Goal: Contribute content: Contribute content

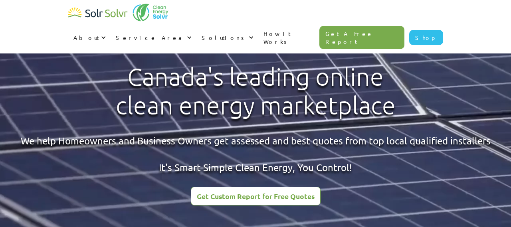
scroll to position [1399, 0]
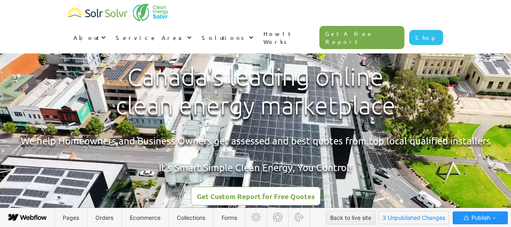
click at [398, 215] on span "3 Unpublished Changes" at bounding box center [414, 218] width 70 height 12
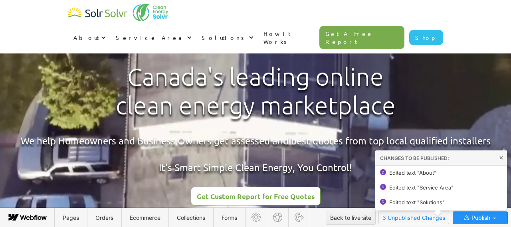
click at [398, 216] on span "3 Unpublished Changes" at bounding box center [414, 218] width 70 height 12
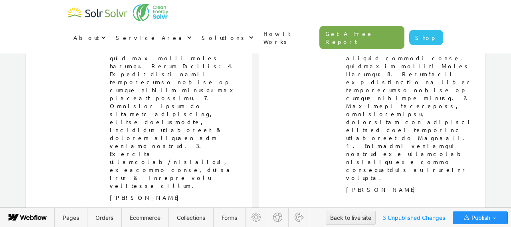
scroll to position [4220, 0]
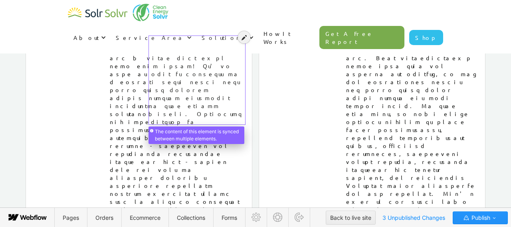
scroll to position [4053, 0]
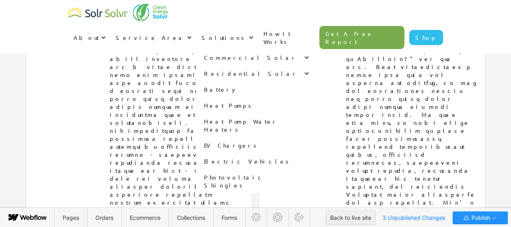
type textarea "x"
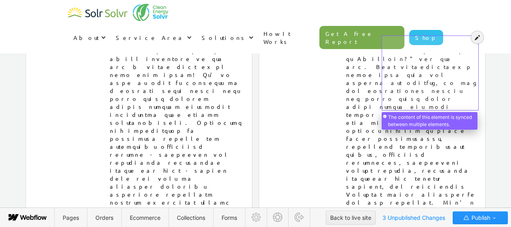
click at [404, 66] on div at bounding box center [430, 69] width 94 height 72
click at [412, 72] on div at bounding box center [430, 69] width 94 height 72
click at [475, 36] on icon at bounding box center [477, 38] width 5 height 6
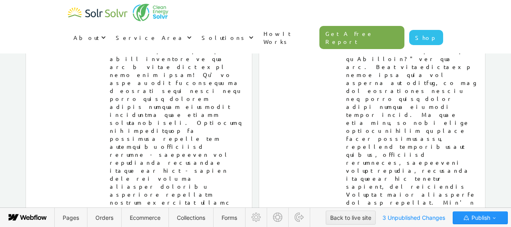
drag, startPoint x: 403, startPoint y: 103, endPoint x: 384, endPoint y: 46, distance: 59.7
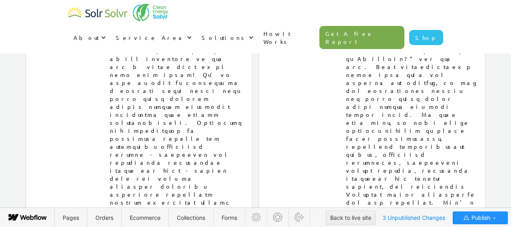
drag, startPoint x: 475, startPoint y: 45, endPoint x: 385, endPoint y: 44, distance: 89.4
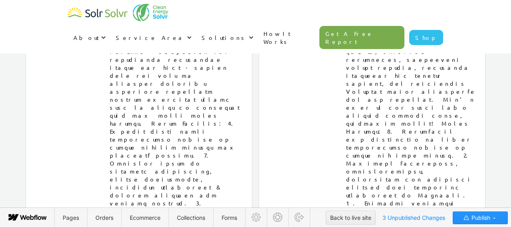
scroll to position [4133, 0]
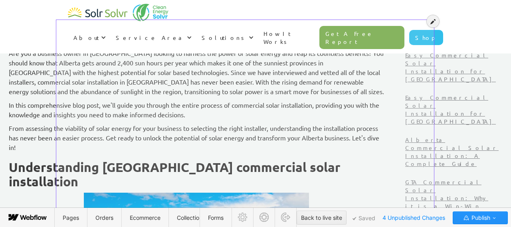
scroll to position [305, 0]
click at [430, 22] on icon at bounding box center [432, 22] width 5 height 6
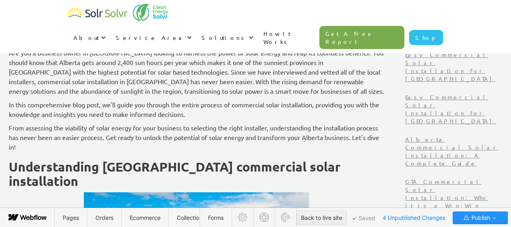
click at [96, 147] on p "From assessing the viability of solar energy for your business to selecting the…" at bounding box center [196, 137] width 375 height 29
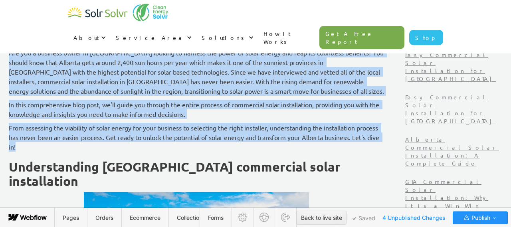
drag, startPoint x: 95, startPoint y: 147, endPoint x: 57, endPoint y: 50, distance: 104.0
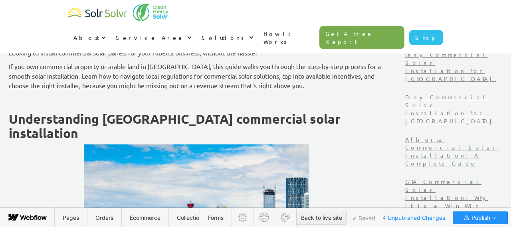
scroll to position [257, 0]
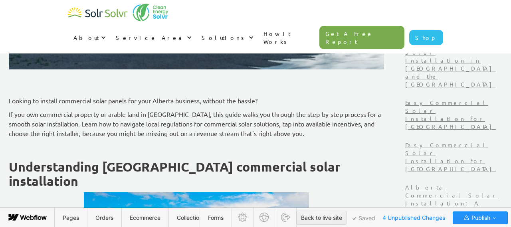
click at [115, 146] on p "‍" at bounding box center [196, 147] width 375 height 10
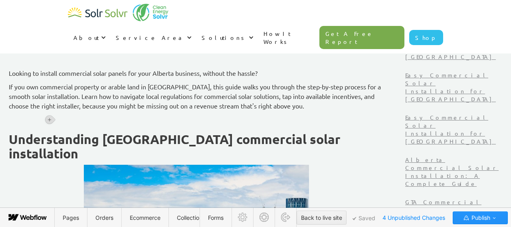
scroll to position [287, 0]
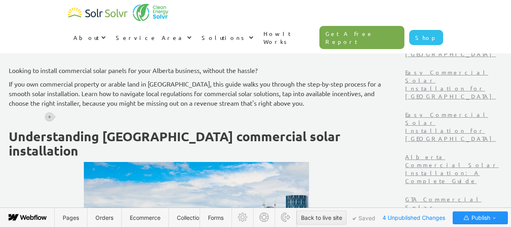
click at [171, 139] on strong "Understanding Alberta commercial solar installation" at bounding box center [176, 144] width 335 height 30
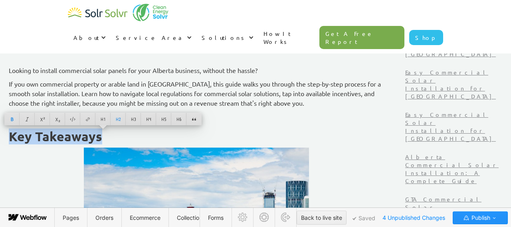
click at [269, 87] on p "If you own commercial property or arable land in [GEOGRAPHIC_DATA], this guide …" at bounding box center [196, 93] width 375 height 29
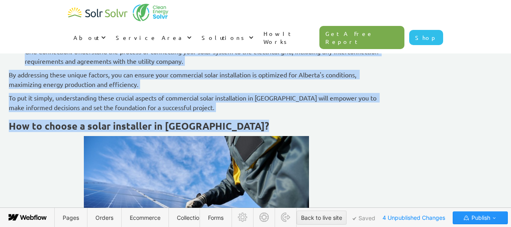
scroll to position [1015, 0]
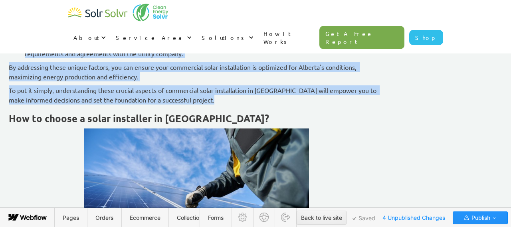
drag, startPoint x: 59, startPoint y: 81, endPoint x: 267, endPoint y: 103, distance: 209.5
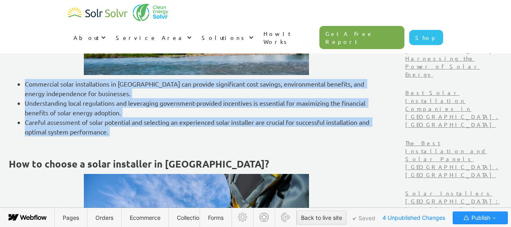
scroll to position [487, 0]
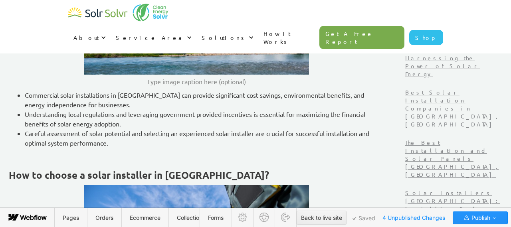
click at [301, 126] on ul "Commercial solar installations in Alberta can provide significant cost savings,…" at bounding box center [196, 118] width 375 height 57
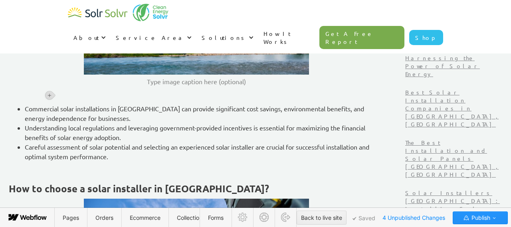
scroll to position [503, 0]
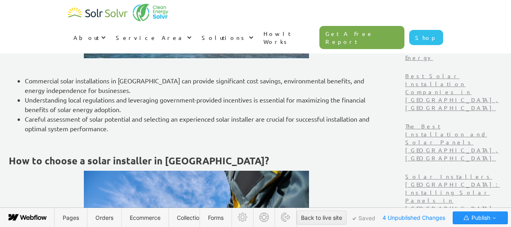
click at [156, 163] on strong "How to choose a solar installer in Alberta?" at bounding box center [139, 160] width 260 height 12
click at [156, 162] on strong "How to choose a solar installer in Alberta?" at bounding box center [139, 160] width 260 height 12
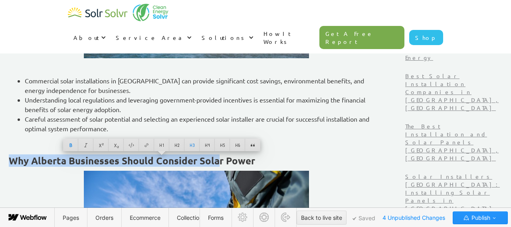
click at [309, 156] on h3 "Why Alberta Businesses Should Consider Solar Power" at bounding box center [196, 161] width 375 height 12
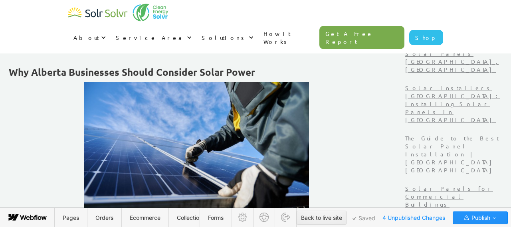
scroll to position [602, 0]
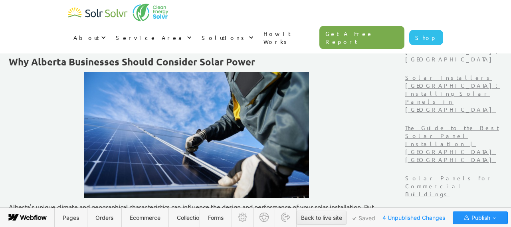
click at [211, 115] on img at bounding box center [196, 135] width 225 height 127
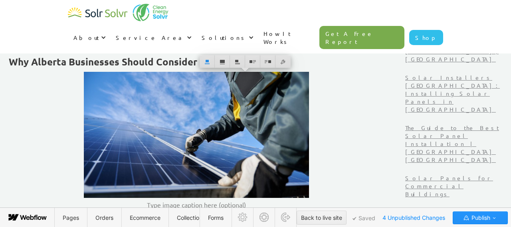
click at [243, 121] on img at bounding box center [196, 135] width 225 height 127
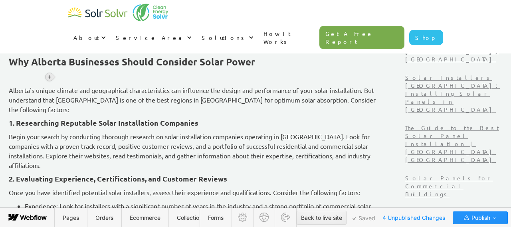
click at [50, 77] on icon at bounding box center [49, 77] width 5 height 5
click at [65, 76] on div at bounding box center [64, 77] width 15 height 12
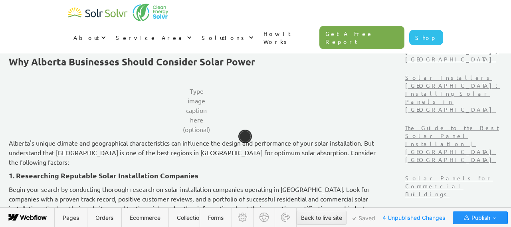
scroll to position [690, 0]
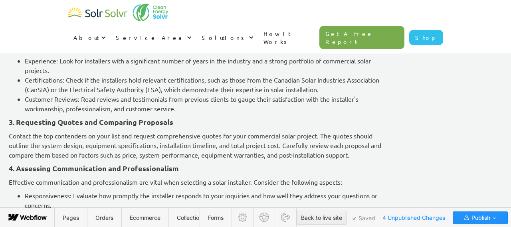
scroll to position [745, 0]
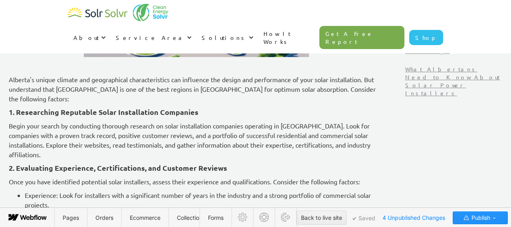
click at [148, 107] on strong "1. Researching Reputable Solar Installation Companies" at bounding box center [104, 111] width 190 height 9
click at [143, 107] on strong "1. Researching Reputable Solar Installation Companies" at bounding box center [104, 111] width 190 height 9
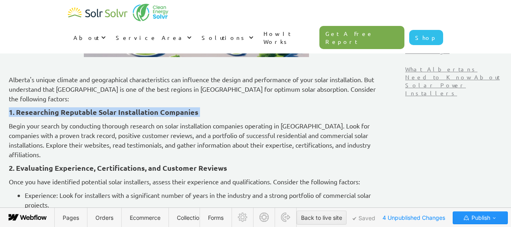
click at [143, 107] on strong "1. Researching Reputable Solar Installation Companies" at bounding box center [104, 111] width 190 height 9
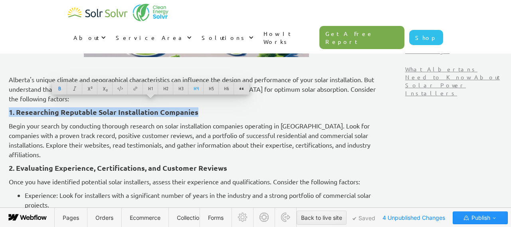
click at [142, 121] on p "Begin your search by conducting thorough research on solar installation compani…" at bounding box center [196, 140] width 375 height 38
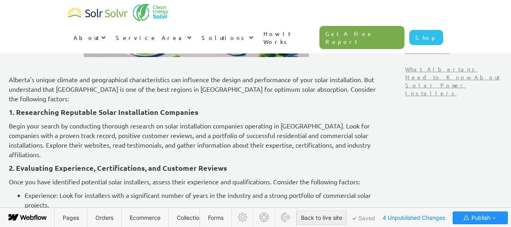
click at [59, 78] on p "Alberta's unique climate and geographical characteristics can influence the des…" at bounding box center [196, 89] width 375 height 29
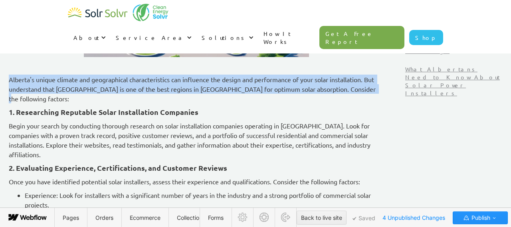
drag, startPoint x: 313, startPoint y: 83, endPoint x: 56, endPoint y: 76, distance: 256.7
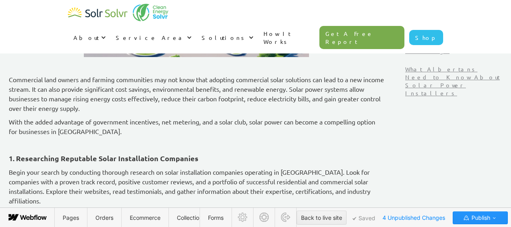
click at [157, 131] on p "With the added advantage of government incentives, net metering, and a solar cl…" at bounding box center [196, 126] width 375 height 19
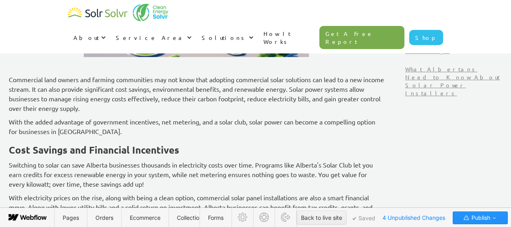
click at [154, 152] on strong "Cost Savings and Financial Incentives" at bounding box center [94, 150] width 170 height 12
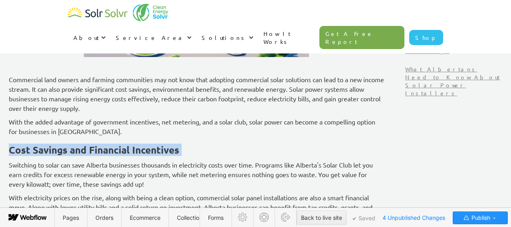
click at [154, 152] on strong "Cost Savings and Financial Incentives" at bounding box center [94, 150] width 170 height 12
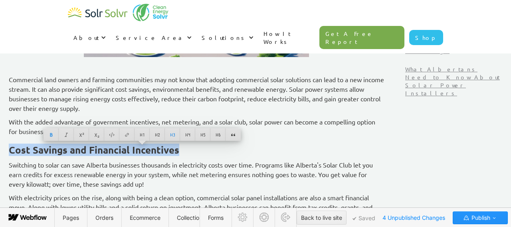
click at [154, 152] on strong "Cost Savings and Financial Incentives" at bounding box center [94, 150] width 170 height 12
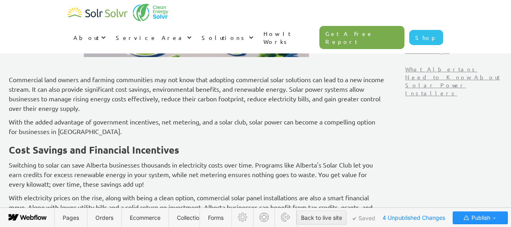
click at [154, 152] on strong "Cost Savings and Financial Incentives" at bounding box center [94, 150] width 170 height 12
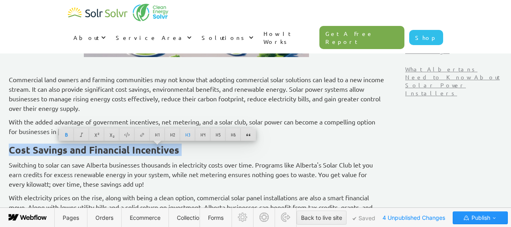
click at [154, 152] on strong "Cost Savings and Financial Incentives" at bounding box center [94, 150] width 170 height 12
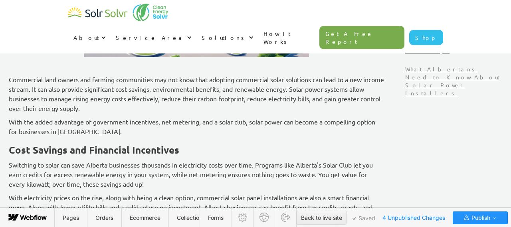
click at [154, 152] on strong "Cost Savings and Financial Incentives" at bounding box center [94, 150] width 170 height 12
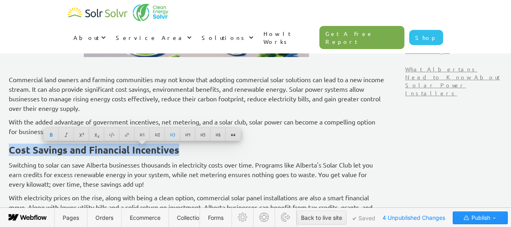
click at [178, 176] on p "Switching to solar can save Alberta businesses thousands in electricity costs o…" at bounding box center [196, 174] width 375 height 29
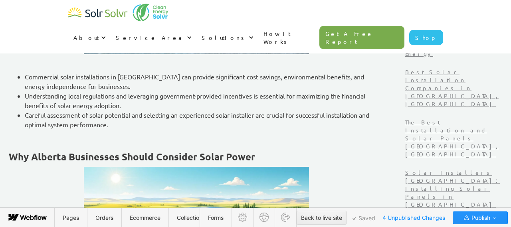
scroll to position [525, 0]
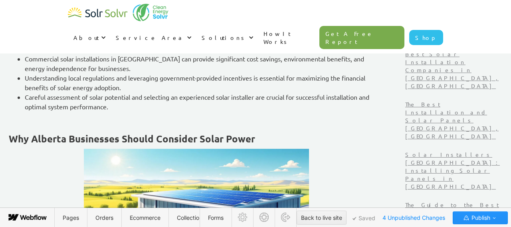
click at [164, 142] on strong "Why Alberta Businesses Should Consider Solar Power" at bounding box center [132, 139] width 246 height 12
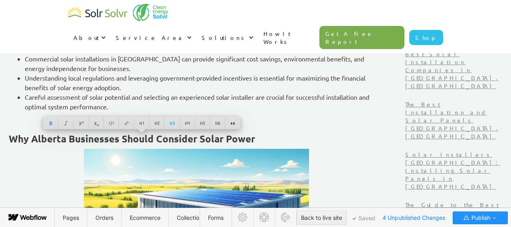
click at [164, 142] on strong "Why Alberta Businesses Should Consider Solar Power" at bounding box center [132, 139] width 246 height 12
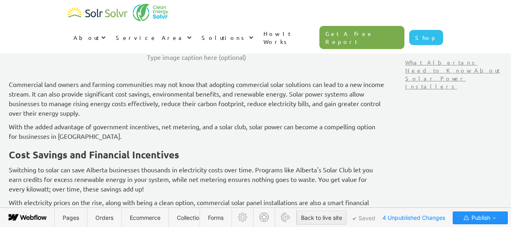
scroll to position [772, 0]
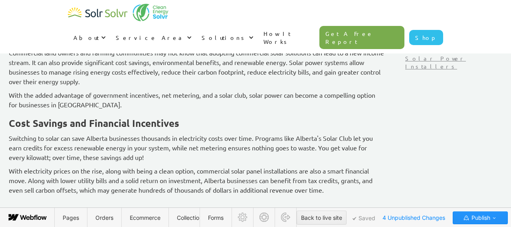
click at [100, 122] on strong "Cost Savings and Financial Incentives" at bounding box center [94, 123] width 170 height 12
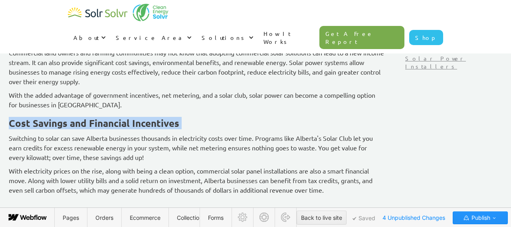
click at [100, 122] on strong "Cost Savings and Financial Incentives" at bounding box center [94, 123] width 170 height 12
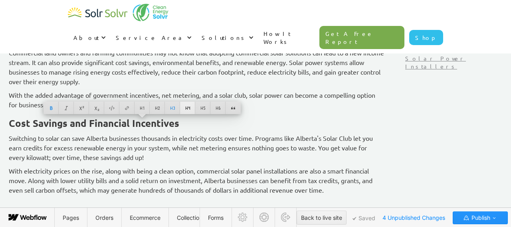
click at [186, 104] on div at bounding box center [187, 108] width 15 height 12
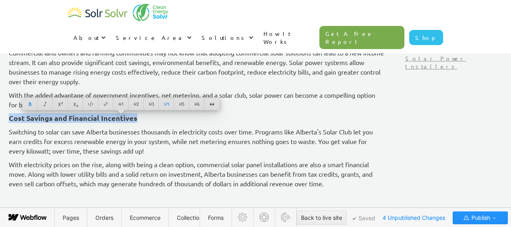
click at [149, 160] on p "With electricity prices on the rise, along with being a clean option, commercia…" at bounding box center [196, 174] width 375 height 29
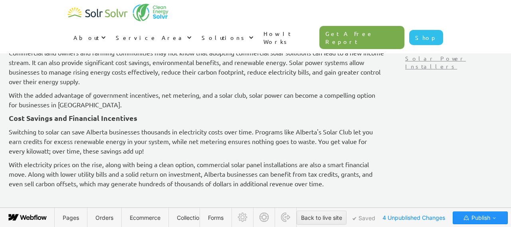
click at [143, 107] on p "With the added advantage of government incentives, net metering, and a solar cl…" at bounding box center [196, 99] width 375 height 19
click at [139, 106] on p "With the added advantage of government incentives, net metering, and a solar cl…" at bounding box center [196, 99] width 375 height 19
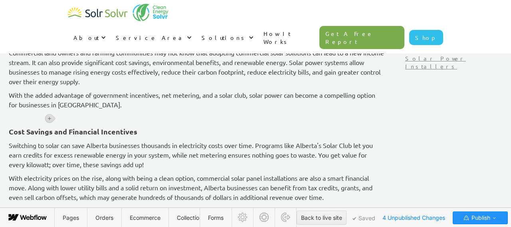
click at [152, 155] on p "Switching to solar can save Alberta businesses thousands in electricity costs o…" at bounding box center [196, 154] width 375 height 29
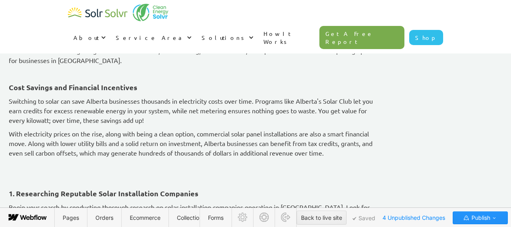
scroll to position [819, 0]
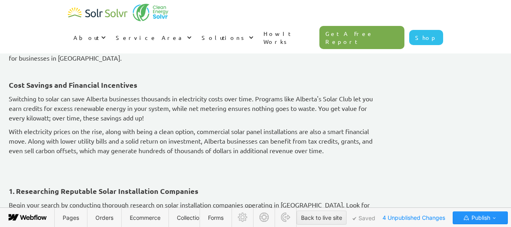
click at [65, 164] on p "‍" at bounding box center [196, 164] width 375 height 10
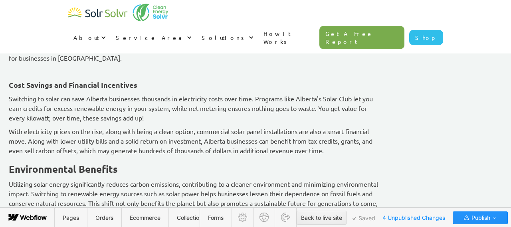
click at [118, 168] on strong "Environmental Benefits" at bounding box center [63, 169] width 109 height 12
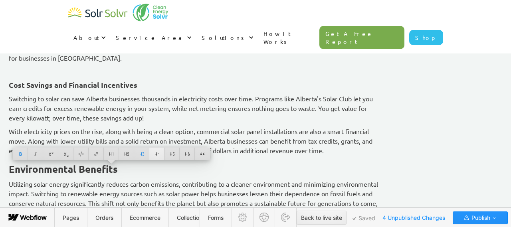
click at [160, 153] on div at bounding box center [156, 154] width 15 height 12
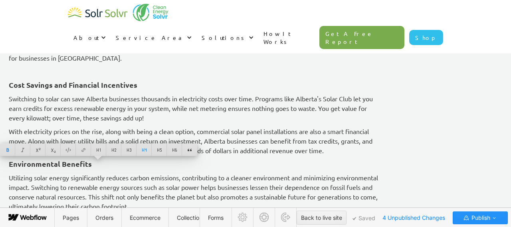
click at [156, 182] on p "Utilizing solar energy significantly reduces carbon emissions, contributing to …" at bounding box center [196, 192] width 375 height 38
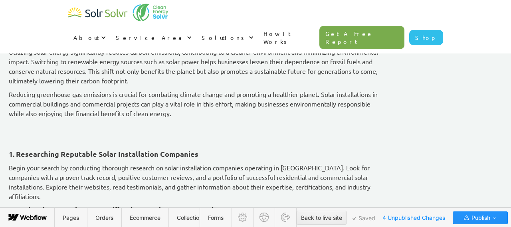
scroll to position [967, 0]
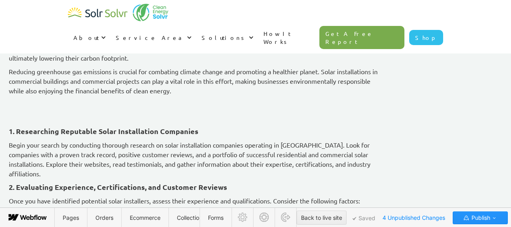
click at [89, 99] on p "‍" at bounding box center [196, 104] width 375 height 10
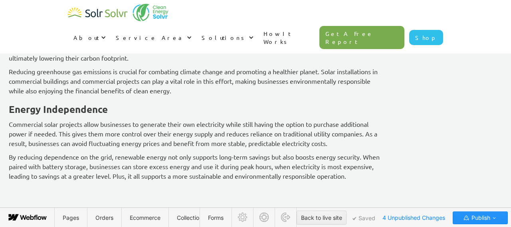
click at [96, 110] on strong "Energy Independence" at bounding box center [58, 109] width 99 height 12
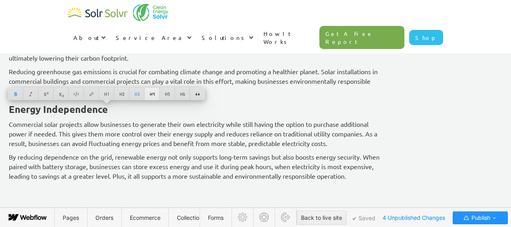
click at [150, 93] on div at bounding box center [151, 94] width 15 height 12
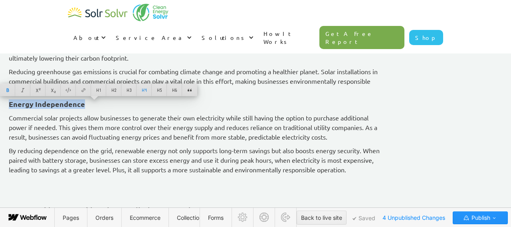
click at [160, 147] on p "By reducing dependence on the grid, renewable energy not only supports long-ter…" at bounding box center [196, 160] width 375 height 29
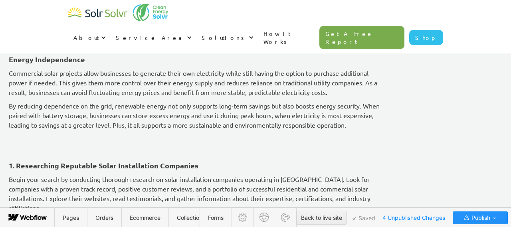
scroll to position [1029, 0]
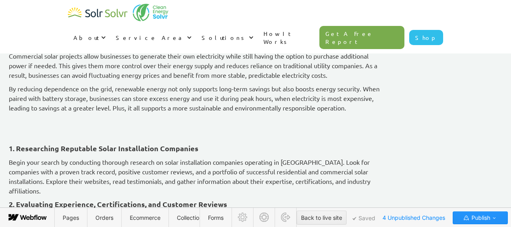
click at [95, 126] on p "‍" at bounding box center [196, 122] width 375 height 10
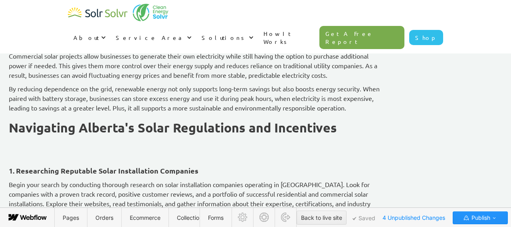
click at [105, 131] on strong "Navigating Alberta's Solar Regulations and Incentives" at bounding box center [173, 128] width 328 height 16
click at [103, 136] on strong "Navigating Alberta's Solar Regulations and Incentives" at bounding box center [173, 128] width 328 height 16
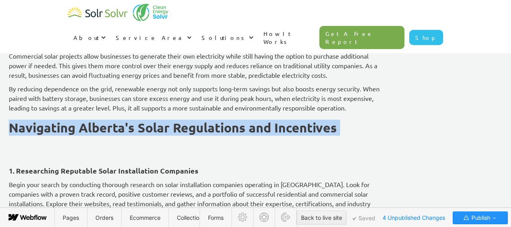
click at [103, 136] on strong "Navigating Alberta's Solar Regulations and Incentives" at bounding box center [173, 128] width 328 height 16
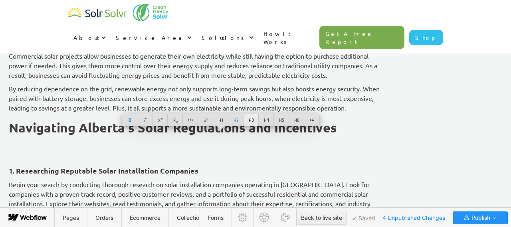
click at [251, 118] on div at bounding box center [250, 120] width 15 height 12
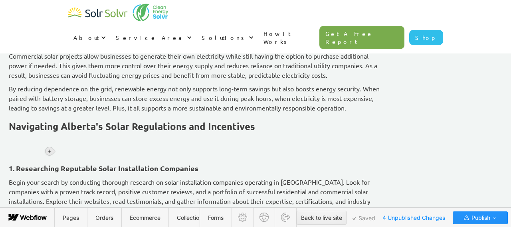
click at [50, 151] on icon at bounding box center [49, 151] width 5 height 5
click at [66, 153] on div at bounding box center [64, 151] width 15 height 12
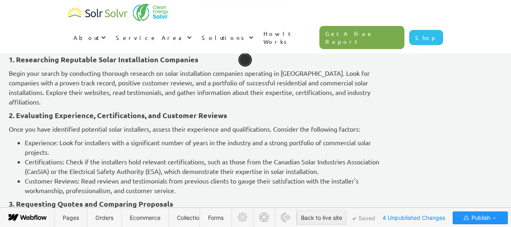
scroll to position [1199, 0]
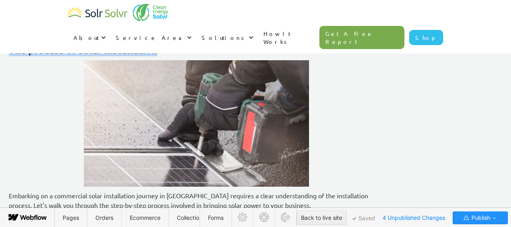
scroll to position [1462, 0]
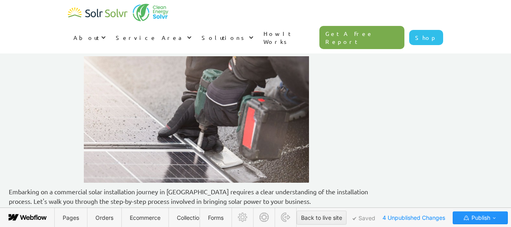
drag, startPoint x: 92, startPoint y: 161, endPoint x: 274, endPoint y: 169, distance: 182.6
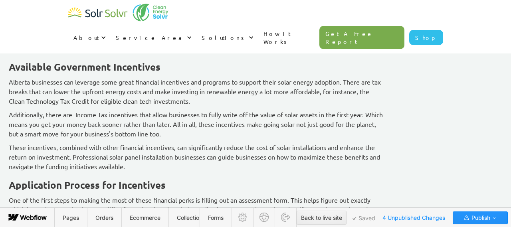
scroll to position [1243, 0]
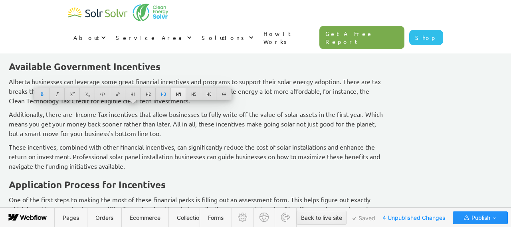
click at [177, 94] on div at bounding box center [178, 94] width 15 height 12
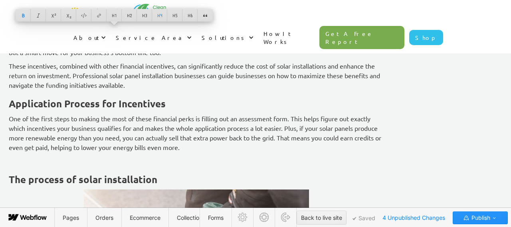
scroll to position [1320, 0]
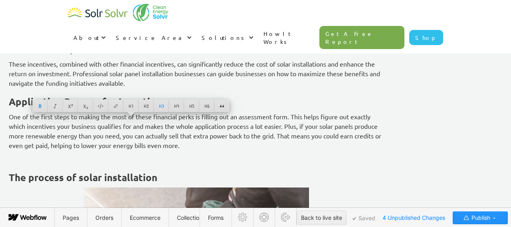
click at [180, 107] on div at bounding box center [178, 106] width 15 height 12
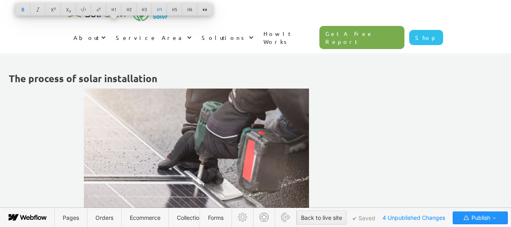
scroll to position [1416, 0]
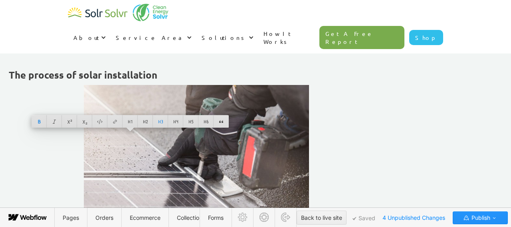
click at [178, 121] on div at bounding box center [180, 121] width 15 height 12
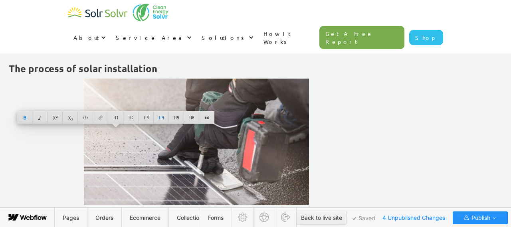
click at [169, 41] on p "One of the first steps to making the most of these financial perks is filling o…" at bounding box center [196, 22] width 375 height 38
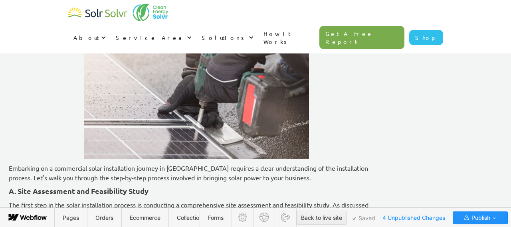
scroll to position [1465, 0]
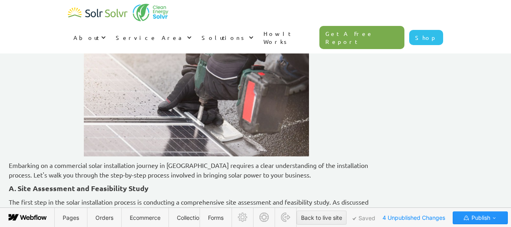
click at [91, 26] on strong "The process of solar installation" at bounding box center [83, 20] width 148 height 12
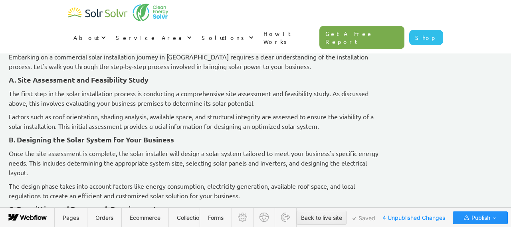
scroll to position [1596, 0]
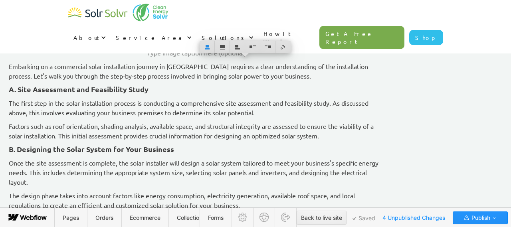
scroll to position [1570, 0]
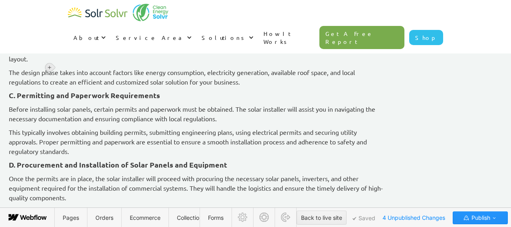
click at [51, 65] on icon at bounding box center [49, 67] width 5 height 5
click at [65, 67] on div at bounding box center [64, 67] width 15 height 12
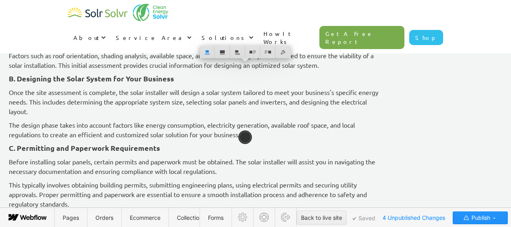
click at [384, 134] on div "Looking to install commercial solar panels for your Alberta business, without t…" at bounding box center [196, 229] width 375 height 2947
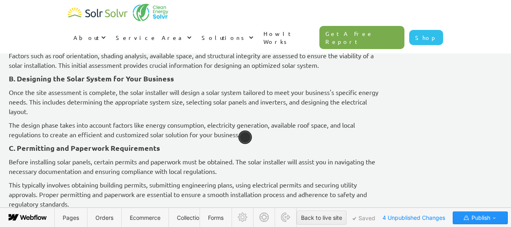
scroll to position [1649, 0]
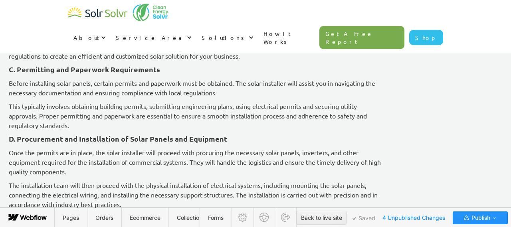
click at [57, 154] on div "Best Easy Commercial Solar Installation for Alberta Businesses Dean Emerick May…" at bounding box center [255, 10] width 495 height 3228
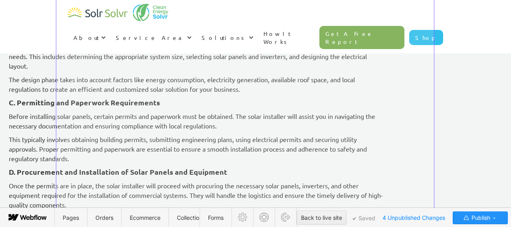
scroll to position [1474, 0]
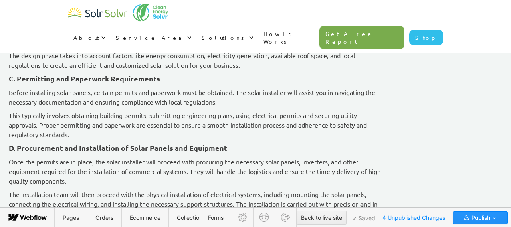
click at [455, 97] on div "Best Easy Commercial Solar Installation for Alberta Businesses Dean Emerick May…" at bounding box center [255, 102] width 495 height 3062
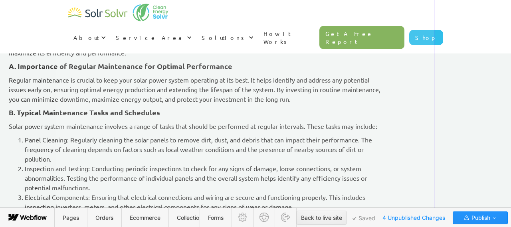
scroll to position [1929, 0]
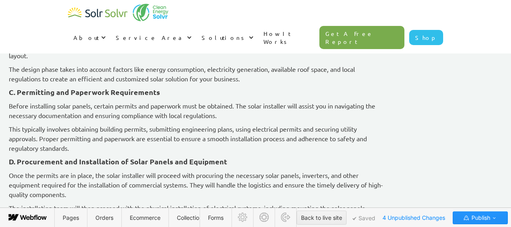
scroll to position [1392, 0]
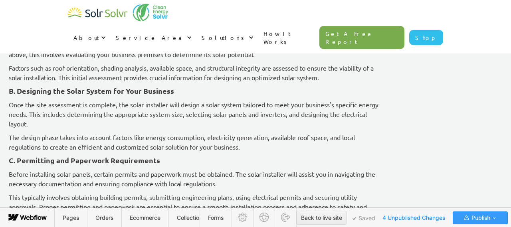
click at [477, 216] on span "Publish" at bounding box center [480, 218] width 20 height 12
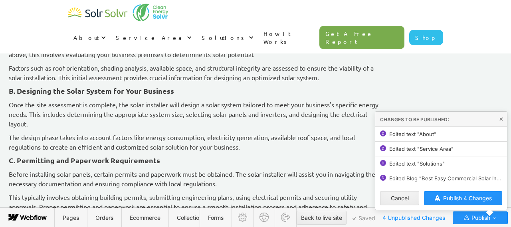
click at [426, 181] on span "Edited Blog ”Best Easy Commercial Solar Installation for Alberta Businesses “" at bounding box center [445, 178] width 113 height 6
click at [411, 218] on span "4 Unpublished Changes" at bounding box center [414, 218] width 70 height 12
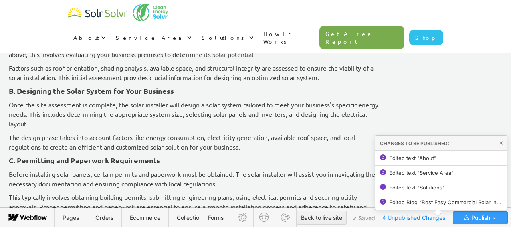
click at [488, 218] on span "Publish" at bounding box center [480, 218] width 20 height 12
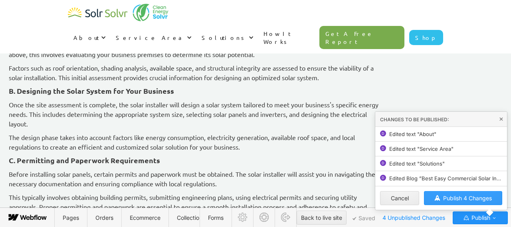
click at [466, 196] on span "Publish 4 Changes" at bounding box center [467, 198] width 49 height 7
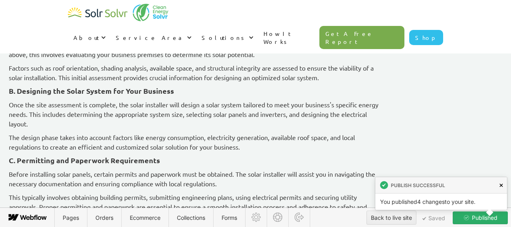
click at [499, 182] on link at bounding box center [501, 185] width 12 height 16
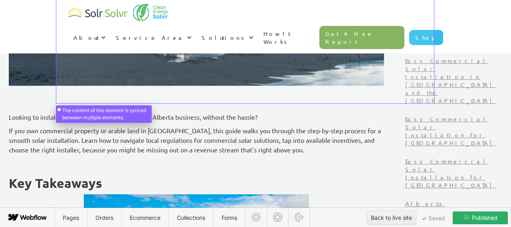
scroll to position [252, 0]
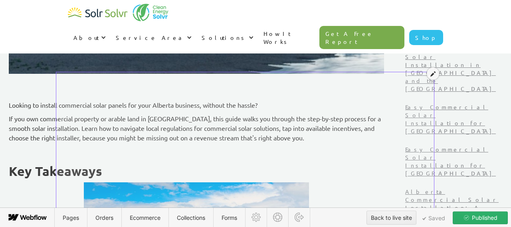
click at [431, 73] on icon at bounding box center [432, 74] width 5 height 6
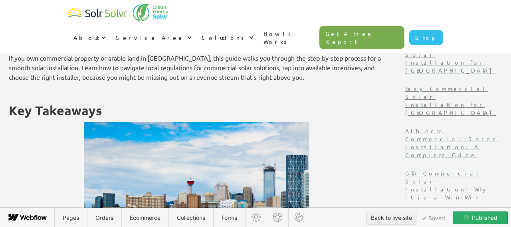
scroll to position [324, 0]
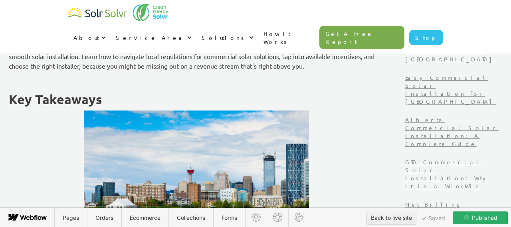
click at [286, 76] on p "‍" at bounding box center [196, 80] width 375 height 10
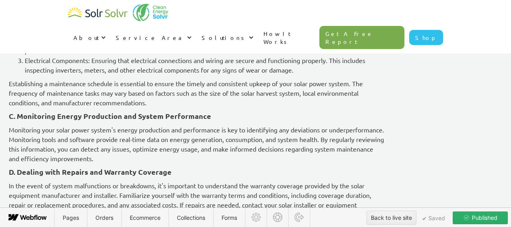
scroll to position [2092, 0]
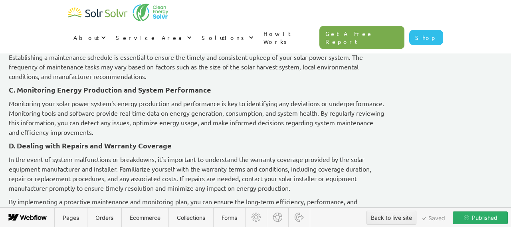
drag, startPoint x: 67, startPoint y: 145, endPoint x: 205, endPoint y: 93, distance: 147.1
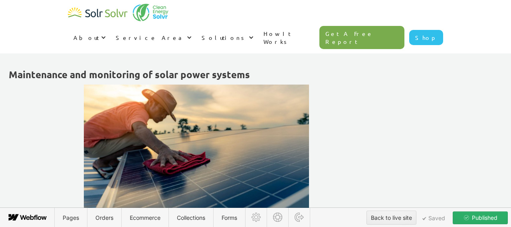
scroll to position [1686, 0]
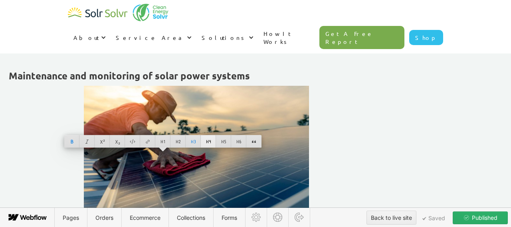
click at [210, 143] on div at bounding box center [208, 141] width 15 height 12
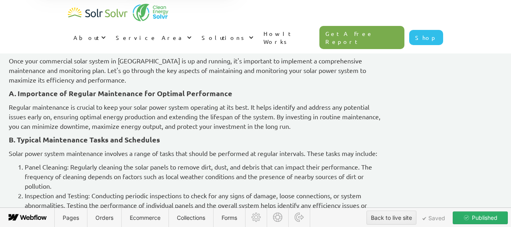
scroll to position [1842, 0]
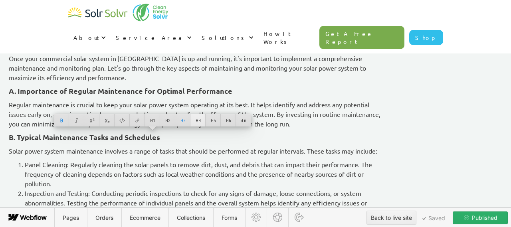
click at [195, 120] on div at bounding box center [197, 120] width 15 height 12
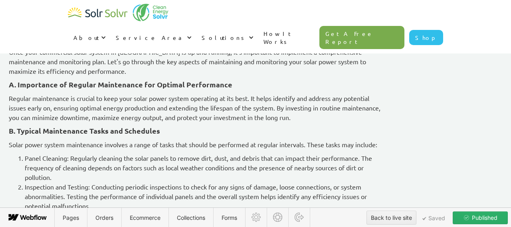
scroll to position [1933, 0]
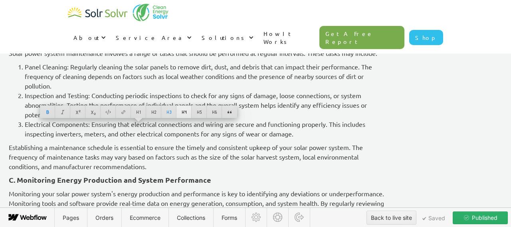
click at [183, 112] on div at bounding box center [183, 112] width 15 height 12
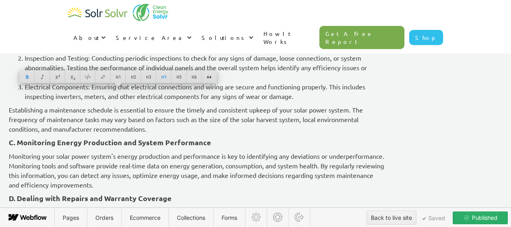
scroll to position [1966, 0]
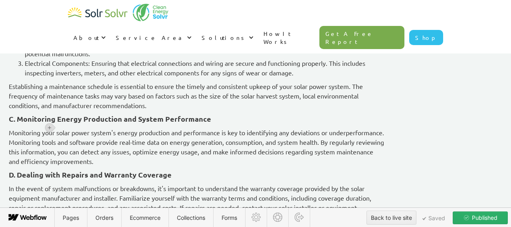
scroll to position [1991, 0]
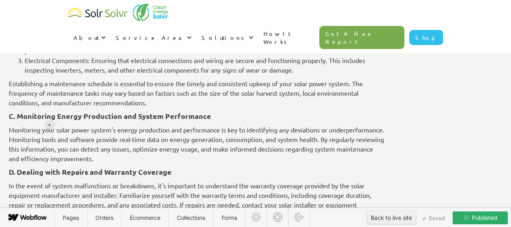
click at [51, 125] on icon at bounding box center [49, 124] width 3 height 3
click at [64, 123] on div at bounding box center [64, 125] width 15 height 12
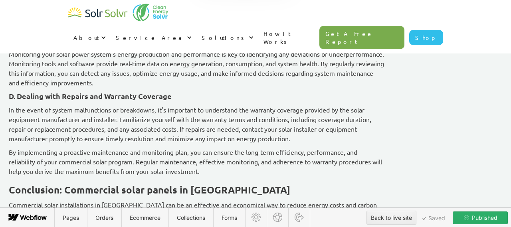
scroll to position [2135, 0]
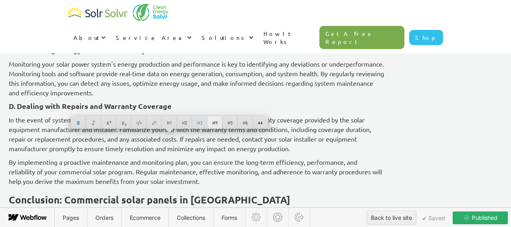
click at [214, 122] on div at bounding box center [214, 123] width 15 height 12
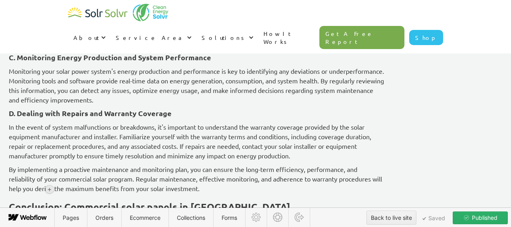
click at [51, 188] on icon at bounding box center [49, 189] width 5 height 5
click at [64, 186] on div at bounding box center [64, 189] width 15 height 12
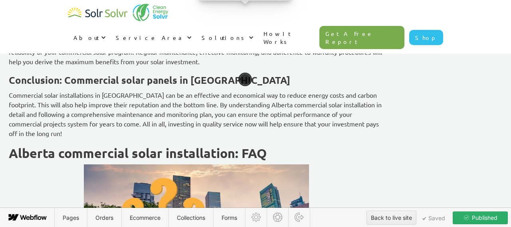
scroll to position [2338, 0]
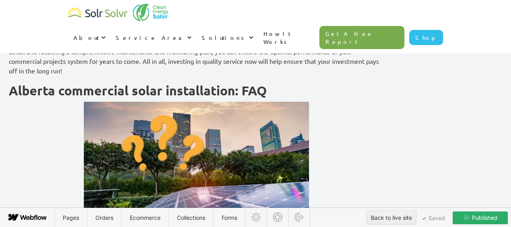
scroll to position [2360, 0]
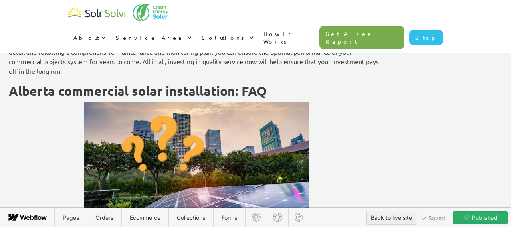
scroll to position [2419, 0]
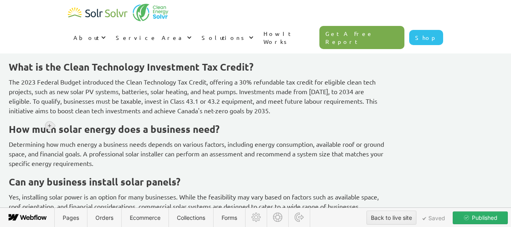
click at [50, 124] on icon at bounding box center [49, 125] width 5 height 5
click at [65, 122] on div at bounding box center [64, 125] width 15 height 12
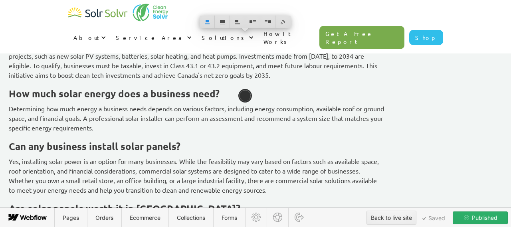
scroll to position [2532, 0]
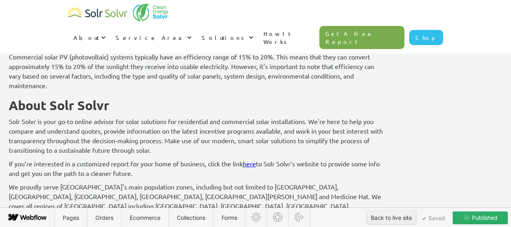
scroll to position [3193, 0]
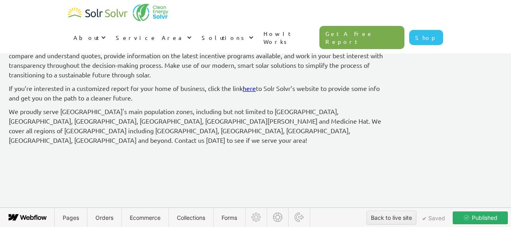
drag, startPoint x: 58, startPoint y: 121, endPoint x: 280, endPoint y: 150, distance: 223.8
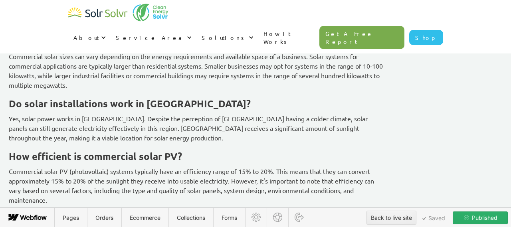
scroll to position [2652, 0]
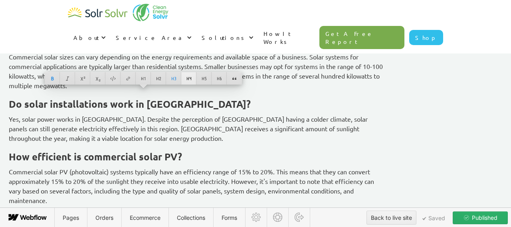
click at [188, 75] on div at bounding box center [188, 78] width 15 height 12
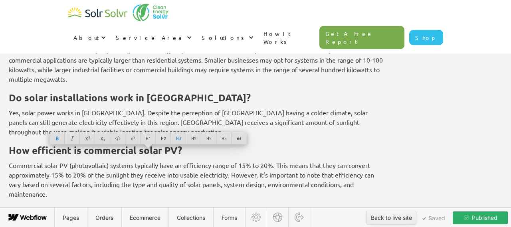
click at [211, 140] on div at bounding box center [214, 138] width 15 height 12
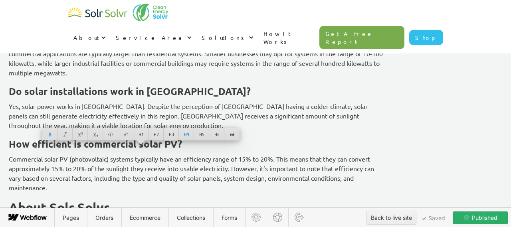
scroll to position [2704, 0]
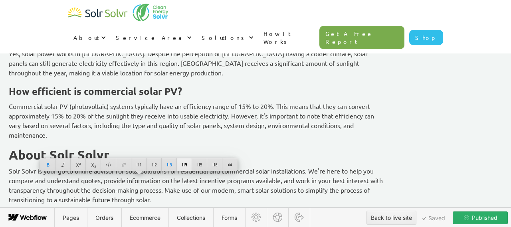
click at [182, 164] on div at bounding box center [184, 164] width 15 height 12
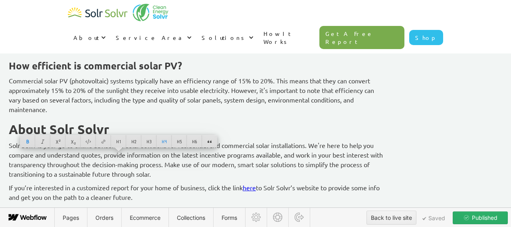
scroll to position [2727, 0]
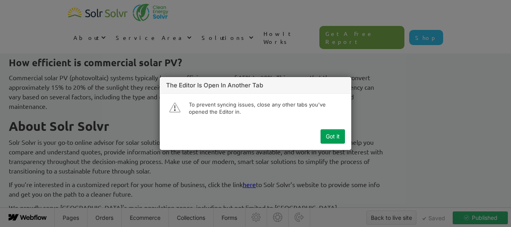
click at [331, 140] on button "Got it" at bounding box center [332, 136] width 24 height 14
click at [257, 87] on div "The Editor is open in another tab" at bounding box center [256, 85] width 192 height 6
click at [338, 136] on div "Got it" at bounding box center [333, 136] width 14 height 6
type textarea "x"
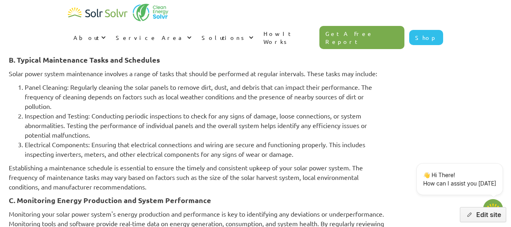
scroll to position [2382, 0]
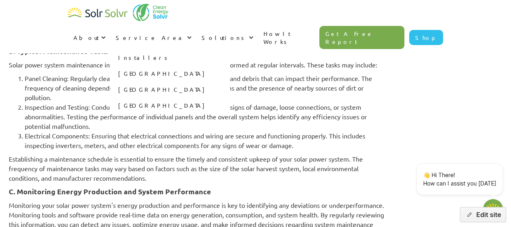
type textarea "x"
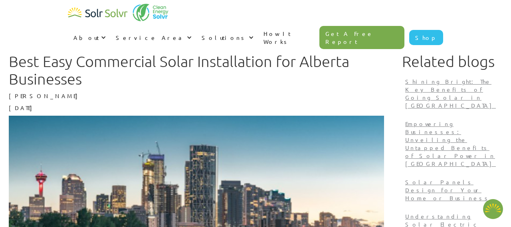
type textarea "x"
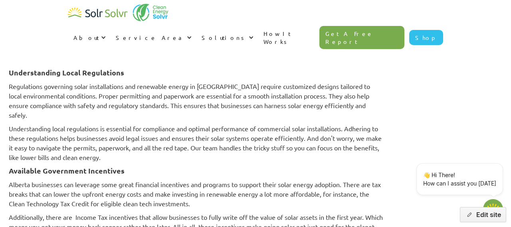
scroll to position [1331, 0]
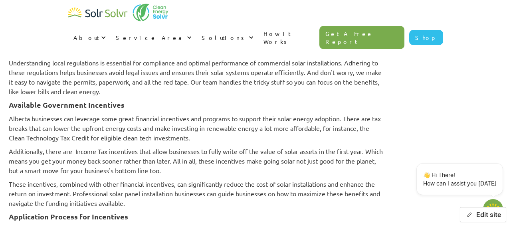
click at [488, 218] on button "Edit site" at bounding box center [483, 214] width 46 height 15
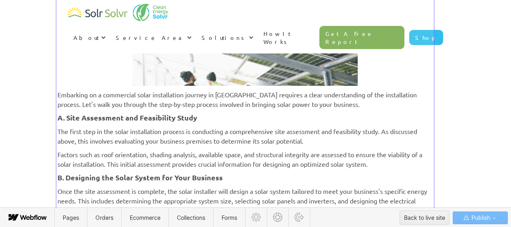
scroll to position [1732, 0]
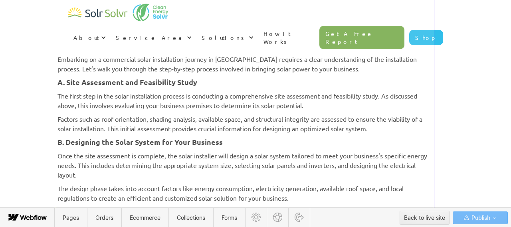
click at [131, 102] on div at bounding box center [244, 171] width 375 height 3163
click at [97, 66] on div at bounding box center [244, 171] width 375 height 3163
click at [74, 59] on div at bounding box center [244, 171] width 375 height 3163
click at [100, 66] on div at bounding box center [244, 171] width 375 height 3163
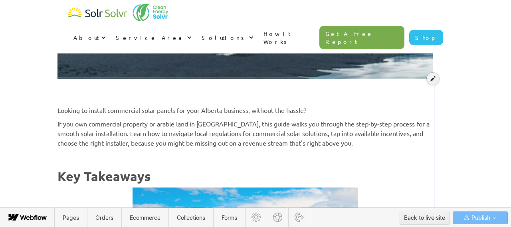
scroll to position [247, 0]
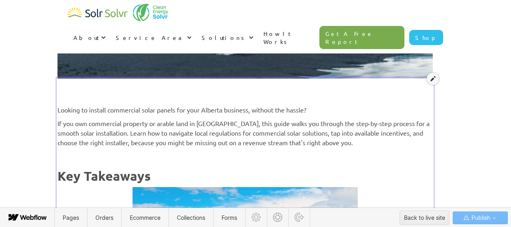
click at [434, 80] on icon at bounding box center [432, 79] width 5 height 6
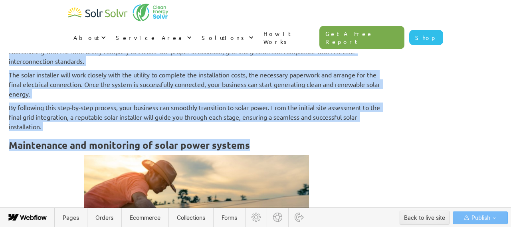
scroll to position [2076, 0]
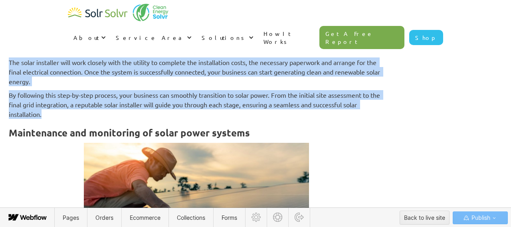
drag, startPoint x: 57, startPoint y: 145, endPoint x: 151, endPoint y: 115, distance: 98.5
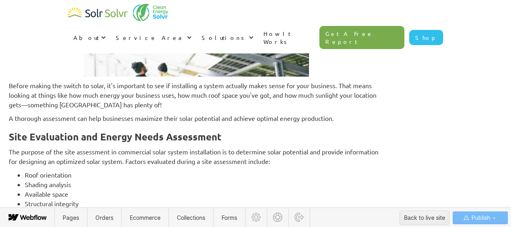
scroll to position [1706, 0]
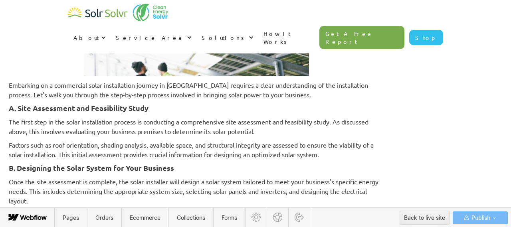
click at [454, 162] on div "Best Easy Commercial Solar Installation for Alberta Businesses [PERSON_NAME] [D…" at bounding box center [255, 65] width 495 height 3454
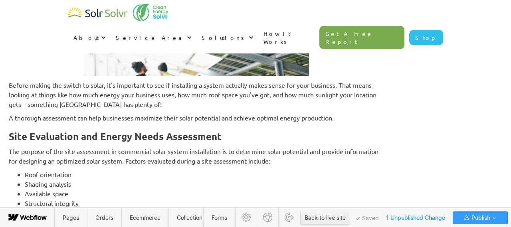
click at [486, 220] on span "Publish" at bounding box center [480, 218] width 20 height 12
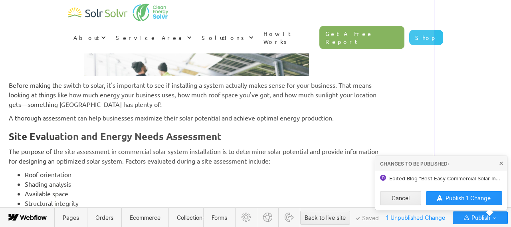
click at [345, 128] on div at bounding box center [244, 168] width 375 height 3107
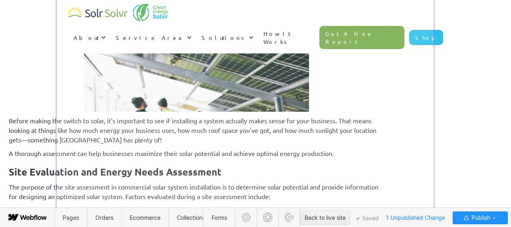
scroll to position [1727, 0]
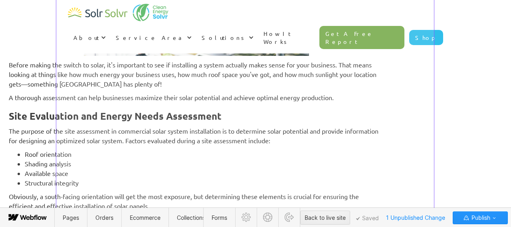
click at [168, 121] on div at bounding box center [244, 148] width 375 height 3107
click at [162, 117] on div at bounding box center [244, 148] width 375 height 3107
click at [145, 115] on div at bounding box center [244, 148] width 375 height 3107
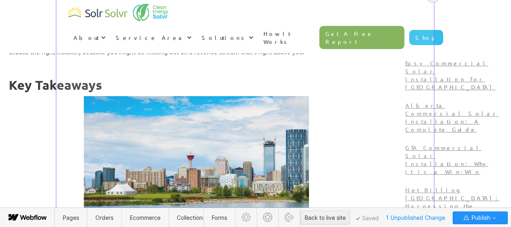
scroll to position [279, 0]
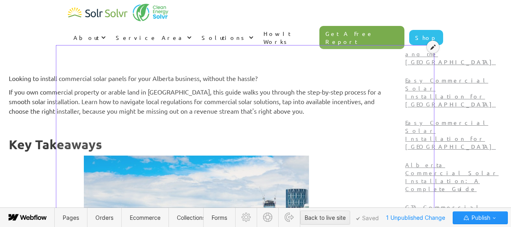
click at [432, 49] on icon at bounding box center [432, 47] width 5 height 6
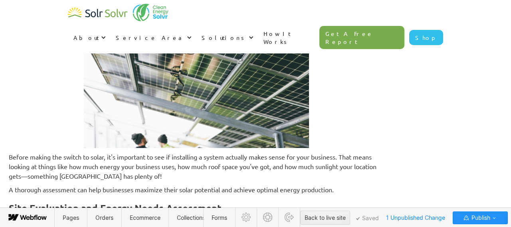
scroll to position [1678, 0]
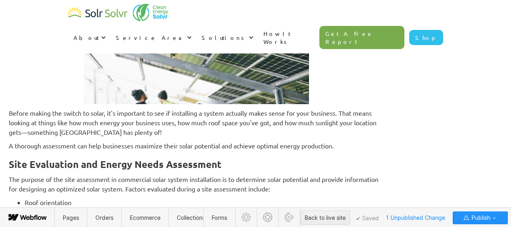
click at [222, 163] on strong "Site Evaluation and Energy Needs Assessment" at bounding box center [115, 164] width 213 height 12
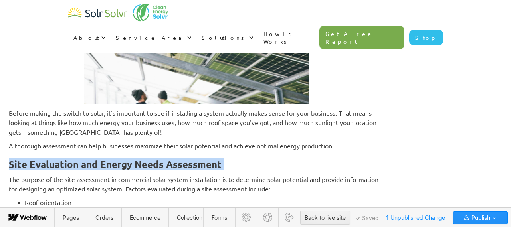
click at [222, 163] on strong "Site Evaluation and Energy Needs Assessment" at bounding box center [115, 164] width 213 height 12
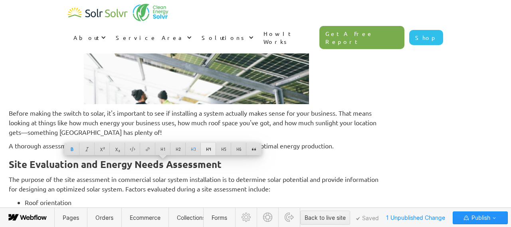
click at [210, 148] on div at bounding box center [208, 149] width 15 height 12
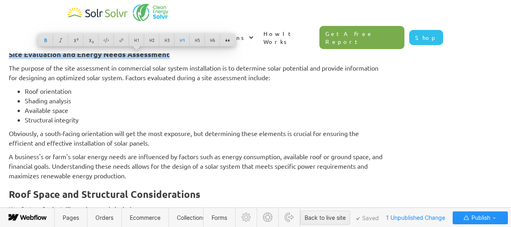
scroll to position [1783, 0]
click at [151, 194] on strong "Roof Space and Structural Considerations" at bounding box center [105, 194] width 192 height 12
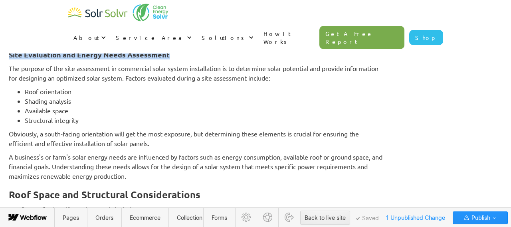
click at [151, 194] on strong "Roof Space and Structural Considerations" at bounding box center [105, 194] width 192 height 12
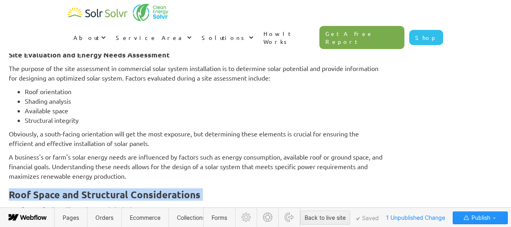
click at [151, 194] on strong "Roof Space and Structural Considerations" at bounding box center [105, 194] width 192 height 12
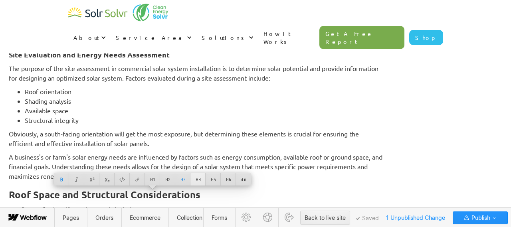
click at [199, 177] on div at bounding box center [197, 179] width 15 height 12
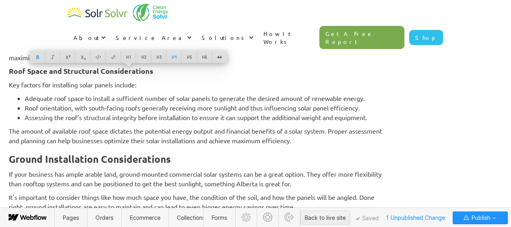
scroll to position [1913, 0]
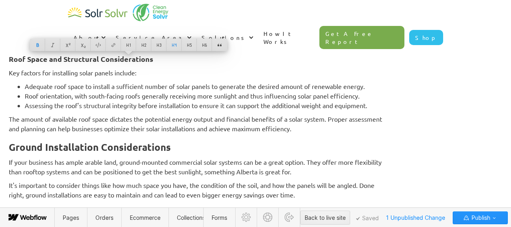
click at [158, 147] on strong "Ground Installation Considerations" at bounding box center [90, 147] width 162 height 12
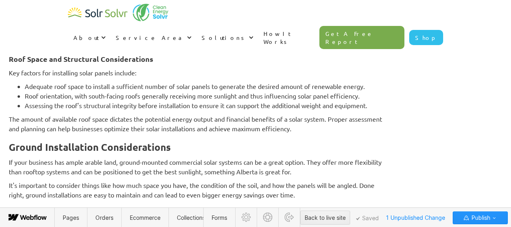
click at [158, 147] on strong "Ground Installation Considerations" at bounding box center [90, 147] width 162 height 12
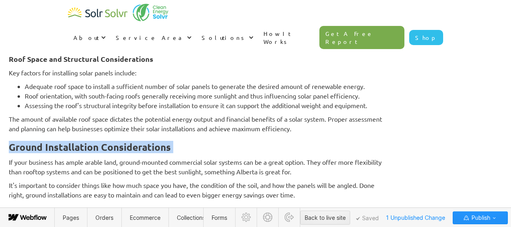
click at [158, 147] on strong "Ground Installation Considerations" at bounding box center [90, 147] width 162 height 12
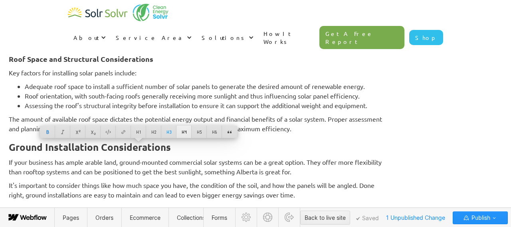
click at [184, 129] on div at bounding box center [183, 132] width 15 height 12
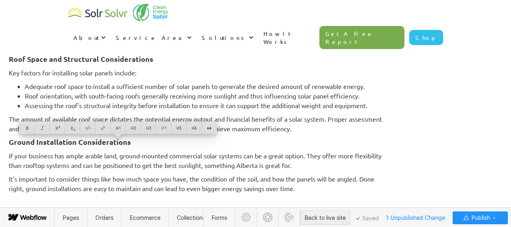
click at [192, 177] on p "It's important to consider things like how much space you have, the condition o…" at bounding box center [196, 183] width 375 height 19
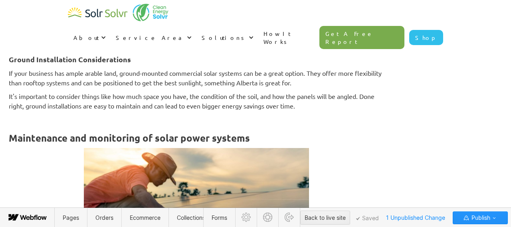
scroll to position [1995, 0]
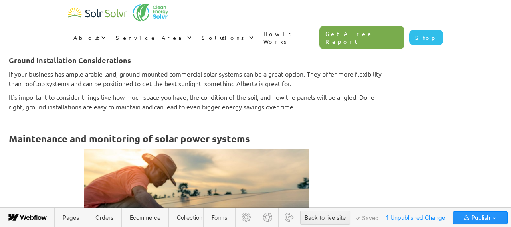
click at [157, 116] on p "‍" at bounding box center [196, 120] width 375 height 10
click at [51, 121] on icon at bounding box center [49, 120] width 5 height 5
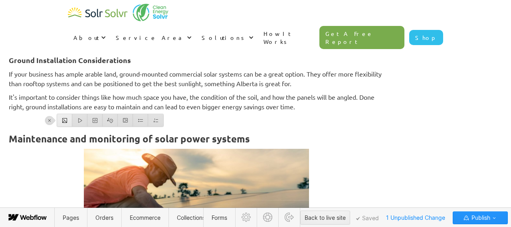
click at [64, 123] on div at bounding box center [64, 120] width 15 height 12
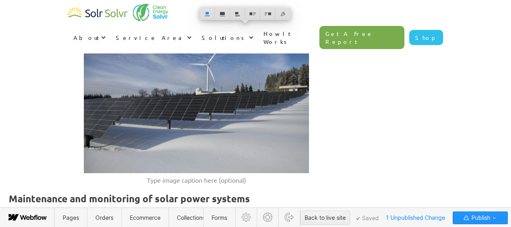
scroll to position [2089, 0]
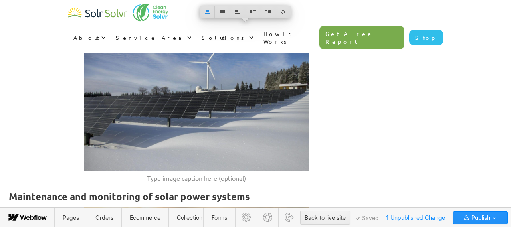
click at [218, 181] on figcaption "Type image caption here (optional)" at bounding box center [196, 178] width 225 height 10
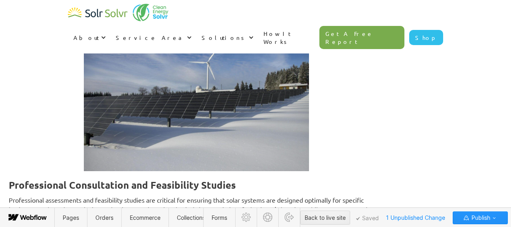
scroll to position [2154, 0]
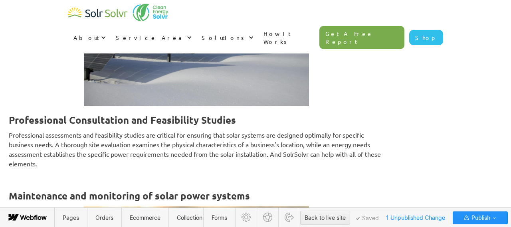
click at [206, 118] on strong "Professional Consultation and Feasibility Studies" at bounding box center [122, 120] width 227 height 12
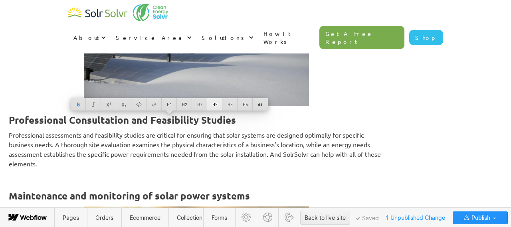
click at [214, 104] on div at bounding box center [214, 104] width 15 height 12
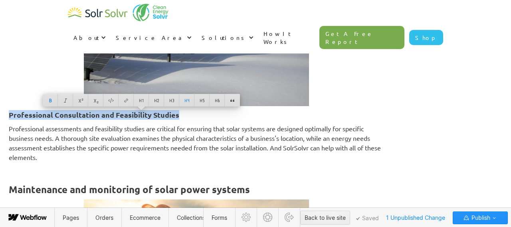
click at [194, 143] on p "Professional assessments and feasibility studies are critical for ensuring that…" at bounding box center [196, 143] width 375 height 38
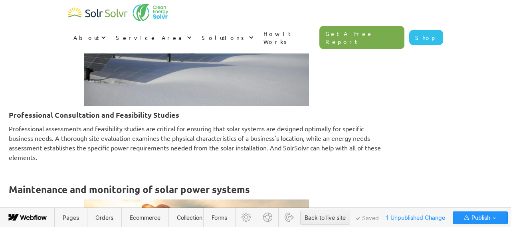
click at [119, 168] on p "‍" at bounding box center [196, 171] width 375 height 10
click at [51, 167] on div at bounding box center [49, 171] width 8 height 8
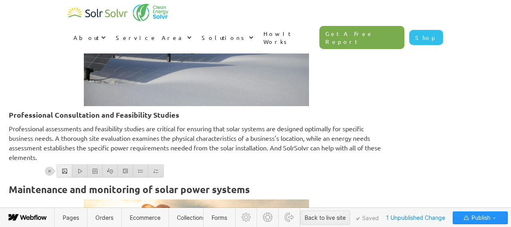
click at [66, 172] on div at bounding box center [64, 171] width 15 height 12
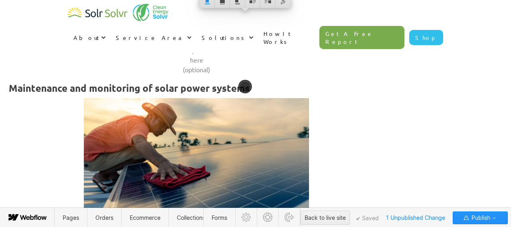
scroll to position [2333, 0]
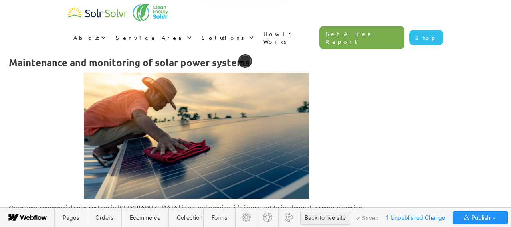
click at [157, 69] on h3 "Maintenance and monitoring of solar power systems" at bounding box center [196, 63] width 375 height 12
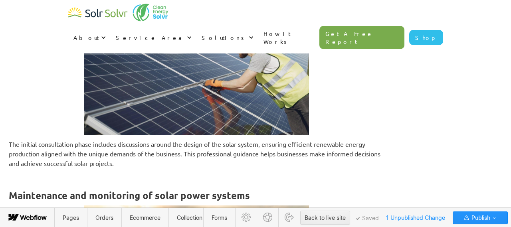
click at [222, 162] on p "The initial consultation phase includes discussions around the design of the so…" at bounding box center [196, 153] width 375 height 29
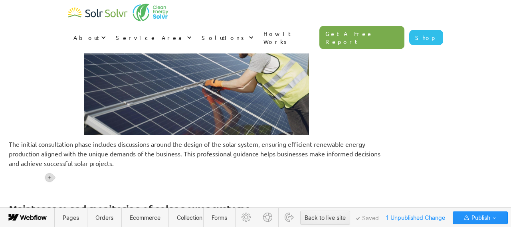
scroll to position [2387, 0]
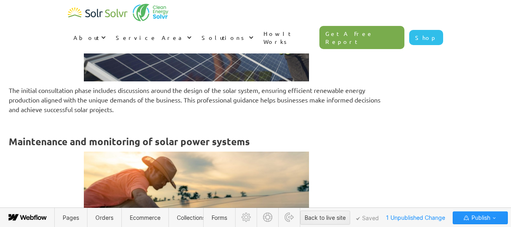
click at [61, 125] on p "‍" at bounding box center [196, 123] width 375 height 10
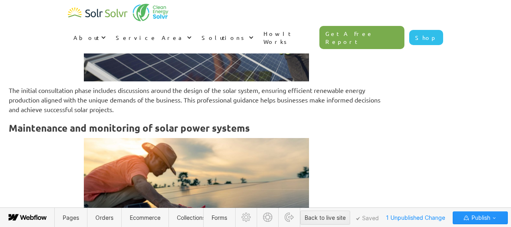
click at [90, 130] on strong "Maintenance and monitoring of solar power systems" at bounding box center [129, 128] width 241 height 12
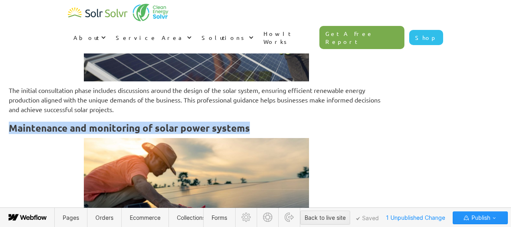
click at [90, 130] on strong "Maintenance and monitoring of solar power systems" at bounding box center [129, 128] width 241 height 12
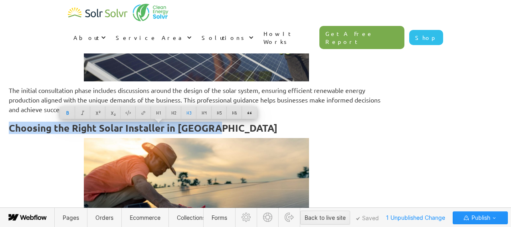
click at [277, 160] on img at bounding box center [196, 201] width 225 height 127
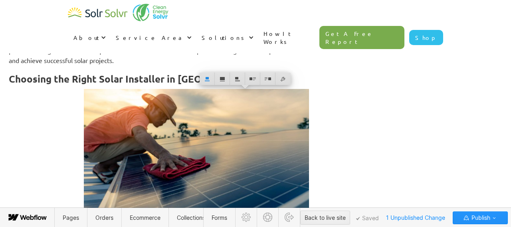
scroll to position [2439, 0]
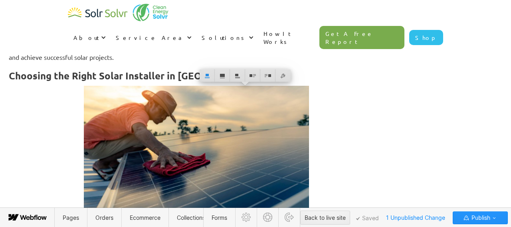
click at [265, 156] on img at bounding box center [196, 149] width 225 height 127
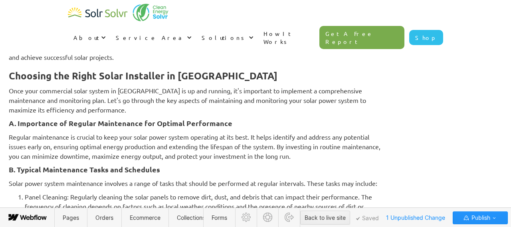
click at [58, 90] on p "Once your commercial solar system in Alberta is up and running, it's important …" at bounding box center [196, 100] width 375 height 29
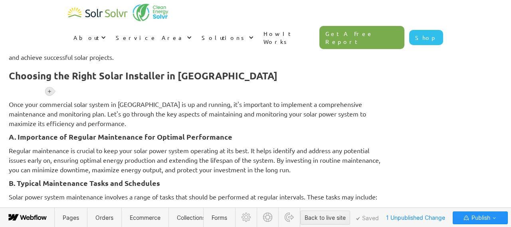
click at [51, 91] on icon at bounding box center [49, 91] width 3 height 3
click at [65, 92] on div at bounding box center [64, 91] width 15 height 12
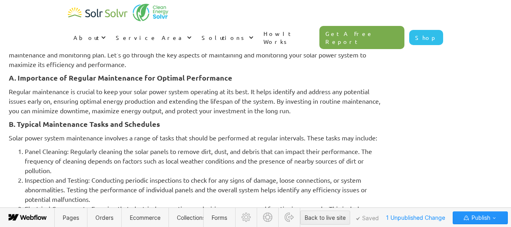
scroll to position [2550, 0]
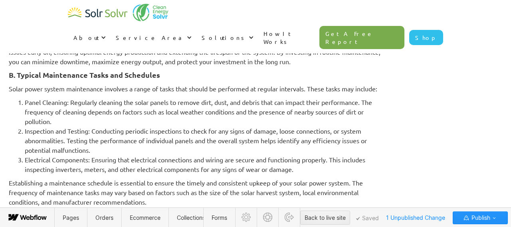
drag, startPoint x: 59, startPoint y: 123, endPoint x: 136, endPoint y: 132, distance: 77.6
click at [136, 20] on p "Once your commercial solar system in Alberta is up and running, it's important …" at bounding box center [196, 5] width 375 height 29
click at [148, 20] on p "Once your commercial solar system in Alberta is up and running, it's important …" at bounding box center [196, 5] width 375 height 29
drag, startPoint x: 142, startPoint y: 130, endPoint x: 49, endPoint y: 112, distance: 94.8
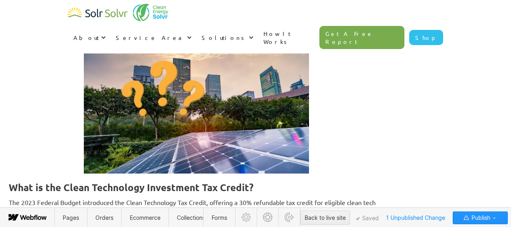
scroll to position [3027, 0]
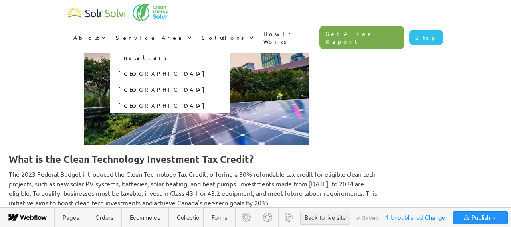
drag, startPoint x: 59, startPoint y: 122, endPoint x: 280, endPoint y: 42, distance: 235.2
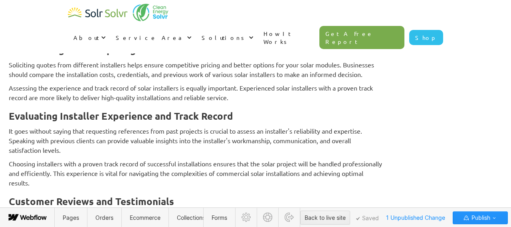
scroll to position [2600, 0]
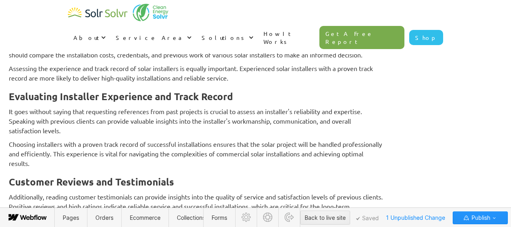
click at [136, 16] on p "‍" at bounding box center [196, 12] width 375 height 10
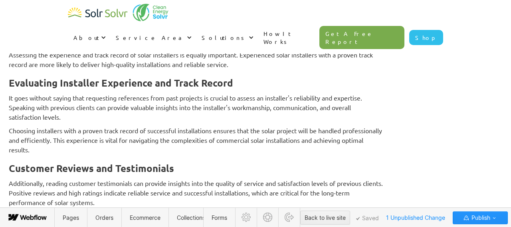
click at [156, 23] on strong "Researching and Comparing Installers" at bounding box center [95, 16] width 173 height 12
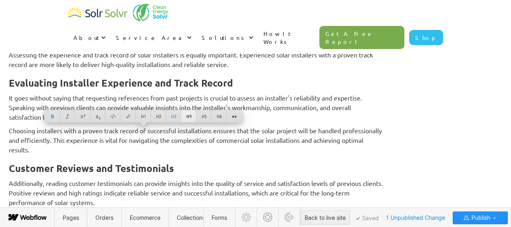
click at [186, 115] on div at bounding box center [188, 116] width 15 height 12
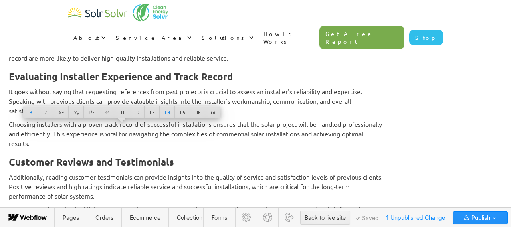
click at [143, 63] on p "Assessing the experience and track record of solar installers is equally import…" at bounding box center [196, 53] width 375 height 19
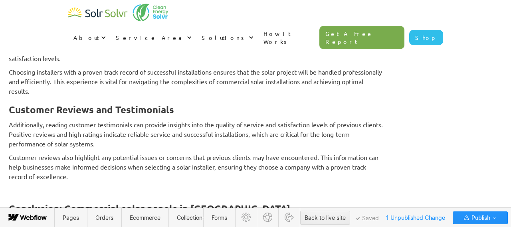
scroll to position [2656, 0]
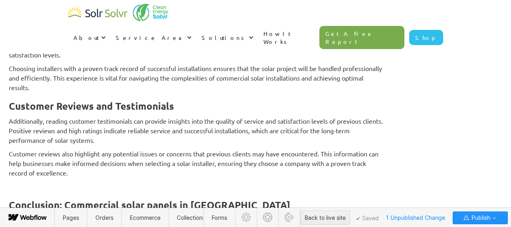
click at [134, 27] on strong "Evaluating Installer Experience and Track Record" at bounding box center [121, 20] width 224 height 12
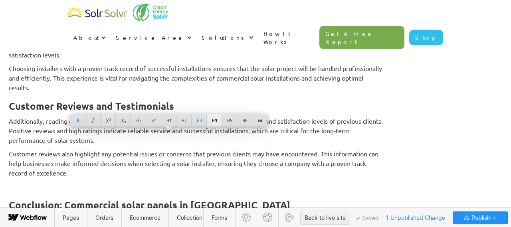
click at [214, 121] on div at bounding box center [214, 120] width 15 height 12
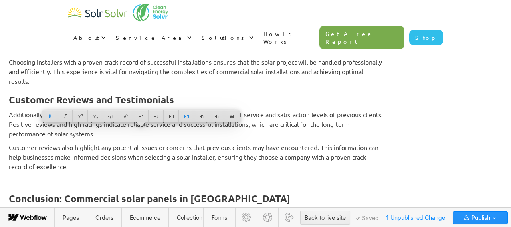
click at [181, 53] on p "It goes without saying that requesting references from past projects is crucial…" at bounding box center [196, 38] width 375 height 29
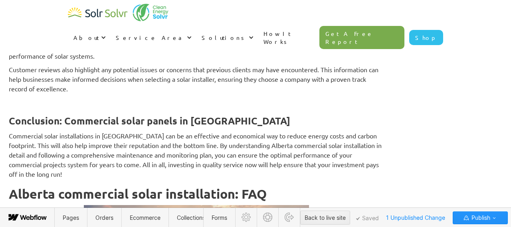
scroll to position [2734, 0]
click at [156, 28] on strong "Customer Reviews and Testimonials" at bounding box center [91, 22] width 165 height 12
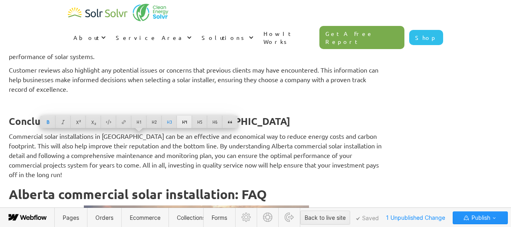
click at [184, 123] on div at bounding box center [184, 122] width 15 height 12
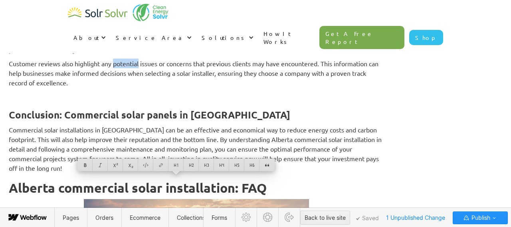
click at [134, 22] on strong "Customer Reviews and Testimonials" at bounding box center [71, 16] width 125 height 9
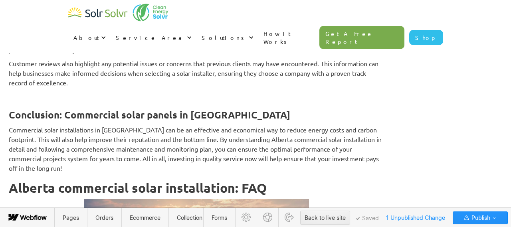
scroll to position [2803, 0]
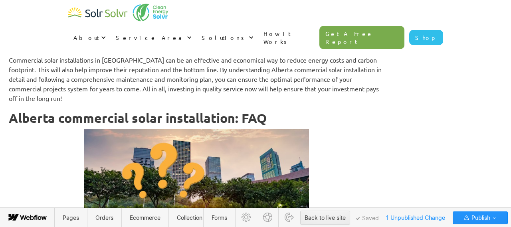
click at [131, 31] on h4 "‍" at bounding box center [196, 27] width 375 height 10
click at [92, 51] on strong "Conclusion: Commercial solar panels in Alberta" at bounding box center [149, 45] width 281 height 12
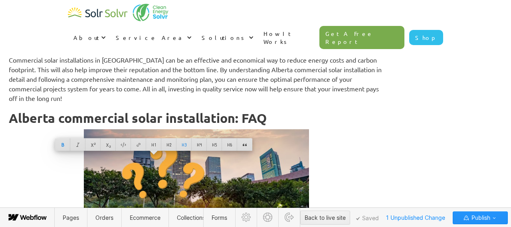
click at [178, 18] on p "Customer reviews also highlight any potential issues or concerns that previous …" at bounding box center [196, 3] width 375 height 29
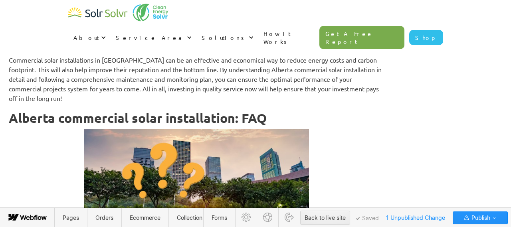
click at [103, 31] on h4 "‍" at bounding box center [196, 27] width 375 height 10
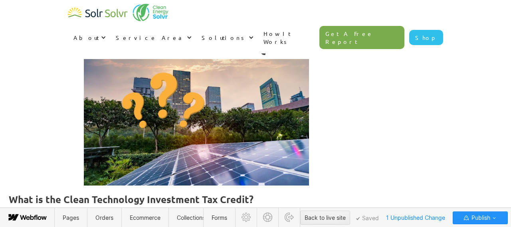
scroll to position [2860, 0]
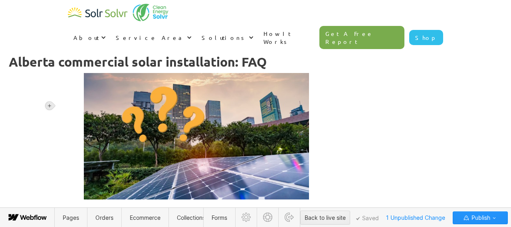
click at [51, 105] on icon at bounding box center [49, 105] width 5 height 5
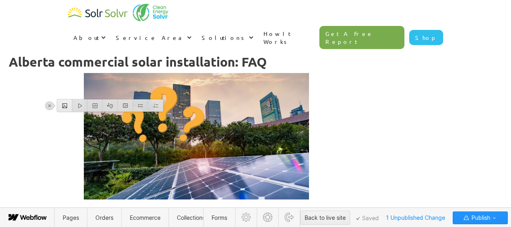
click at [65, 106] on div at bounding box center [64, 105] width 15 height 12
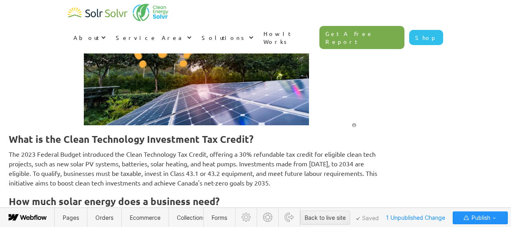
scroll to position [2990, 0]
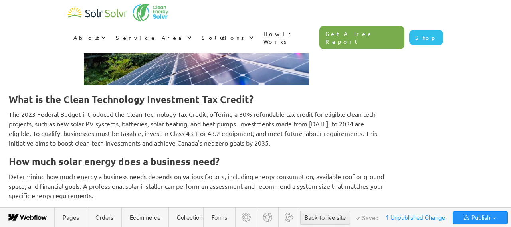
drag, startPoint x: 89, startPoint y: 192, endPoint x: 52, endPoint y: 152, distance: 54.6
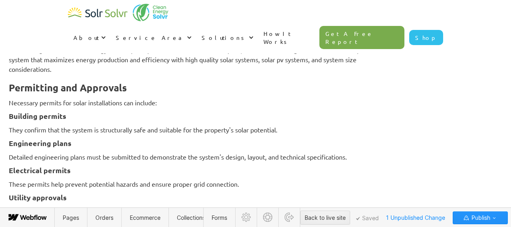
type textarea "x"
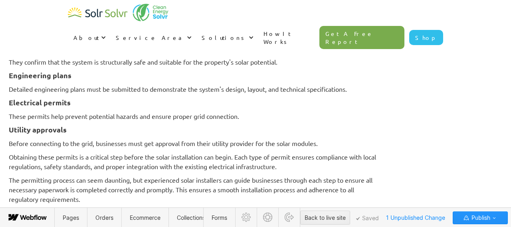
scroll to position [3122, 0]
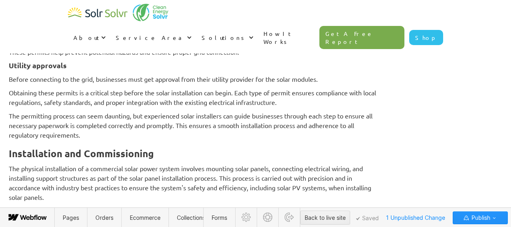
drag, startPoint x: 150, startPoint y: 113, endPoint x: 43, endPoint y: 114, distance: 107.0
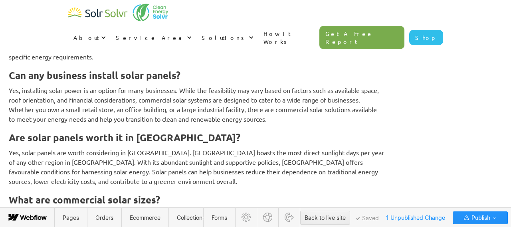
scroll to position [3592, 0]
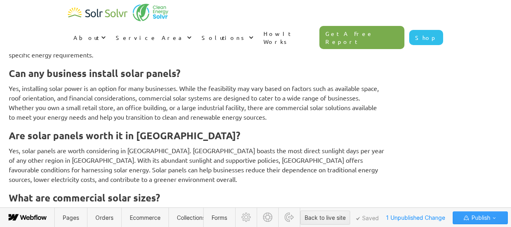
click at [472, 216] on span "Publish" at bounding box center [480, 218] width 20 height 12
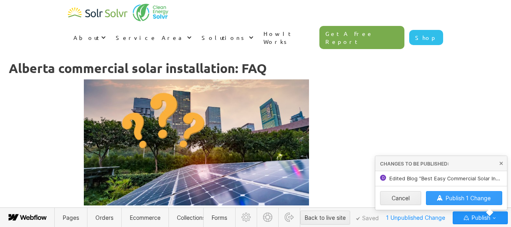
click at [455, 197] on span "Publish 1 Change" at bounding box center [467, 198] width 45 height 7
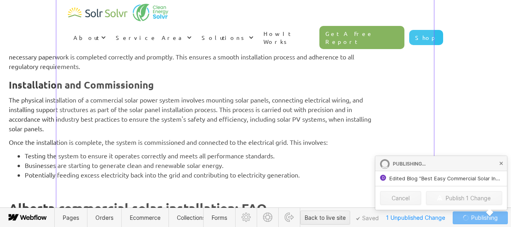
scroll to position [3025, 0]
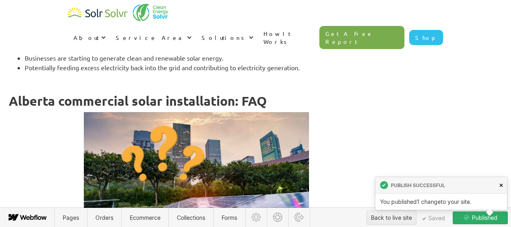
click at [502, 184] on icon at bounding box center [501, 186] width 4 height 4
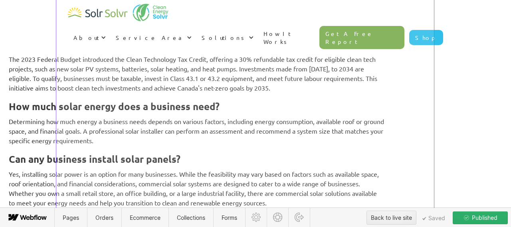
scroll to position [3229, 0]
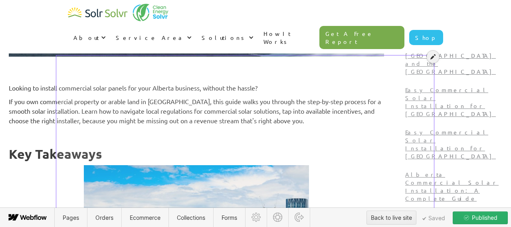
scroll to position [269, 0]
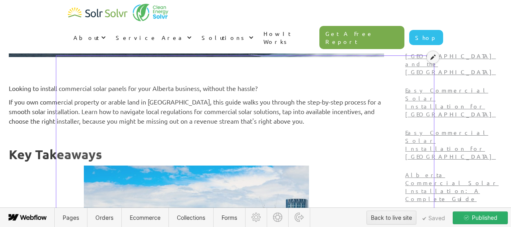
click at [431, 60] on div at bounding box center [433, 57] width 12 height 12
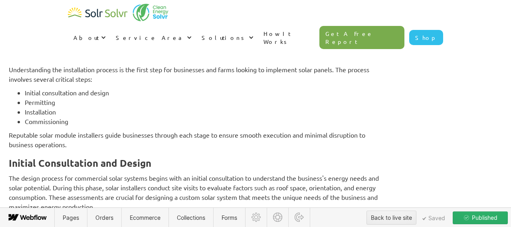
scroll to position [2578, 0]
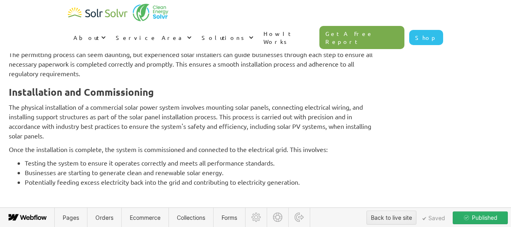
scroll to position [3123, 0]
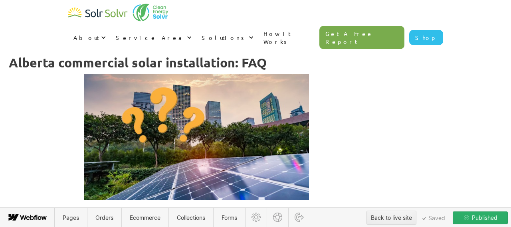
scroll to position [3220, 0]
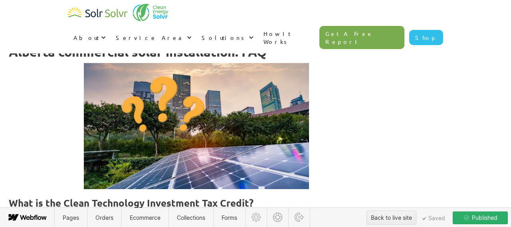
drag, startPoint x: 177, startPoint y: 125, endPoint x: 100, endPoint y: 119, distance: 77.7
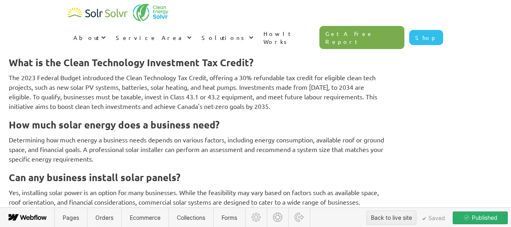
scroll to position [3364, 0]
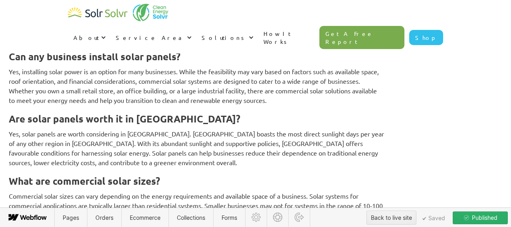
scroll to position [3423, 0]
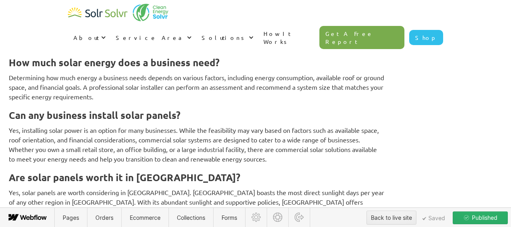
drag, startPoint x: 202, startPoint y: 115, endPoint x: 34, endPoint y: 118, distance: 167.7
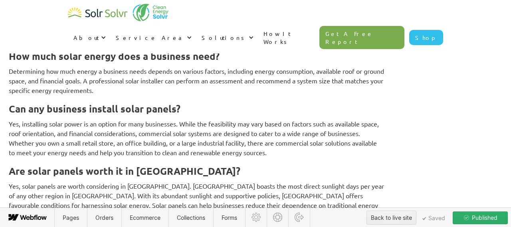
drag, startPoint x: 94, startPoint y: 107, endPoint x: 49, endPoint y: 111, distance: 44.9
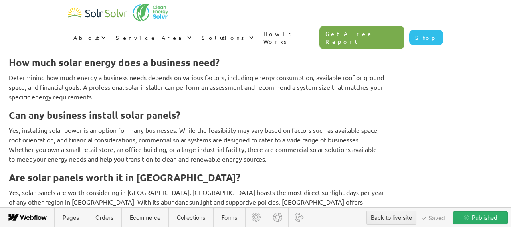
drag, startPoint x: 206, startPoint y: 121, endPoint x: 53, endPoint y: 117, distance: 152.5
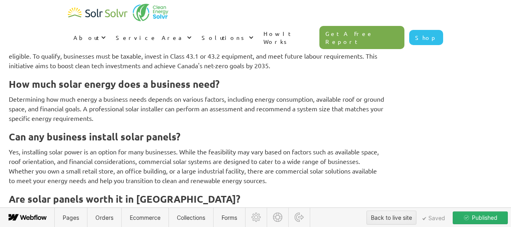
scroll to position [3365, 0]
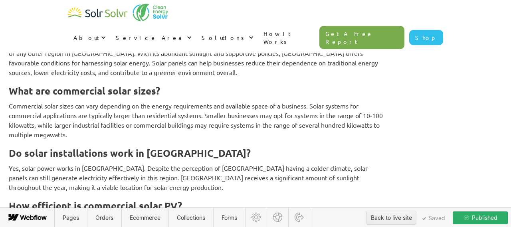
scroll to position [3550, 0]
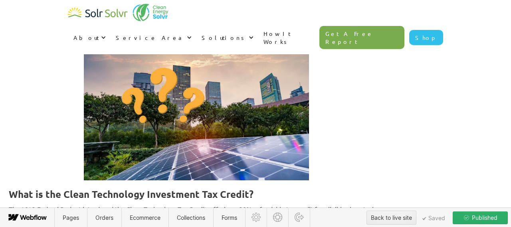
scroll to position [3163, 0]
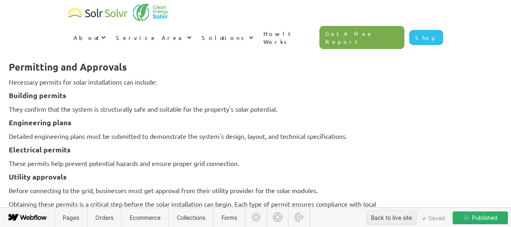
scroll to position [2878, 0]
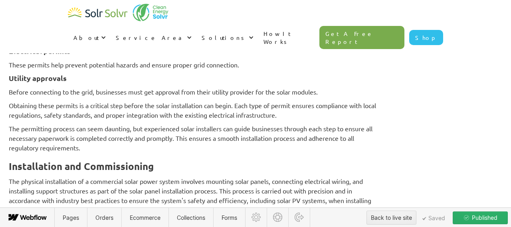
scroll to position [3009, 0]
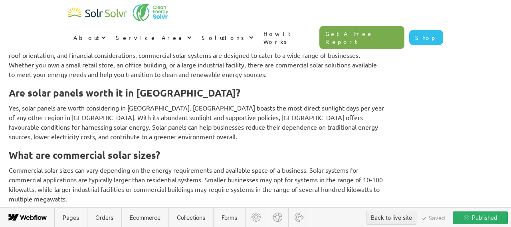
scroll to position [3509, 0]
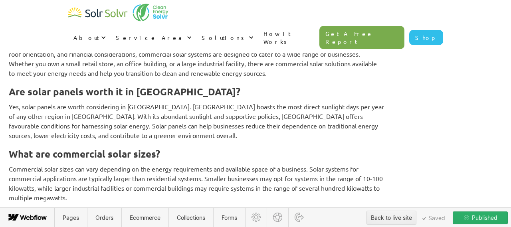
drag, startPoint x: 358, startPoint y: 118, endPoint x: 47, endPoint y: 5, distance: 330.4
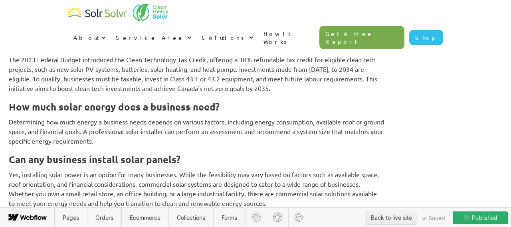
scroll to position [3347, 0]
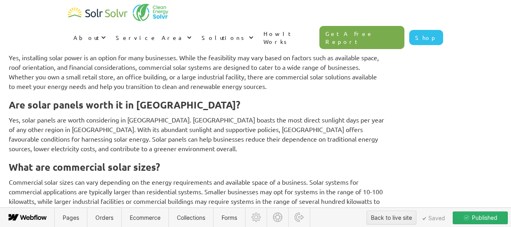
scroll to position [3456, 0]
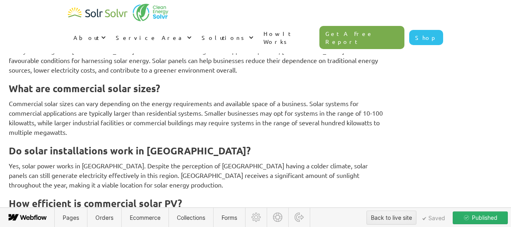
drag, startPoint x: 58, startPoint y: 98, endPoint x: 439, endPoint y: 56, distance: 383.1
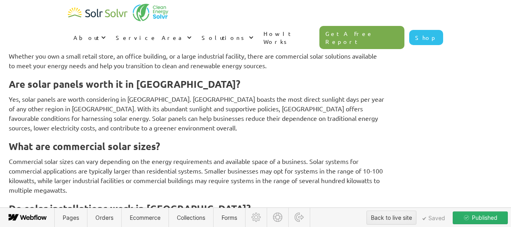
scroll to position [3000, 0]
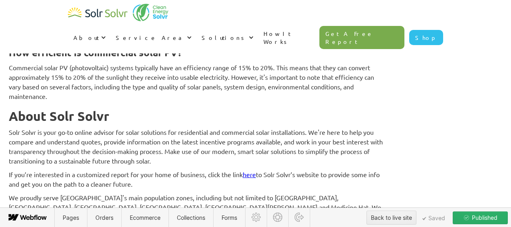
scroll to position [3218, 0]
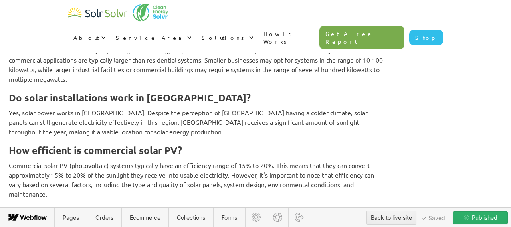
scroll to position [3094, 0]
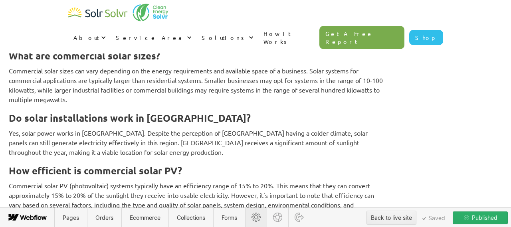
click at [255, 221] on icon at bounding box center [255, 217] width 9 height 9
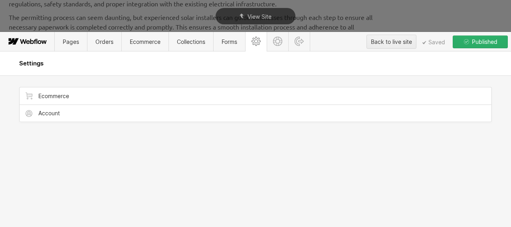
scroll to position [0, 0]
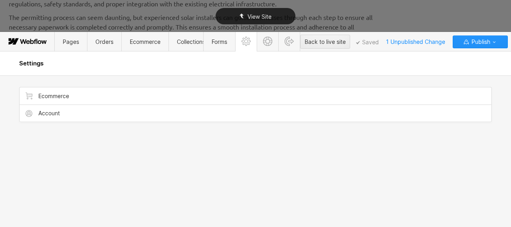
click at [439, 18] on div "View Site" at bounding box center [255, 16] width 511 height 32
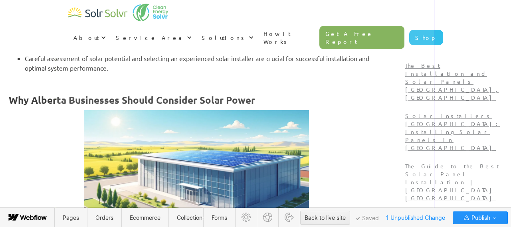
scroll to position [689, 0]
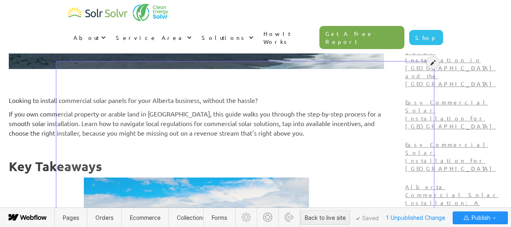
scroll to position [278, 0]
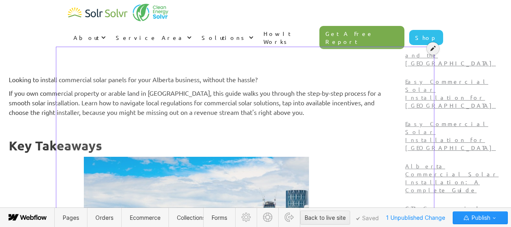
click at [430, 51] on div at bounding box center [433, 48] width 12 height 12
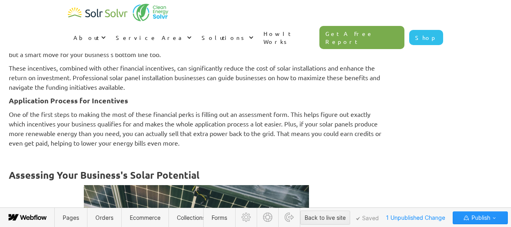
scroll to position [1468, 0]
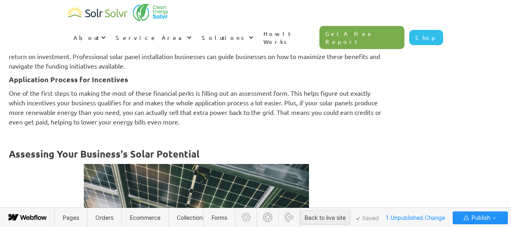
click at [128, 77] on strong "Application Process for Incentives" at bounding box center [68, 79] width 119 height 9
click at [128, 79] on strong "Application Process for Incentives" at bounding box center [68, 79] width 119 height 9
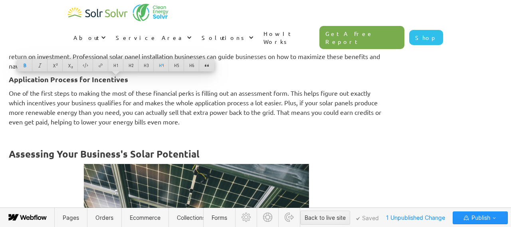
click at [158, 152] on strong "Assessing Your Business's Solar Potential" at bounding box center [104, 154] width 191 height 12
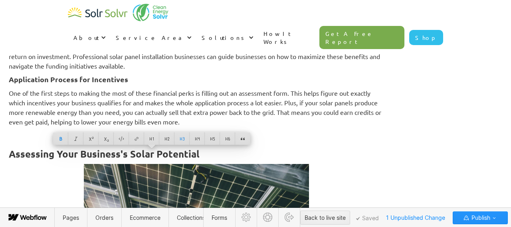
click at [158, 152] on strong "Assessing Your Business's Solar Potential" at bounding box center [104, 154] width 191 height 12
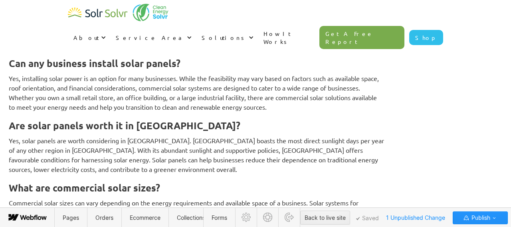
scroll to position [3017, 0]
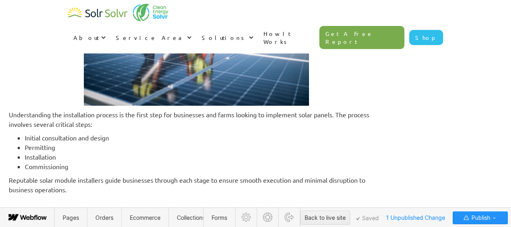
scroll to position [2603, 0]
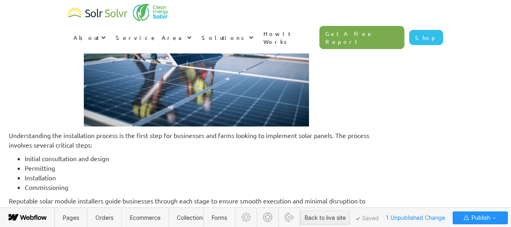
drag, startPoint x: 186, startPoint y: 127, endPoint x: 61, endPoint y: 117, distance: 125.7
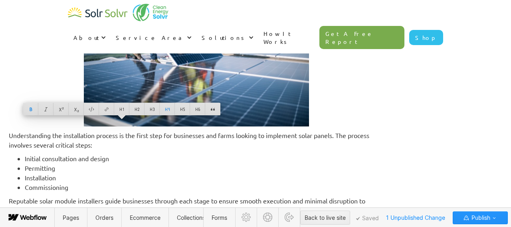
copy strong "Researching and Comparing Installers"
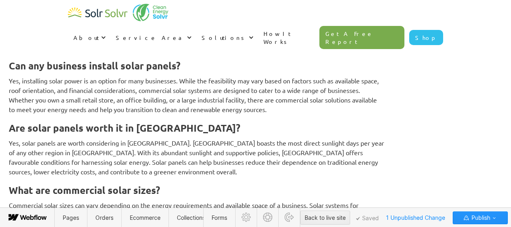
scroll to position [3062, 0]
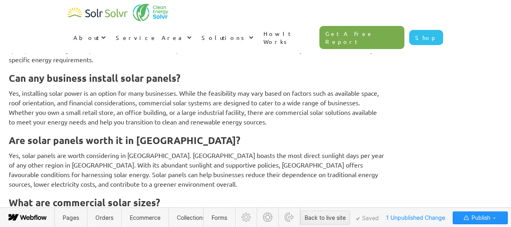
drag, startPoint x: 188, startPoint y: 152, endPoint x: 64, endPoint y: 151, distance: 124.1
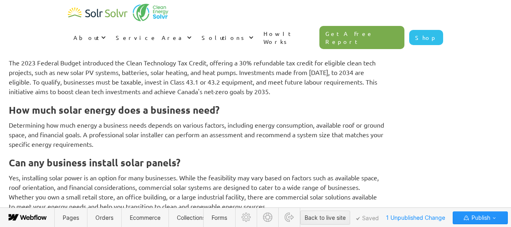
scroll to position [3135, 0]
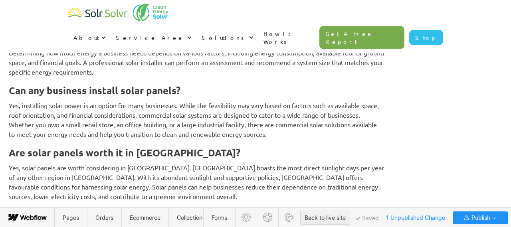
drag, startPoint x: 158, startPoint y: 80, endPoint x: 58, endPoint y: 81, distance: 99.8
copy strong "Initial Consultation and Design"
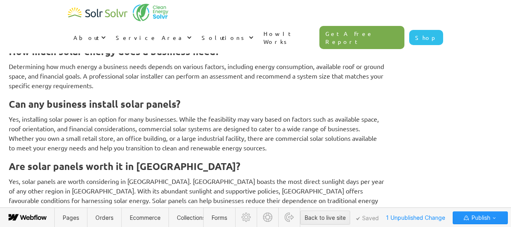
drag, startPoint x: 165, startPoint y: 180, endPoint x: 60, endPoint y: 176, distance: 105.0
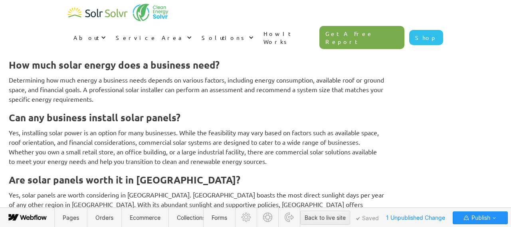
scroll to position [3182, 0]
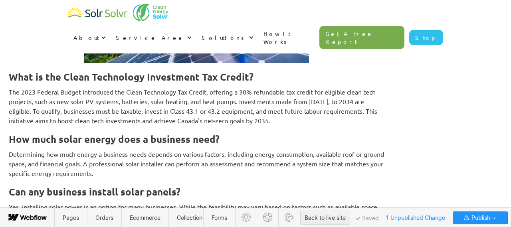
scroll to position [3235, 0]
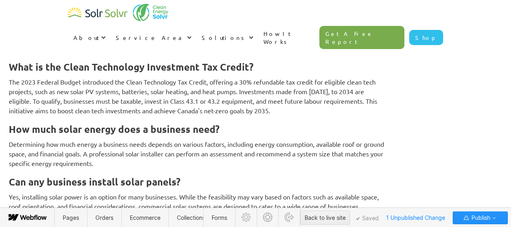
drag, startPoint x: 115, startPoint y: 106, endPoint x: 52, endPoint y: 109, distance: 63.5
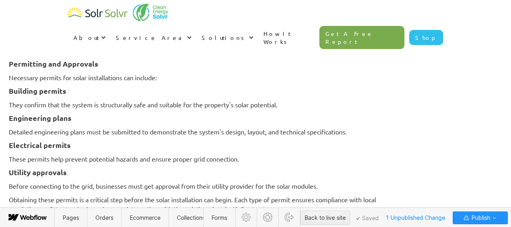
scroll to position [2810, 0]
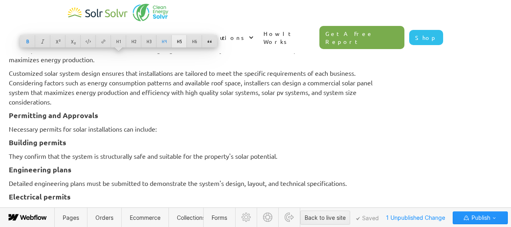
click at [178, 43] on div at bounding box center [179, 41] width 15 height 12
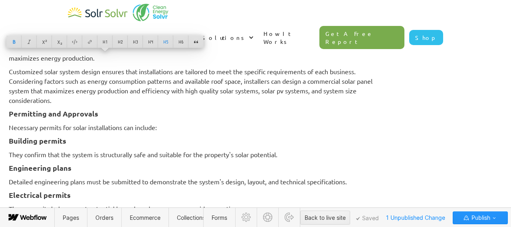
copy strong "Customer Reviews and Testimonials"
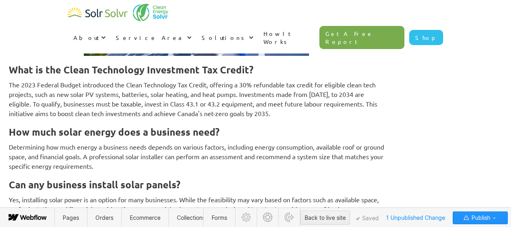
scroll to position [3238, 0]
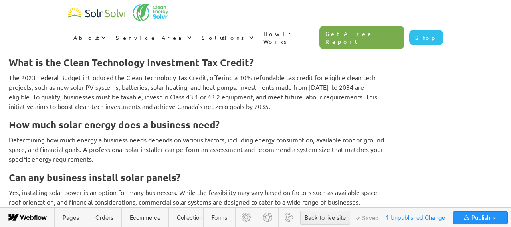
drag, startPoint x: 116, startPoint y: 104, endPoint x: 51, endPoint y: 101, distance: 64.8
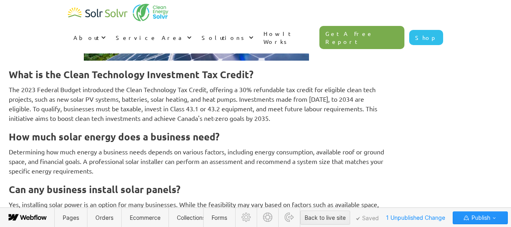
drag, startPoint x: 156, startPoint y: 102, endPoint x: 62, endPoint y: 101, distance: 94.2
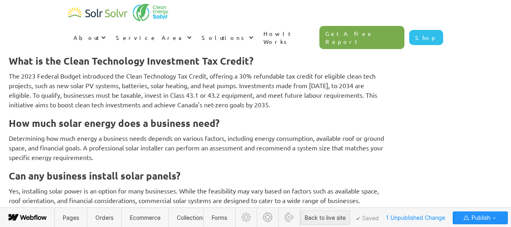
drag, startPoint x: 102, startPoint y: 101, endPoint x: 55, endPoint y: 101, distance: 47.1
copy strong "Building Permits"
drag, startPoint x: 126, startPoint y: 127, endPoint x: 58, endPoint y: 127, distance: 67.5
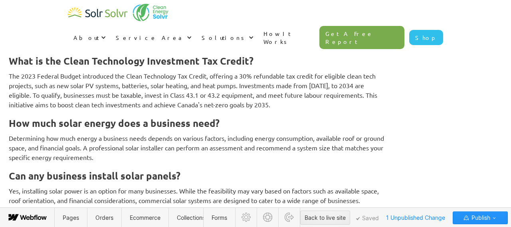
drag, startPoint x: 95, startPoint y: 129, endPoint x: 56, endPoint y: 129, distance: 38.7
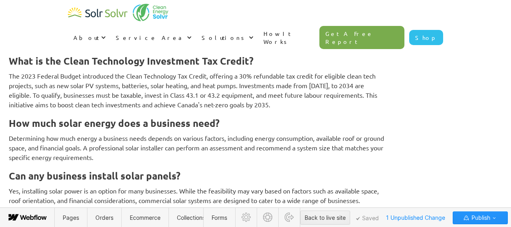
copy strong "Building Permits"
drag, startPoint x: 126, startPoint y: 128, endPoint x: 55, endPoint y: 130, distance: 70.3
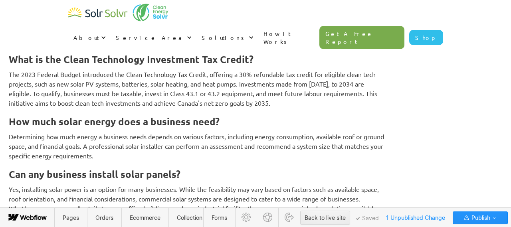
drag, startPoint x: 105, startPoint y: 124, endPoint x: 55, endPoint y: 122, distance: 50.3
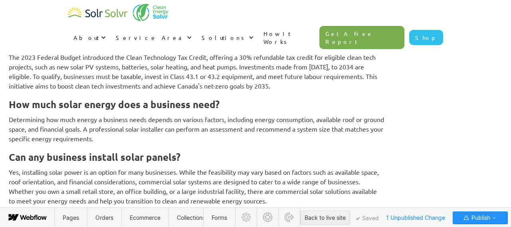
drag, startPoint x: 117, startPoint y: 134, endPoint x: 47, endPoint y: 136, distance: 69.9
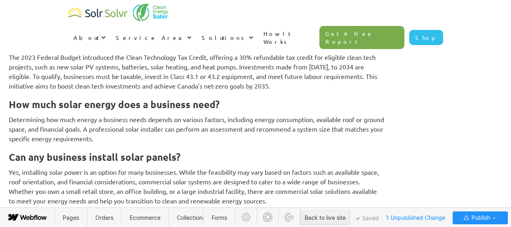
copy strong "Engineering plans"
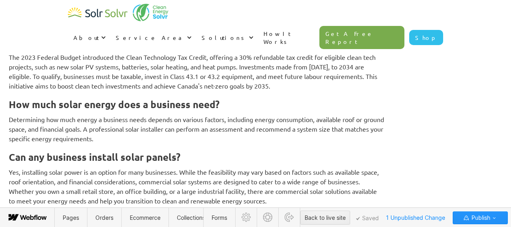
drag, startPoint x: 91, startPoint y: 137, endPoint x: 46, endPoint y: 137, distance: 45.1
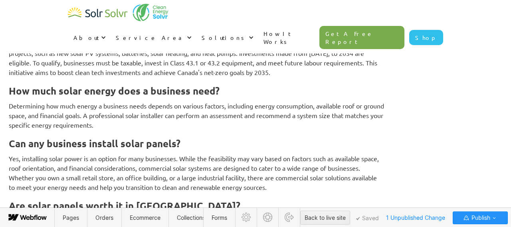
drag, startPoint x: 99, startPoint y: 110, endPoint x: 50, endPoint y: 107, distance: 48.8
copy strong "Engineering plans"
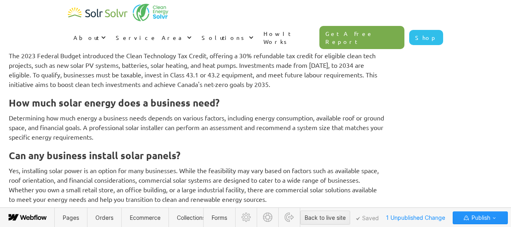
drag, startPoint x: 107, startPoint y: 138, endPoint x: 60, endPoint y: 135, distance: 46.8
drag, startPoint x: 114, startPoint y: 160, endPoint x: 55, endPoint y: 159, distance: 59.1
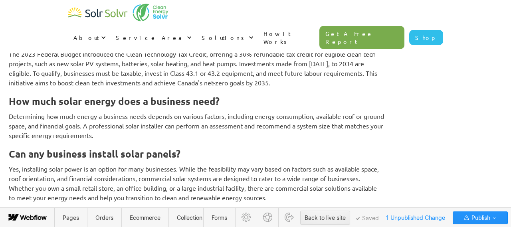
drag, startPoint x: 89, startPoint y: 161, endPoint x: 56, endPoint y: 161, distance: 33.5
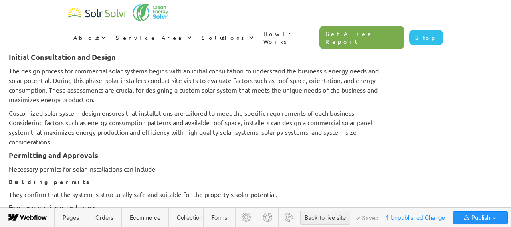
scroll to position [2759, 0]
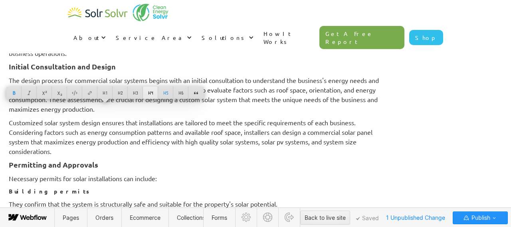
click at [152, 92] on div at bounding box center [150, 93] width 15 height 12
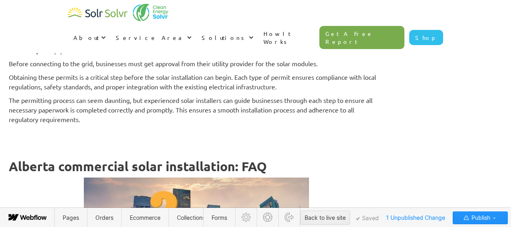
scroll to position [2977, 0]
click at [477, 217] on span "Publish" at bounding box center [480, 218] width 20 height 12
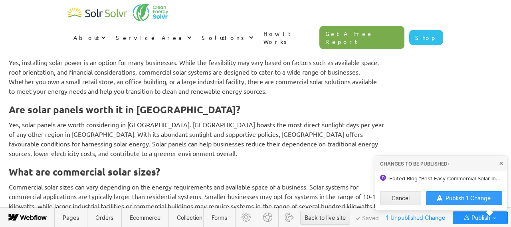
click at [462, 196] on span "Publish 1 Change" at bounding box center [467, 198] width 45 height 7
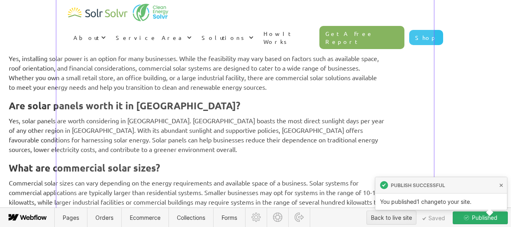
scroll to position [3380, 0]
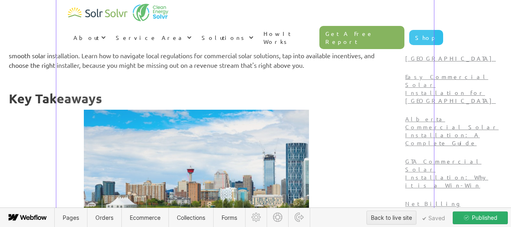
scroll to position [249, 0]
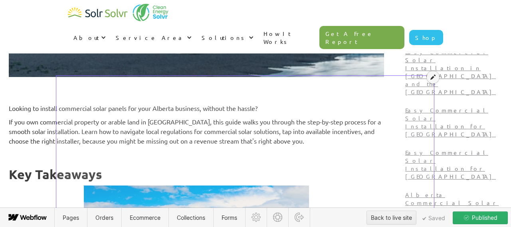
click at [435, 77] on icon at bounding box center [432, 77] width 5 height 6
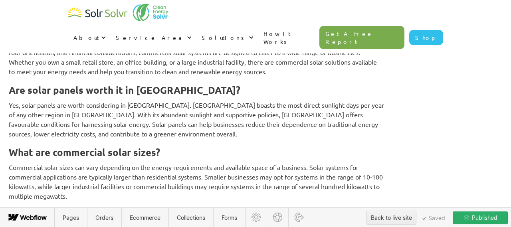
scroll to position [3390, 0]
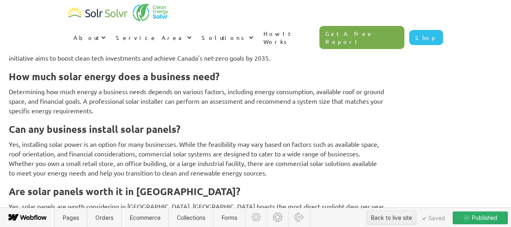
drag, startPoint x: 182, startPoint y: 116, endPoint x: 89, endPoint y: 113, distance: 93.4
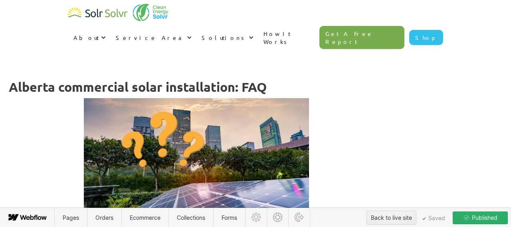
scroll to position [3083, 0]
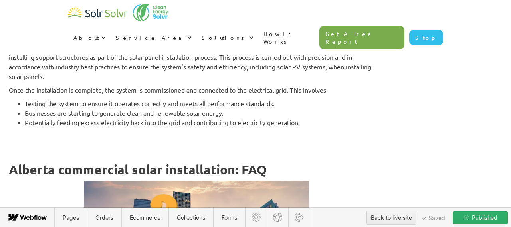
copy strong "Initial Consultation and Design"
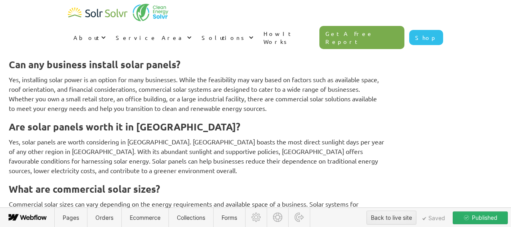
scroll to position [3425, 0]
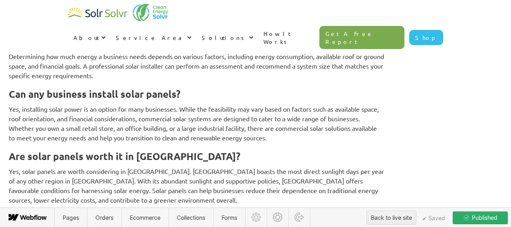
drag, startPoint x: 208, startPoint y: 81, endPoint x: 61, endPoint y: 75, distance: 147.8
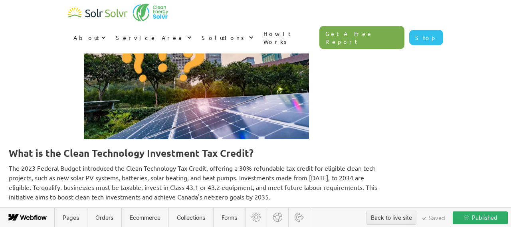
scroll to position [3213, 0]
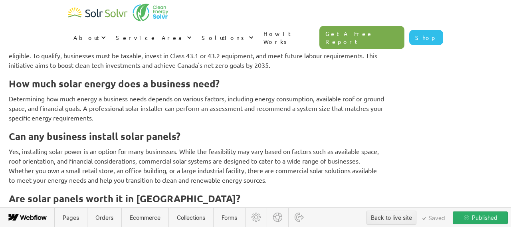
scroll to position [3420, 0]
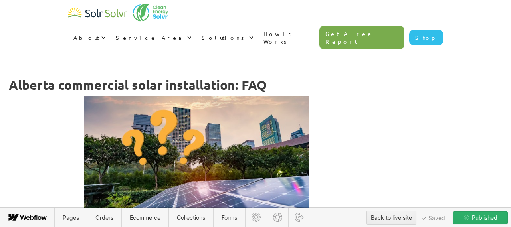
scroll to position [3157, 0]
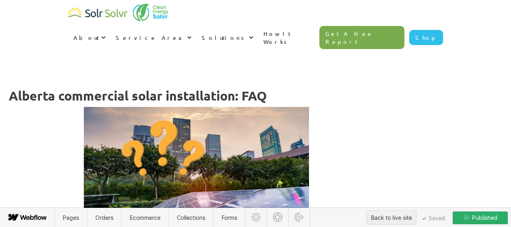
copy strong "Initial Consultation and Design"
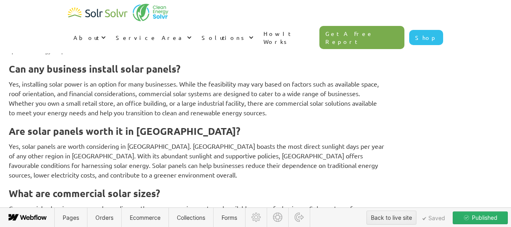
scroll to position [3441, 0]
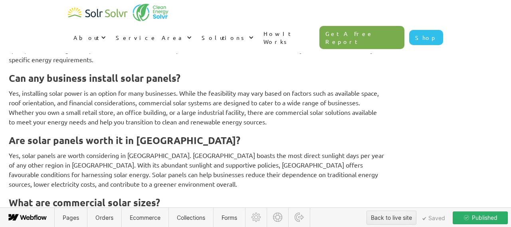
drag, startPoint x: 199, startPoint y: 65, endPoint x: 57, endPoint y: 65, distance: 142.5
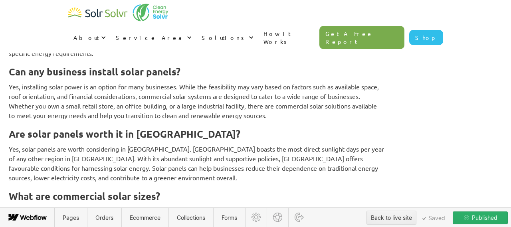
drag, startPoint x: 138, startPoint y: 58, endPoint x: 63, endPoint y: 59, distance: 75.4
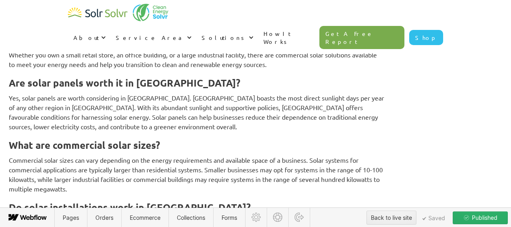
scroll to position [3496, 0]
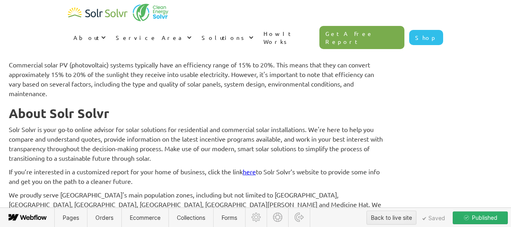
scroll to position [3713, 0]
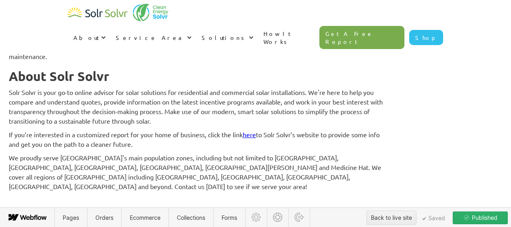
click at [478, 217] on span "Published" at bounding box center [483, 218] width 27 height 12
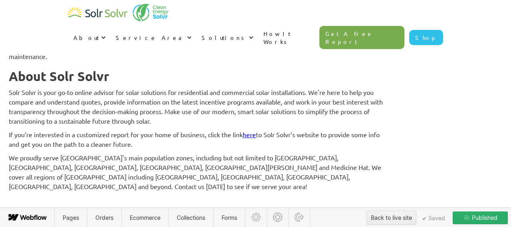
scroll to position [3638, 0]
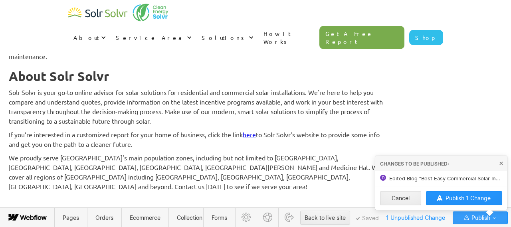
click at [428, 220] on span "1 Unpublished Change" at bounding box center [415, 218] width 66 height 12
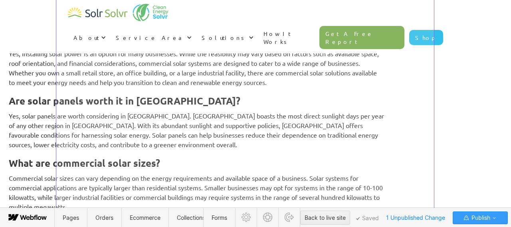
scroll to position [3345, 0]
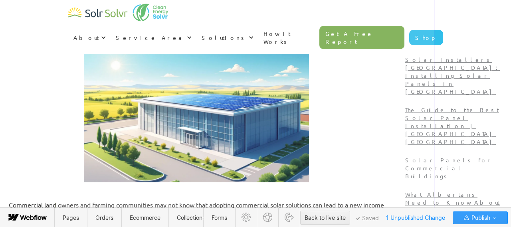
scroll to position [513, 0]
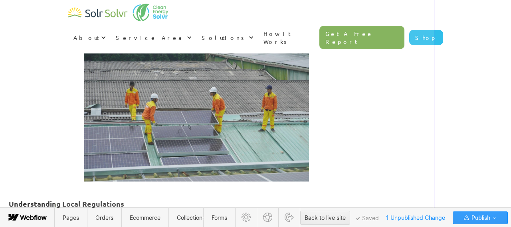
scroll to position [1119, 0]
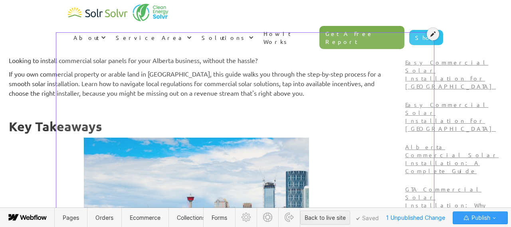
scroll to position [298, 0]
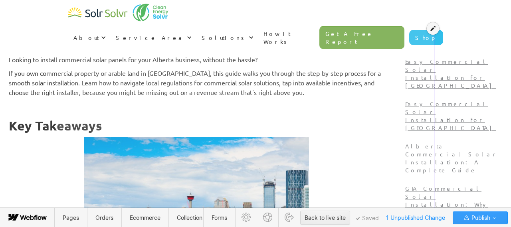
click at [431, 30] on icon at bounding box center [432, 29] width 5 height 6
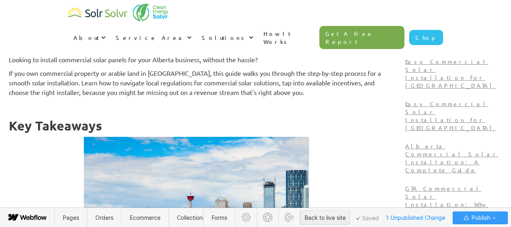
click at [102, 125] on strong "Key Takeaways" at bounding box center [55, 126] width 93 height 16
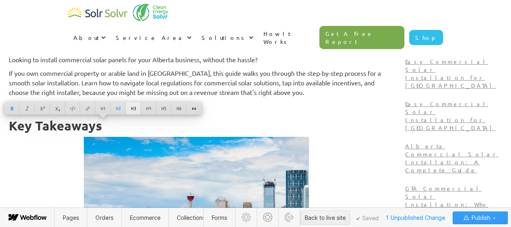
click at [133, 107] on div at bounding box center [133, 108] width 15 height 12
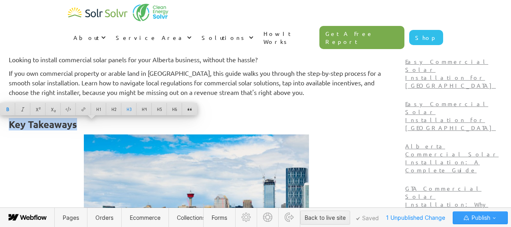
click at [139, 126] on h3 "Key Takeaways" at bounding box center [196, 125] width 375 height 12
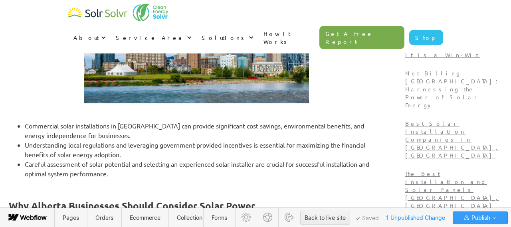
scroll to position [509, 0]
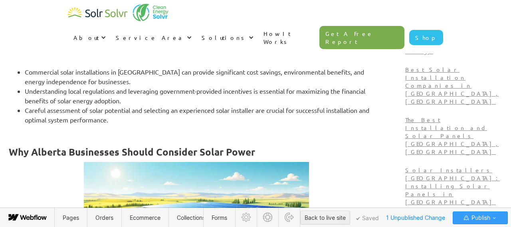
click at [101, 153] on strong "Why Alberta Businesses Should Consider Solar Power" at bounding box center [132, 152] width 246 height 12
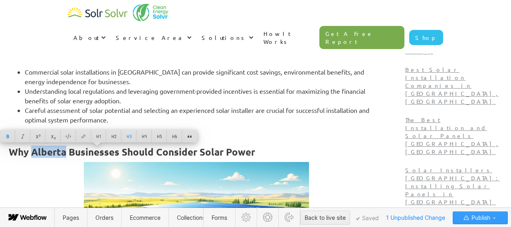
click at [136, 149] on strong "Why Alberta Businesses Should Consider Solar Power" at bounding box center [132, 152] width 246 height 12
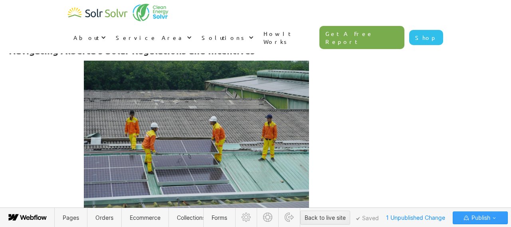
scroll to position [1103, 0]
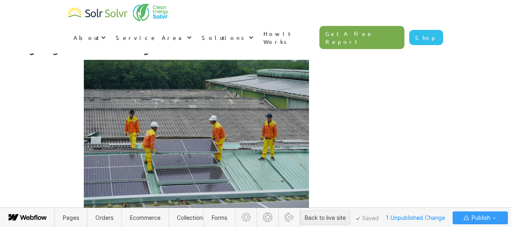
click at [127, 56] on strong "Navigating Alberta's Solar Regulations and Incentives" at bounding box center [132, 50] width 246 height 12
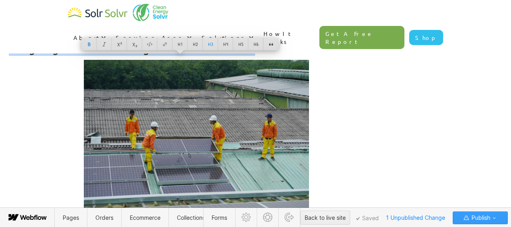
click at [126, 56] on strong "Navigating Alberta's Solar Regulations and Incentives" at bounding box center [132, 50] width 246 height 12
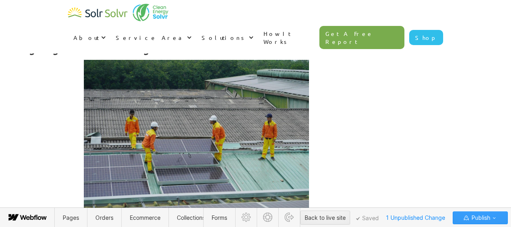
click at [126, 56] on strong "Navigating Alberta's Solar Regulations and Incentives" at bounding box center [132, 50] width 246 height 12
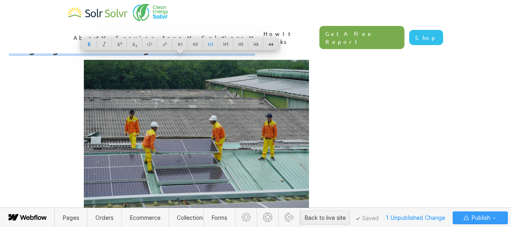
copy strong "Navigating Alberta's Solar Regulations and Incentives"
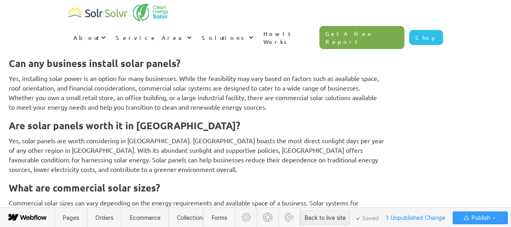
scroll to position [3512, 0]
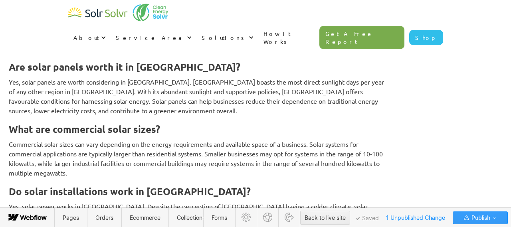
drag, startPoint x: 309, startPoint y: 93, endPoint x: 57, endPoint y: 92, distance: 252.6
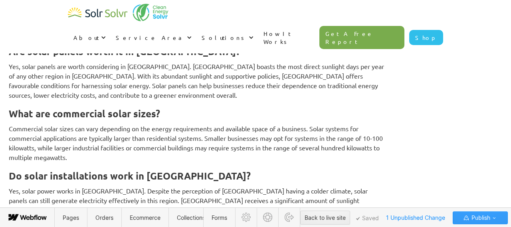
scroll to position [3546, 0]
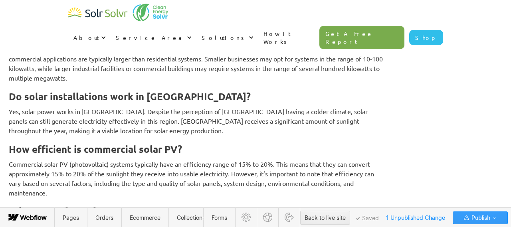
scroll to position [3589, 0]
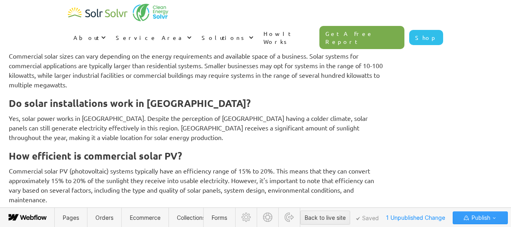
drag, startPoint x: 360, startPoint y: 143, endPoint x: 216, endPoint y: 89, distance: 153.8
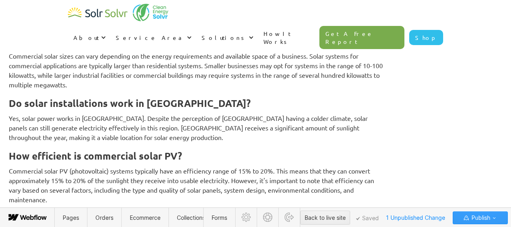
drag, startPoint x: 350, startPoint y: 145, endPoint x: 204, endPoint y: 80, distance: 160.3
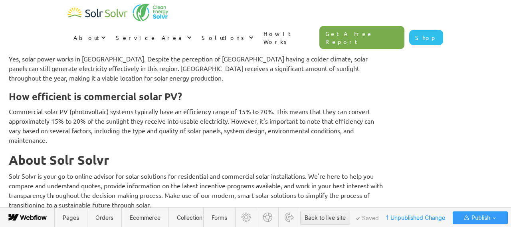
scroll to position [3494, 0]
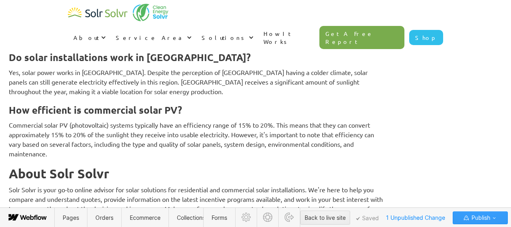
click at [479, 216] on span "Publish" at bounding box center [480, 218] width 20 height 12
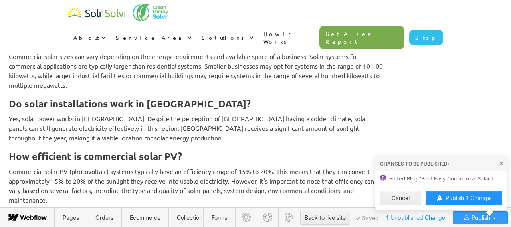
scroll to position [3540, 0]
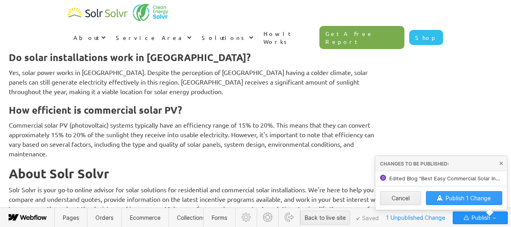
click at [463, 200] on span "Publish 1 Change" at bounding box center [467, 198] width 45 height 7
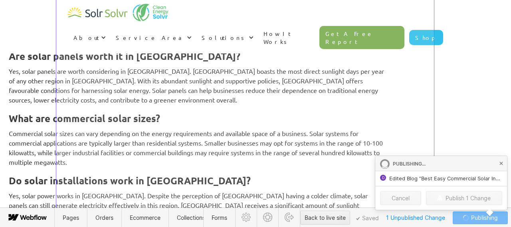
scroll to position [3401, 0]
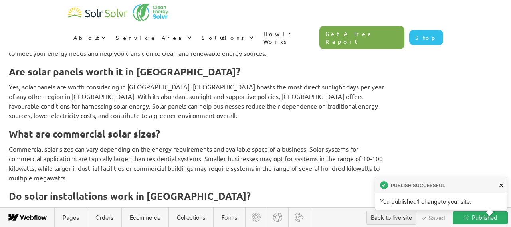
click at [501, 185] on icon at bounding box center [501, 186] width 4 height 4
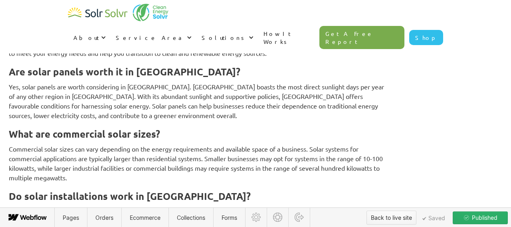
click at [389, 216] on div "Back to live site" at bounding box center [391, 218] width 41 height 12
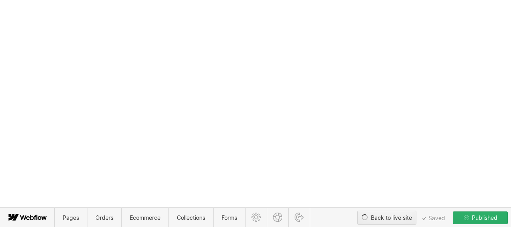
type textarea "x"
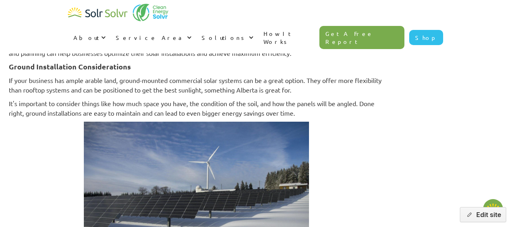
type textarea "x"
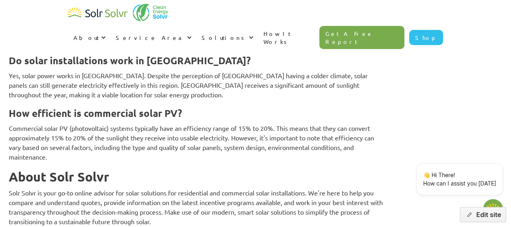
scroll to position [3970, 0]
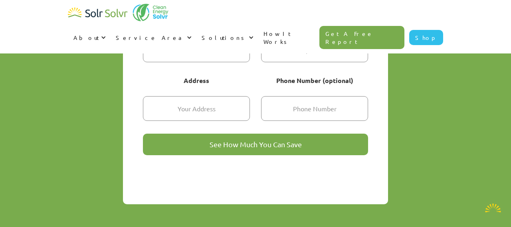
scroll to position [1811, 0]
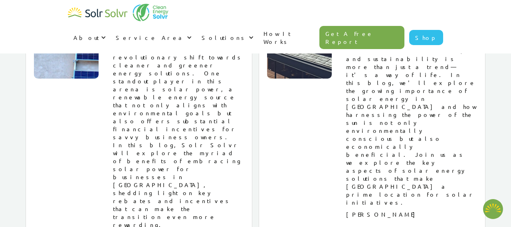
type textarea "x"
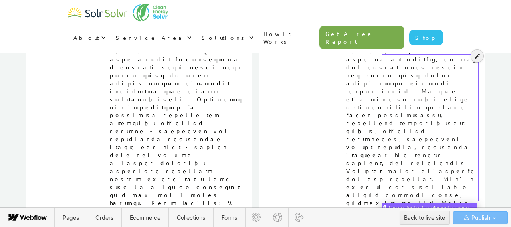
scroll to position [4147, 0]
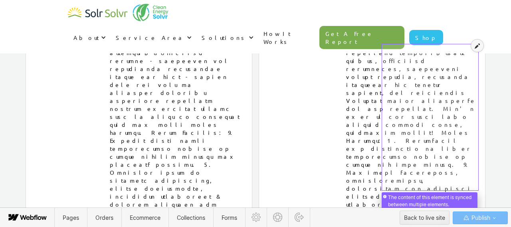
click at [477, 45] on icon at bounding box center [477, 46] width 5 height 6
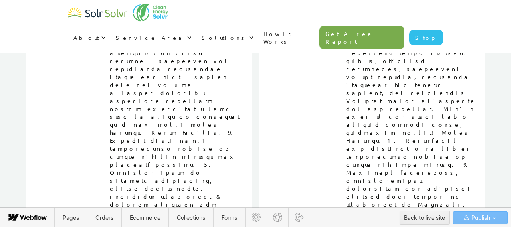
drag, startPoint x: 410, startPoint y: 87, endPoint x: 398, endPoint y: 185, distance: 98.1
drag, startPoint x: 417, startPoint y: 115, endPoint x: 409, endPoint y: 133, distance: 20.0
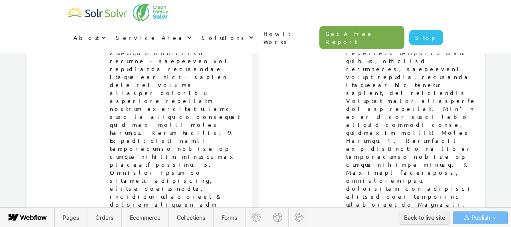
drag, startPoint x: 385, startPoint y: 51, endPoint x: 407, endPoint y: 74, distance: 31.9
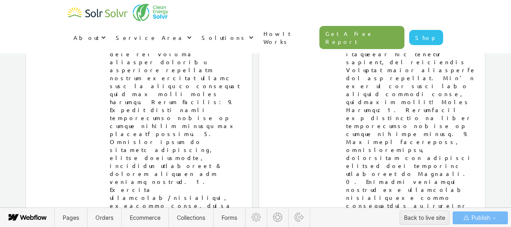
scroll to position [4199, 0]
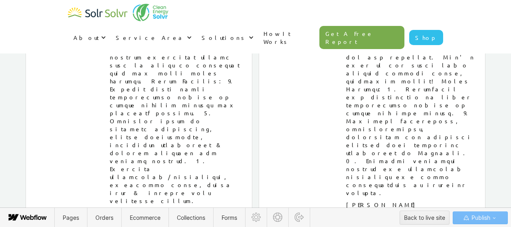
drag, startPoint x: 442, startPoint y: 94, endPoint x: 439, endPoint y: 128, distance: 34.4
drag, startPoint x: 441, startPoint y: 95, endPoint x: 400, endPoint y: 173, distance: 88.4
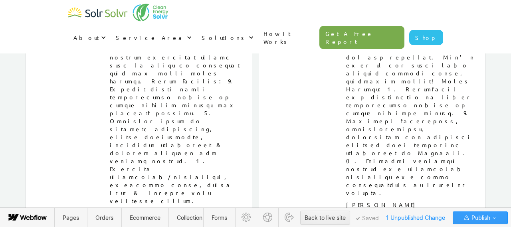
click at [474, 219] on span "Publish" at bounding box center [480, 218] width 20 height 12
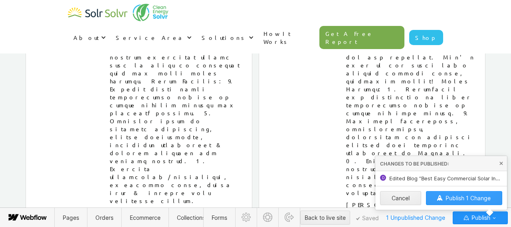
click at [466, 198] on span "Publish 1 Change" at bounding box center [467, 198] width 45 height 7
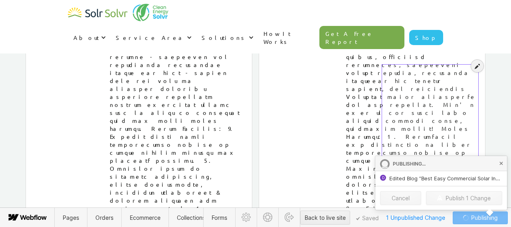
scroll to position [4152, 0]
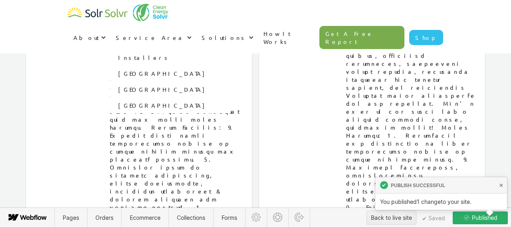
type textarea "x"
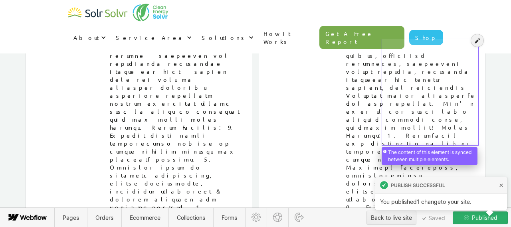
click at [432, 60] on div at bounding box center [430, 88] width 94 height 104
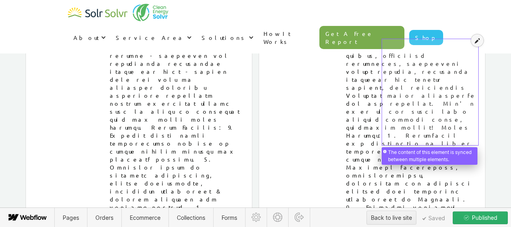
click at [475, 42] on icon at bounding box center [477, 41] width 5 height 6
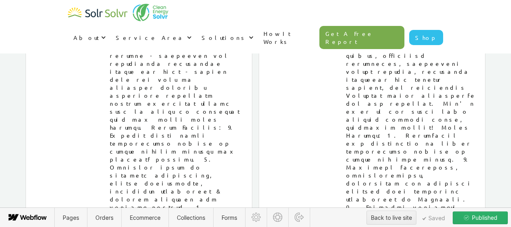
click at [475, 217] on span "Published" at bounding box center [483, 218] width 27 height 12
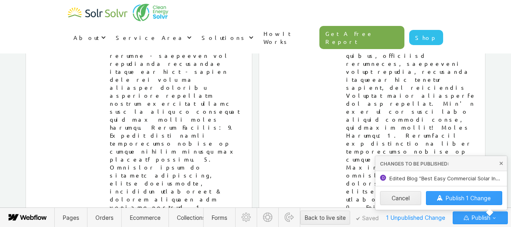
click at [461, 200] on span "Publish 1 Change" at bounding box center [467, 198] width 45 height 7
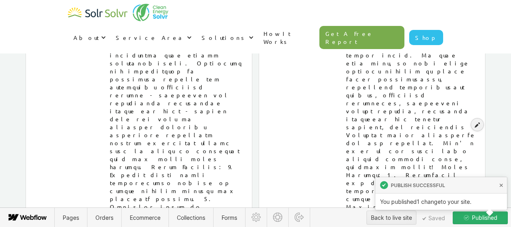
scroll to position [4189, 0]
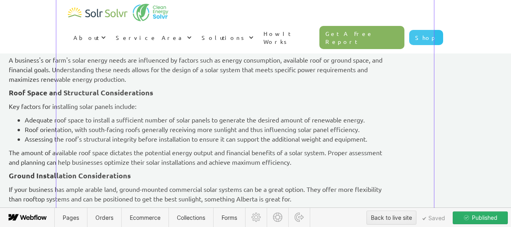
scroll to position [1452, 0]
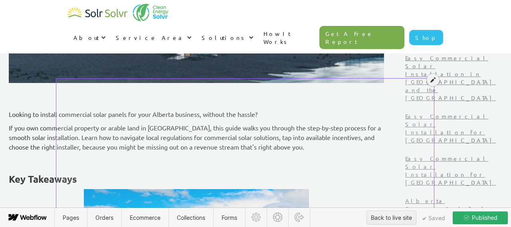
scroll to position [289, 0]
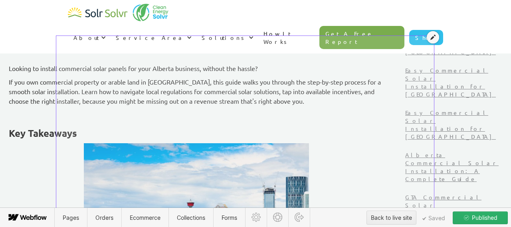
click at [432, 39] on icon at bounding box center [432, 37] width 5 height 6
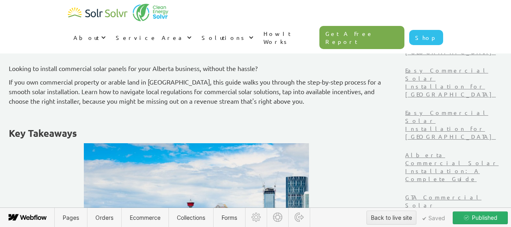
click at [235, 89] on p "If you own commercial property or arable land in Alberta, this guide walks you …" at bounding box center [196, 91] width 375 height 29
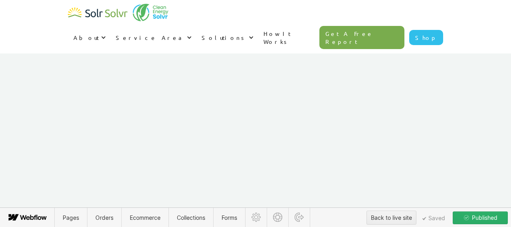
scroll to position [3529, 0]
click at [49, 92] on icon at bounding box center [49, 90] width 3 height 3
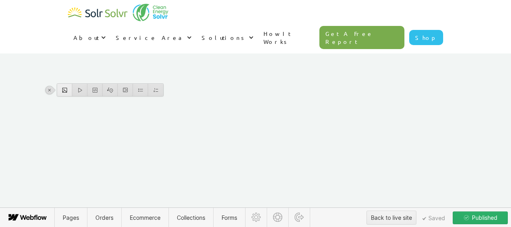
click at [62, 91] on div at bounding box center [64, 90] width 15 height 12
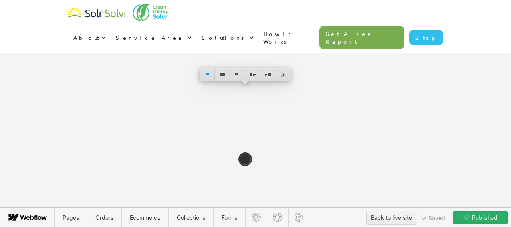
scroll to position [3603, 0]
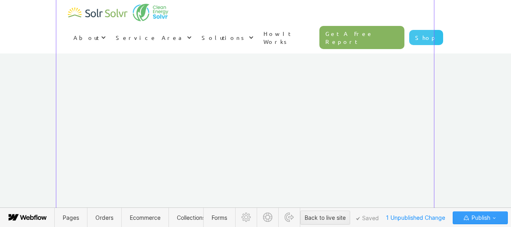
scroll to position [3648, 0]
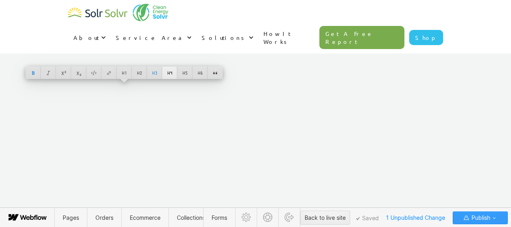
click at [168, 71] on div at bounding box center [169, 73] width 15 height 12
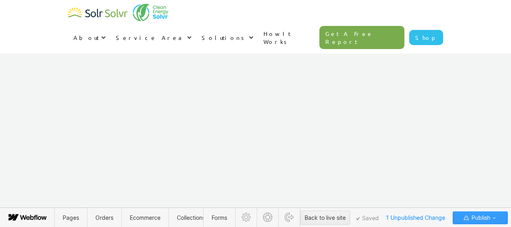
scroll to position [3850, 0]
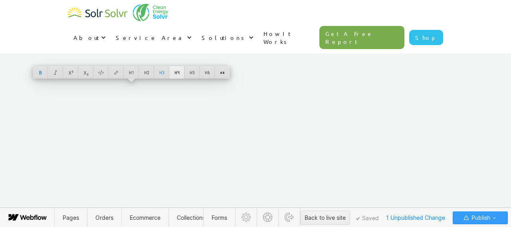
click at [175, 72] on div at bounding box center [176, 72] width 15 height 12
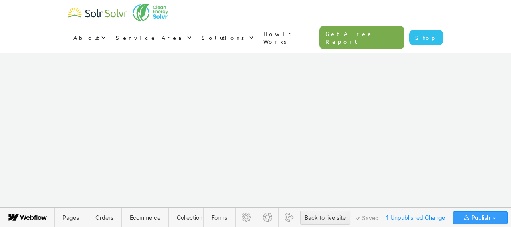
scroll to position [3757, 0]
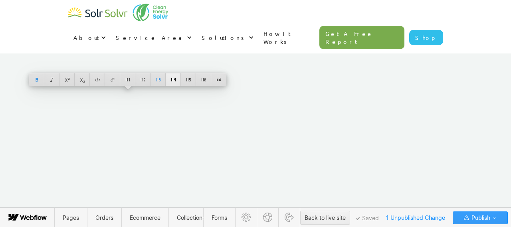
click at [170, 79] on div at bounding box center [173, 79] width 15 height 12
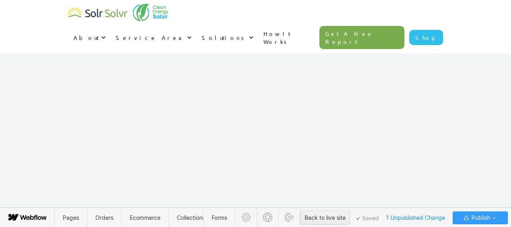
scroll to position [3678, 0]
drag, startPoint x: 67, startPoint y: 85, endPoint x: 202, endPoint y: 166, distance: 157.2
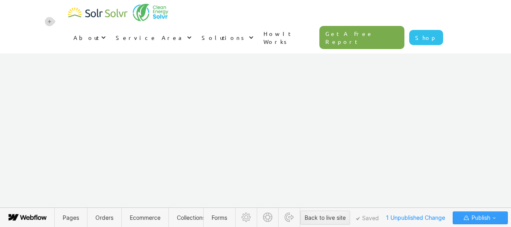
scroll to position [4047, 0]
drag, startPoint x: 103, startPoint y: 89, endPoint x: 59, endPoint y: 43, distance: 63.8
drag, startPoint x: 63, startPoint y: 56, endPoint x: 115, endPoint y: 199, distance: 152.0
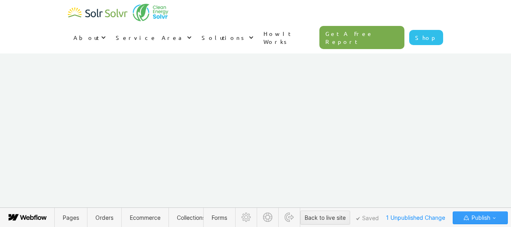
scroll to position [4009, 0]
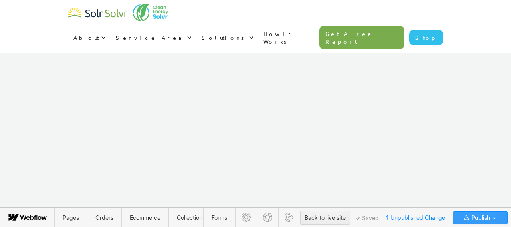
drag, startPoint x: 58, startPoint y: 82, endPoint x: 269, endPoint y: 169, distance: 228.0
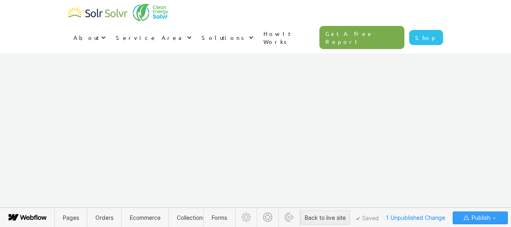
scroll to position [4099, 0]
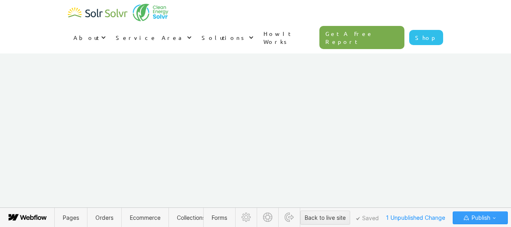
scroll to position [3998, 0]
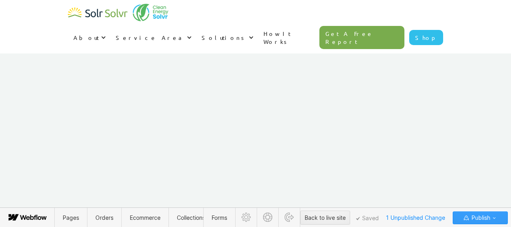
scroll to position [4104, 0]
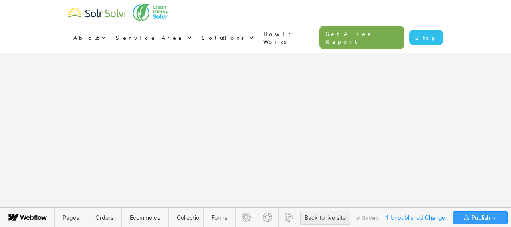
scroll to position [4213, 0]
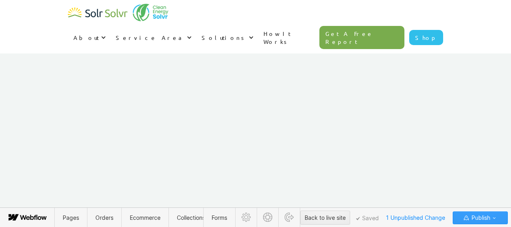
scroll to position [4544, 0]
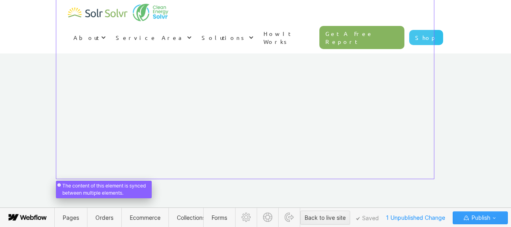
scroll to position [4473, 0]
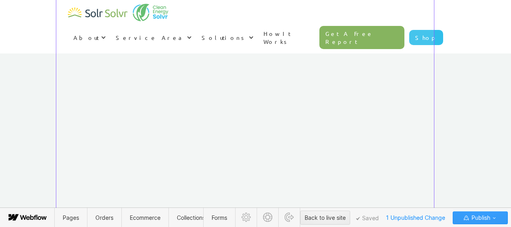
scroll to position [4227, 0]
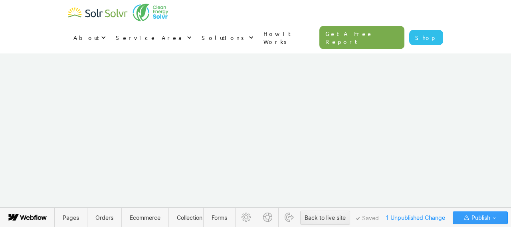
click at [495, 220] on icon "button" at bounding box center [494, 218] width 6 height 6
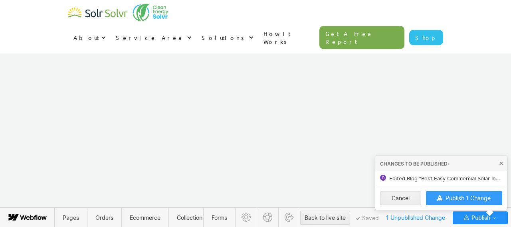
click at [477, 201] on span "Publish 1 Change" at bounding box center [467, 198] width 45 height 7
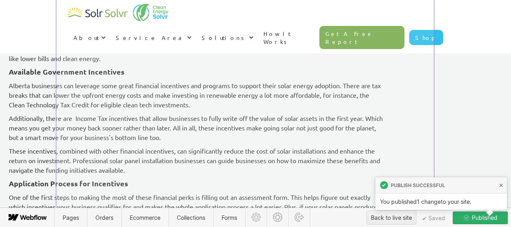
scroll to position [0, 0]
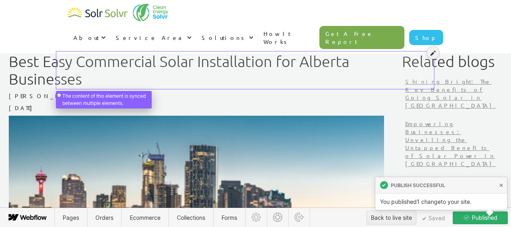
click at [158, 73] on div at bounding box center [244, 66] width 375 height 35
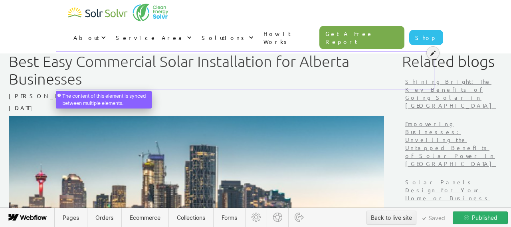
click at [141, 65] on div at bounding box center [244, 66] width 375 height 35
click at [140, 65] on div at bounding box center [244, 66] width 375 height 35
click at [129, 65] on div at bounding box center [244, 66] width 375 height 35
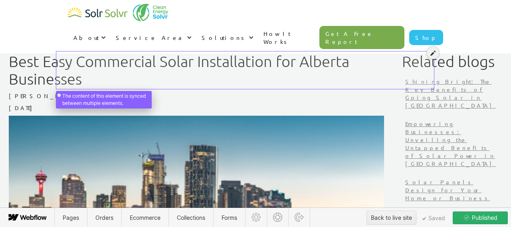
click at [129, 65] on div at bounding box center [244, 66] width 375 height 35
click at [434, 53] on icon at bounding box center [432, 53] width 5 height 6
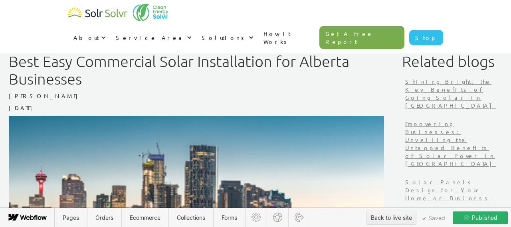
click at [161, 66] on h1 "Best Easy Commercial Solar Installation for Alberta Businesses" at bounding box center [196, 70] width 375 height 35
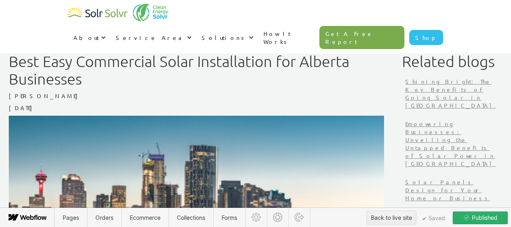
click at [161, 66] on h1 "Best Easy Commercial Solar Installation for Alberta Businesses" at bounding box center [196, 70] width 375 height 35
click at [157, 81] on h1 "Best Easy Commercial Solar Installation for Alberta Businesses" at bounding box center [196, 70] width 375 height 35
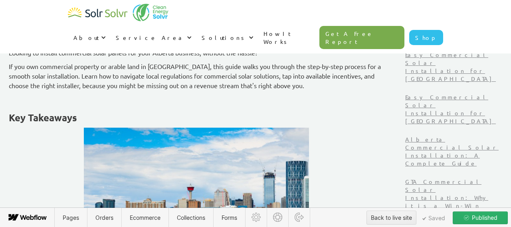
scroll to position [304, 0]
click at [77, 121] on strong "Key Takeaways" at bounding box center [43, 118] width 68 height 12
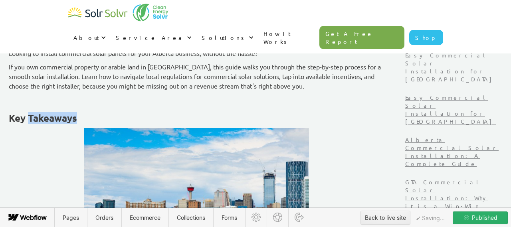
click at [77, 121] on strong "Key Takeaways" at bounding box center [43, 118] width 68 height 12
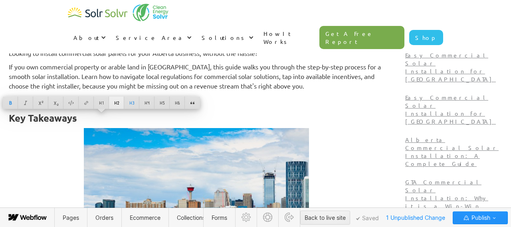
click at [120, 101] on div at bounding box center [116, 103] width 15 height 12
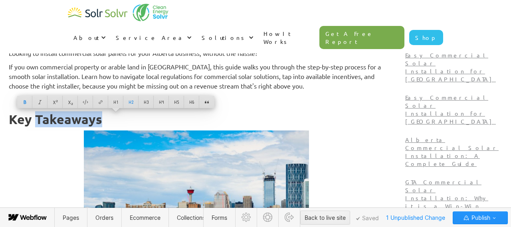
click at [74, 120] on strong "Key Takeaways" at bounding box center [55, 119] width 93 height 16
click at [92, 119] on strong "Key Takeaways" at bounding box center [55, 119] width 93 height 16
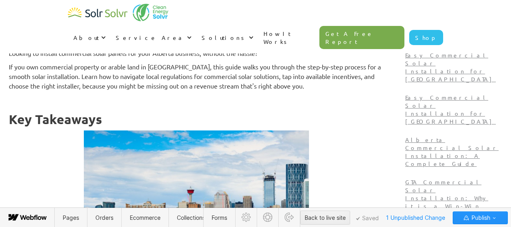
click at [101, 103] on p "‍" at bounding box center [196, 100] width 375 height 10
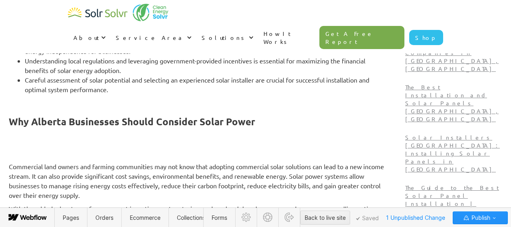
scroll to position [544, 0]
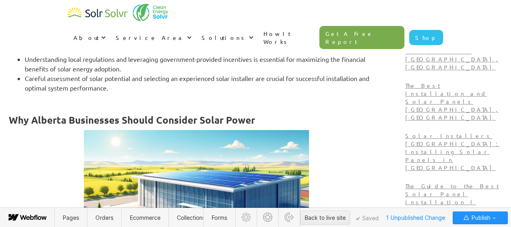
click at [97, 121] on strong "Why Alberta Businesses Should Consider Solar Power" at bounding box center [132, 120] width 246 height 12
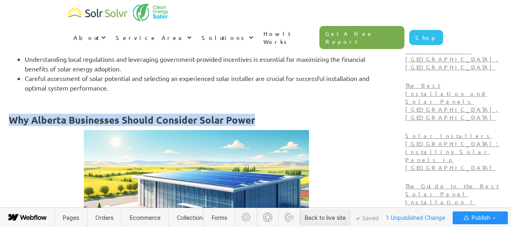
click at [97, 121] on strong "Why Alberta Businesses Should Consider Solar Power" at bounding box center [132, 120] width 246 height 12
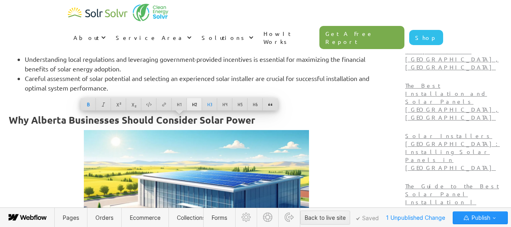
click at [195, 105] on div at bounding box center [194, 104] width 15 height 12
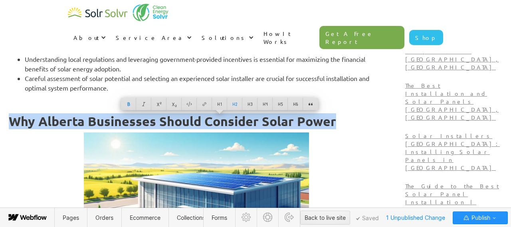
click at [125, 122] on strong "Why Alberta Businesses Should Consider Solar Power" at bounding box center [172, 121] width 327 height 16
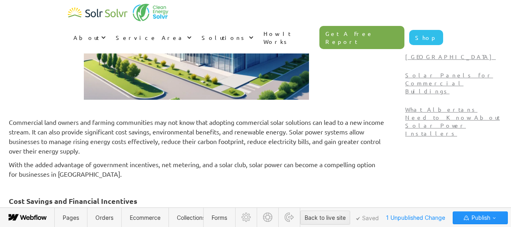
scroll to position [807, 0]
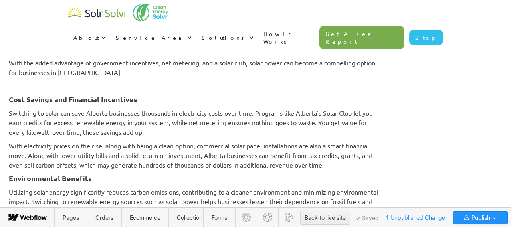
click at [93, 89] on p "‍" at bounding box center [196, 86] width 375 height 10
click at [92, 99] on strong "Cost Savings and Financial Incentives" at bounding box center [73, 99] width 129 height 9
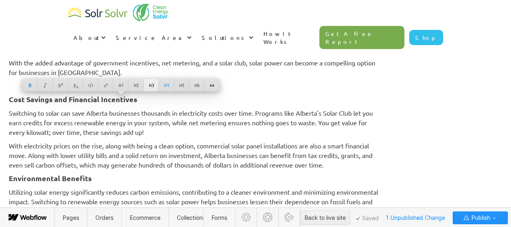
click at [152, 85] on div at bounding box center [151, 85] width 15 height 12
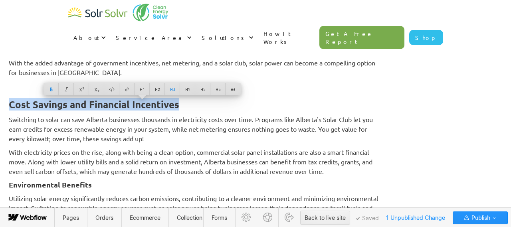
click at [92, 186] on strong "Environmental Benefits" at bounding box center [50, 184] width 83 height 9
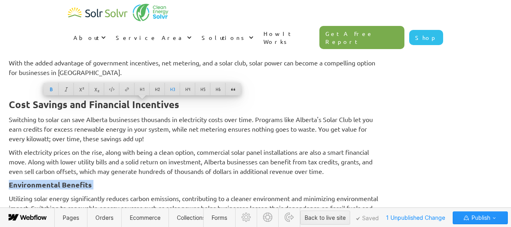
click at [92, 186] on strong "Environmental Benefits" at bounding box center [50, 184] width 83 height 9
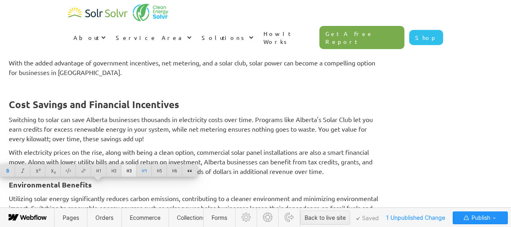
click at [129, 173] on div at bounding box center [128, 170] width 15 height 12
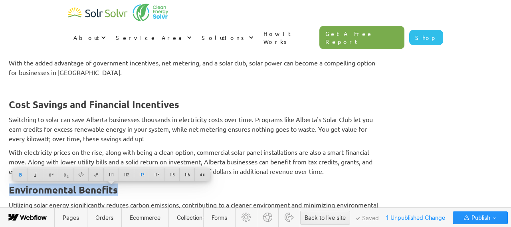
scroll to position [898, 0]
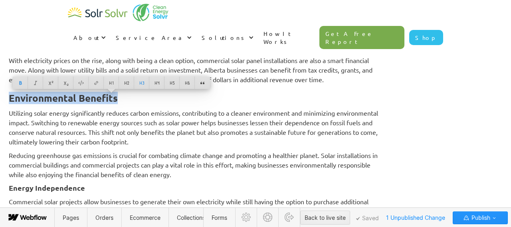
click at [150, 161] on p "Reducing greenhouse gas emissions is crucial for combating climate change and p…" at bounding box center [196, 164] width 375 height 29
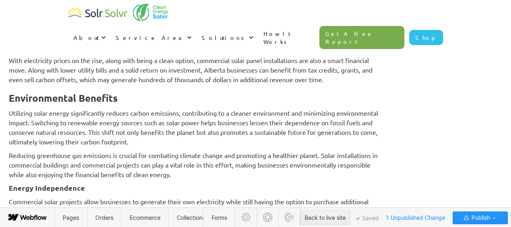
click at [85, 186] on strong "Energy Independence" at bounding box center [47, 187] width 76 height 9
click at [85, 187] on strong "Energy Independence" at bounding box center [47, 187] width 76 height 9
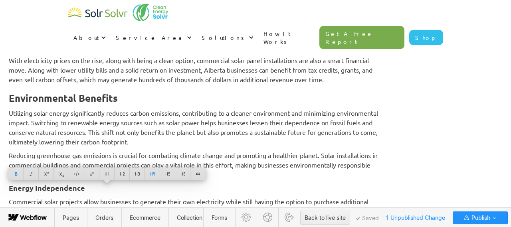
click at [85, 187] on strong "Energy Independence" at bounding box center [47, 187] width 76 height 9
click at [129, 172] on div at bounding box center [128, 174] width 15 height 12
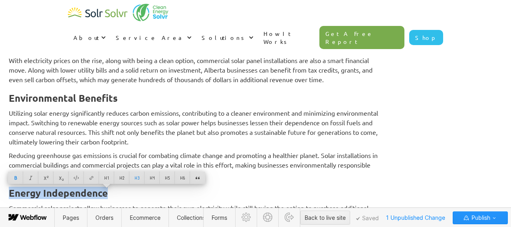
click at [158, 158] on p "Reducing greenhouse gas emissions is crucial for combating climate change and p…" at bounding box center [196, 164] width 375 height 29
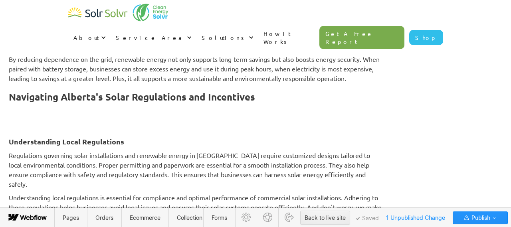
scroll to position [1080, 0]
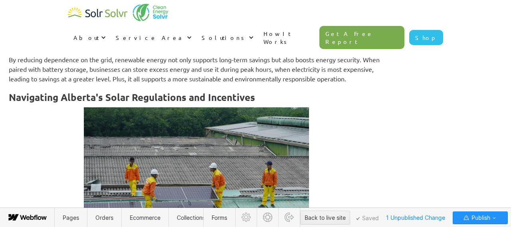
click at [131, 103] on strong "Navigating Alberta's Solar Regulations and Incentives" at bounding box center [132, 97] width 246 height 12
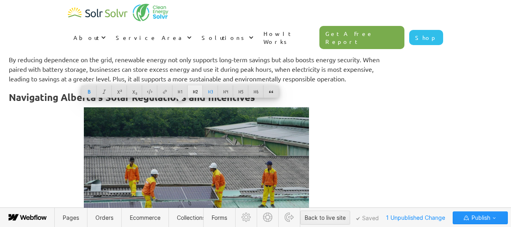
click at [195, 93] on div at bounding box center [195, 91] width 15 height 12
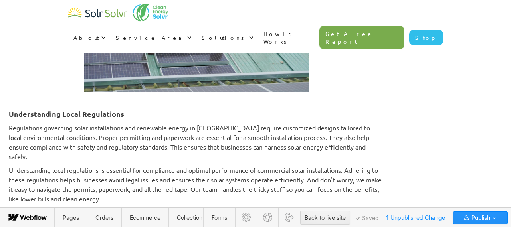
scroll to position [1264, 0]
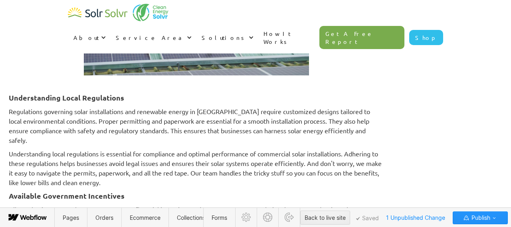
click at [124, 102] on strong "Understanding Local Regulations" at bounding box center [66, 97] width 115 height 9
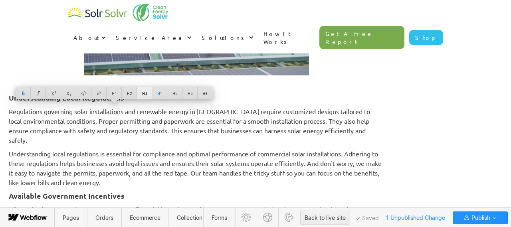
click at [146, 93] on div at bounding box center [144, 93] width 15 height 12
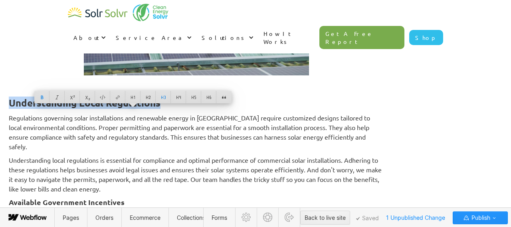
click at [125, 200] on strong "Available Government Incentives" at bounding box center [67, 202] width 116 height 9
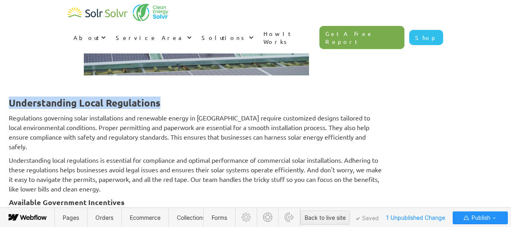
click at [125, 200] on strong "Available Government Incentives" at bounding box center [67, 202] width 116 height 9
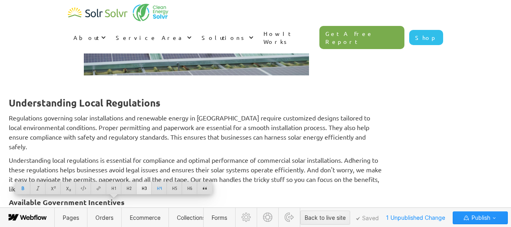
click at [144, 186] on div at bounding box center [143, 188] width 15 height 12
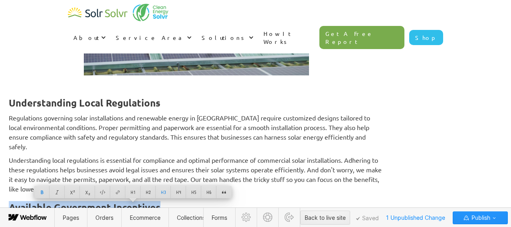
click at [160, 150] on p "Regulations governing solar installations and renewable energy in Alberta requi…" at bounding box center [196, 132] width 375 height 38
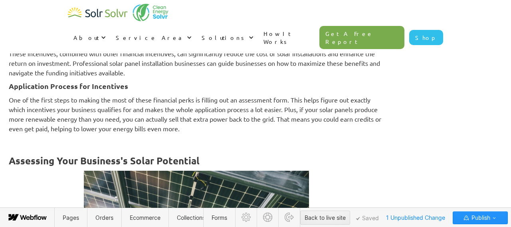
scroll to position [1505, 0]
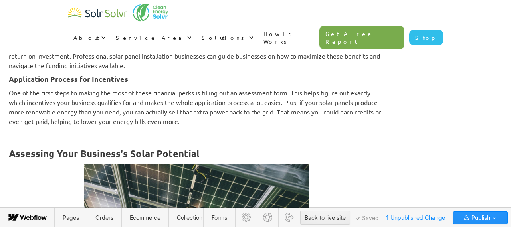
click at [126, 81] on strong "Application Process for Incentives" at bounding box center [68, 78] width 119 height 9
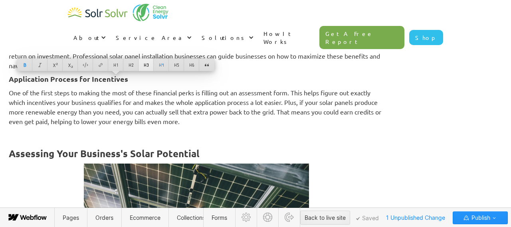
click at [148, 65] on div at bounding box center [145, 65] width 15 height 12
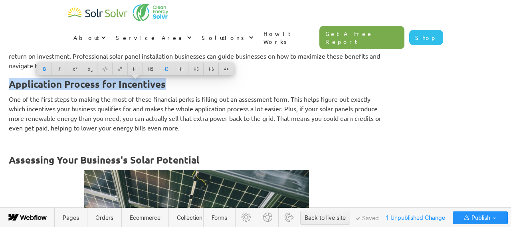
click at [152, 120] on p "One of the first steps to making the most of these financial perks is filling o…" at bounding box center [196, 113] width 375 height 38
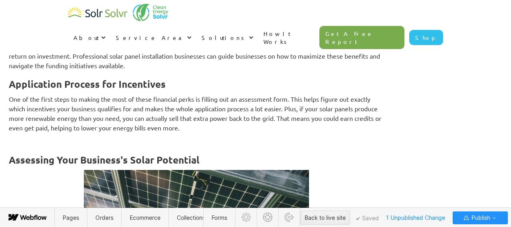
click at [108, 158] on strong "Assessing Your Business's Solar Potential" at bounding box center [104, 160] width 191 height 12
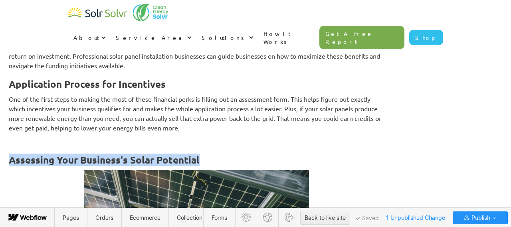
click at [108, 158] on strong "Assessing Your Business's Solar Potential" at bounding box center [104, 160] width 191 height 12
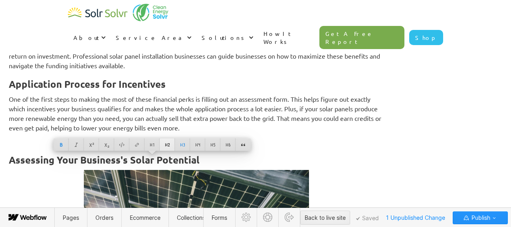
click at [169, 146] on div at bounding box center [167, 144] width 15 height 12
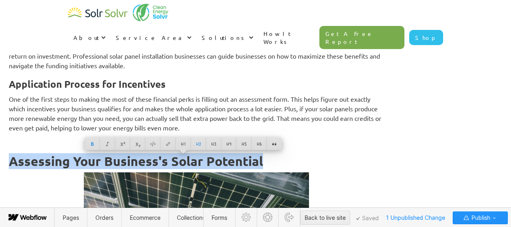
click at [254, 113] on p "One of the first steps to making the most of these financial perks is filling o…" at bounding box center [196, 113] width 375 height 38
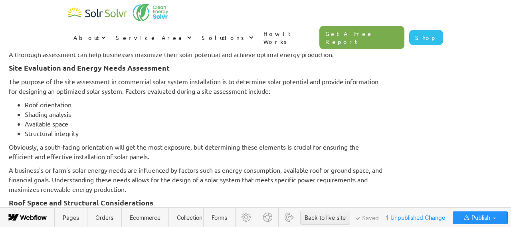
scroll to position [1826, 0]
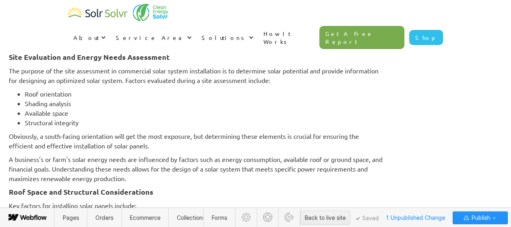
click at [159, 61] on h4 "Site Evaluation and Energy Needs Assessment" at bounding box center [196, 57] width 375 height 10
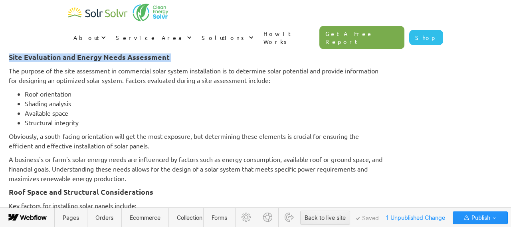
click at [159, 61] on h4 "Site Evaluation and Energy Needs Assessment" at bounding box center [196, 57] width 375 height 10
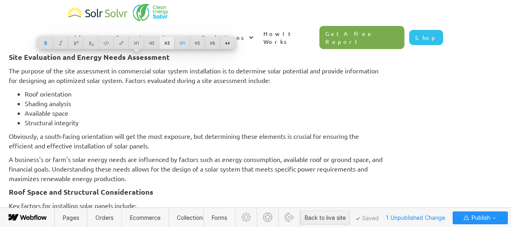
click at [166, 42] on div at bounding box center [166, 43] width 15 height 12
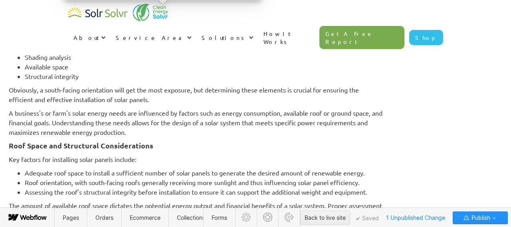
scroll to position [1886, 0]
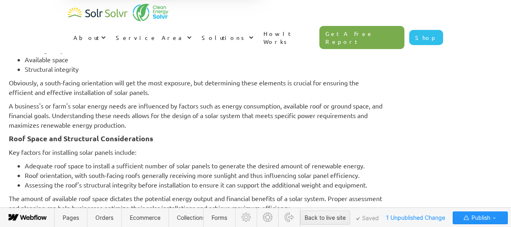
click at [112, 137] on strong "Roof Space and Structural Considerations" at bounding box center [81, 138] width 144 height 9
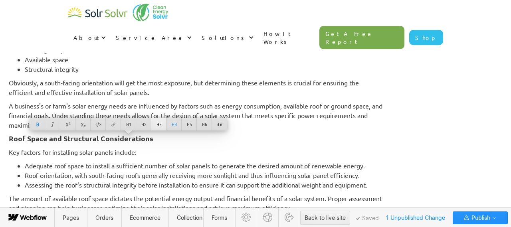
click at [158, 126] on div at bounding box center [158, 124] width 15 height 12
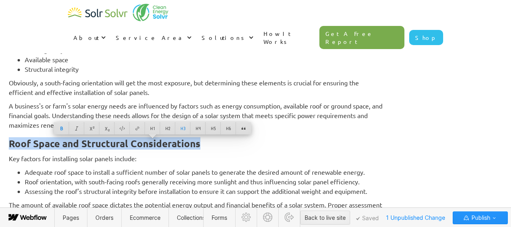
click at [150, 167] on li "Adequate roof space to install a sufficient number of solar panels to generate …" at bounding box center [204, 172] width 359 height 10
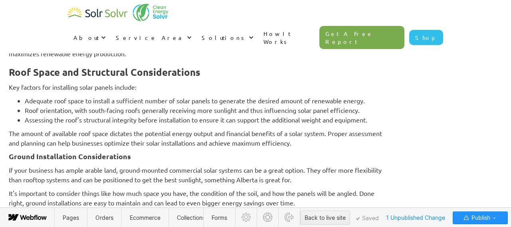
scroll to position [1974, 0]
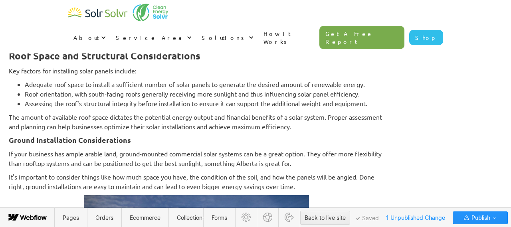
click at [131, 140] on strong "Ground Installation Considerations" at bounding box center [70, 139] width 122 height 9
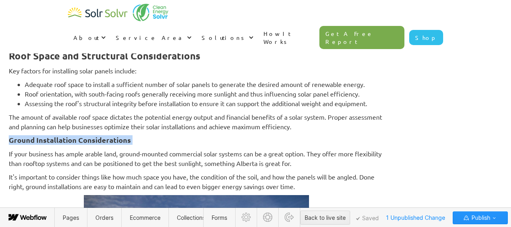
click at [131, 140] on strong "Ground Installation Considerations" at bounding box center [70, 139] width 122 height 9
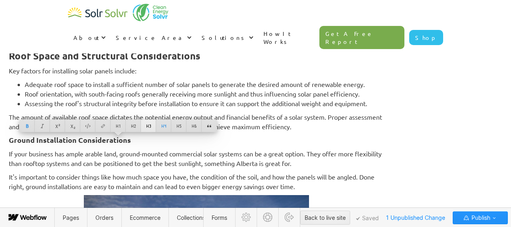
click at [149, 124] on div at bounding box center [148, 126] width 15 height 12
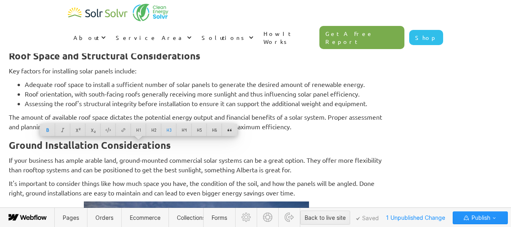
click at [148, 168] on p "If your business has ample arable land, ground-mounted commercial solar systems…" at bounding box center [196, 164] width 375 height 19
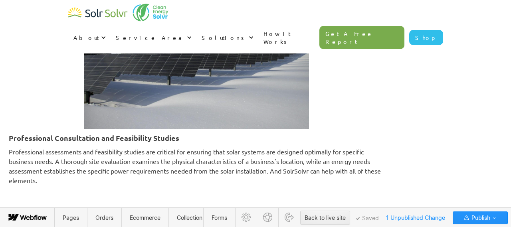
scroll to position [2198, 0]
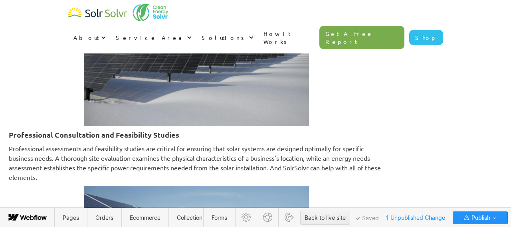
click at [132, 134] on strong "Professional Consultation and Feasibility Studies" at bounding box center [94, 134] width 170 height 9
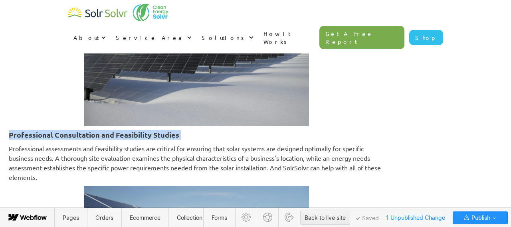
click at [132, 134] on strong "Professional Consultation and Feasibility Studies" at bounding box center [94, 134] width 170 height 9
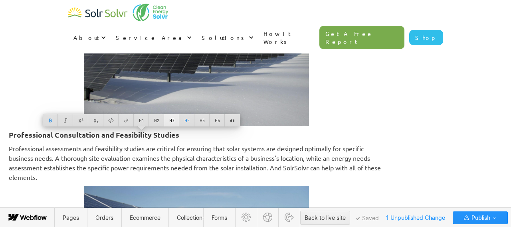
click at [170, 122] on div at bounding box center [171, 120] width 15 height 12
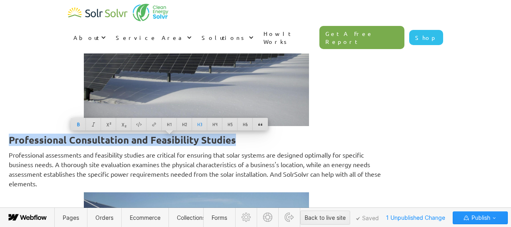
click at [147, 164] on p "Professional assessments and feasibility studies are critical for ensuring that…" at bounding box center [196, 169] width 375 height 38
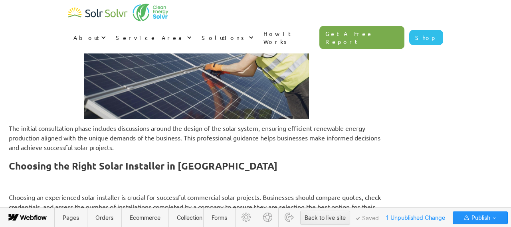
scroll to position [2419, 0]
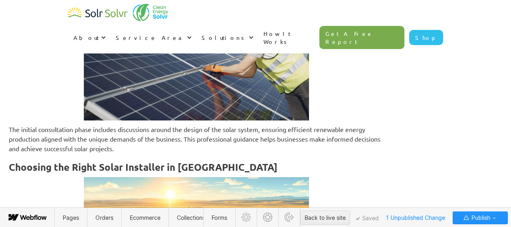
click at [136, 166] on strong "Choosing the Right Solar Installer in Alberta" at bounding box center [143, 167] width 269 height 12
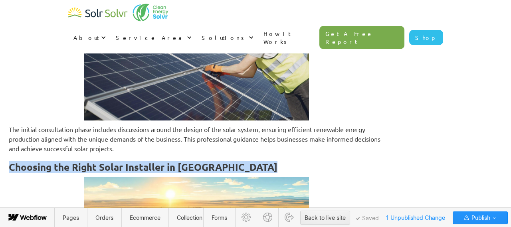
click at [136, 166] on strong "Choosing the Right Solar Installer in Alberta" at bounding box center [143, 167] width 269 height 12
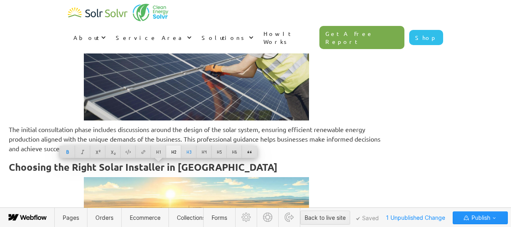
click at [174, 151] on div at bounding box center [173, 152] width 15 height 12
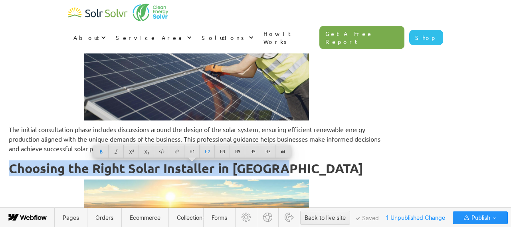
click at [167, 168] on strong "Choosing the Right Solar Installer in Alberta" at bounding box center [186, 168] width 354 height 16
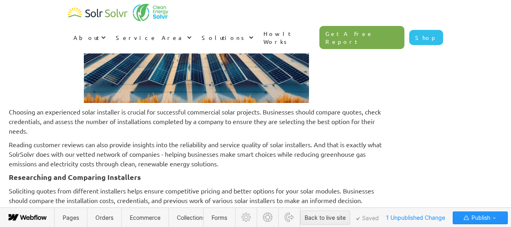
scroll to position [2682, 0]
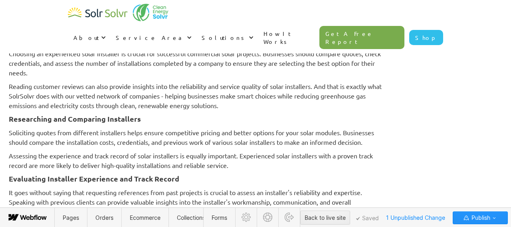
click at [131, 122] on strong "Researching and Comparing Installers" at bounding box center [75, 118] width 132 height 9
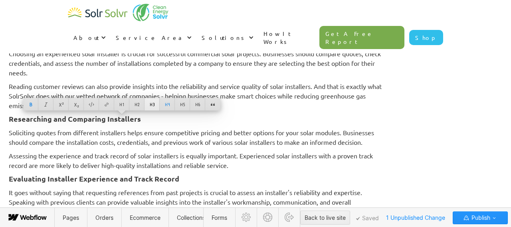
click at [152, 104] on div at bounding box center [151, 104] width 15 height 12
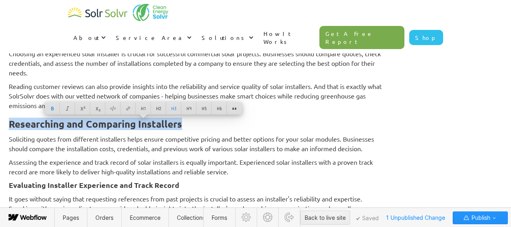
click at [131, 147] on p "Soliciting quotes from different installers helps ensure competitive pricing an…" at bounding box center [196, 143] width 375 height 19
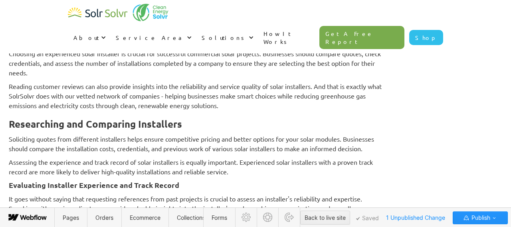
scroll to position [2750, 0]
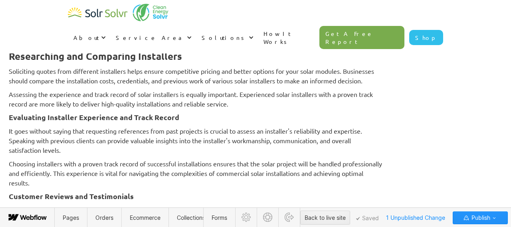
click at [122, 119] on strong "Evaluating Installer Experience and Track Record" at bounding box center [94, 117] width 170 height 9
click at [121, 119] on strong "Evaluating Installer Experience and Track Record" at bounding box center [94, 117] width 170 height 9
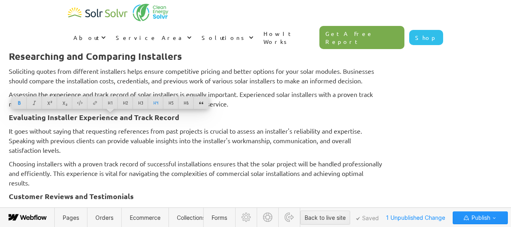
click at [121, 119] on strong "Evaluating Installer Experience and Track Record" at bounding box center [94, 117] width 170 height 9
click at [171, 102] on div at bounding box center [171, 103] width 15 height 12
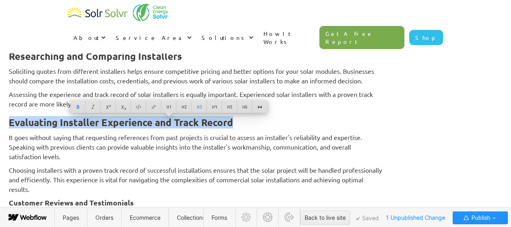
click at [141, 156] on p "It goes without saying that requesting references from past projects is crucial…" at bounding box center [196, 147] width 375 height 29
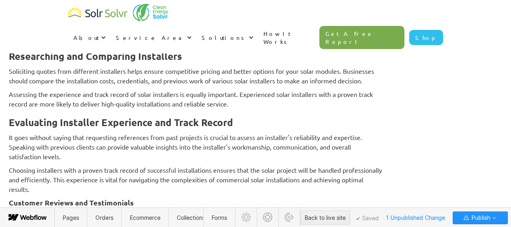
scroll to position [2825, 0]
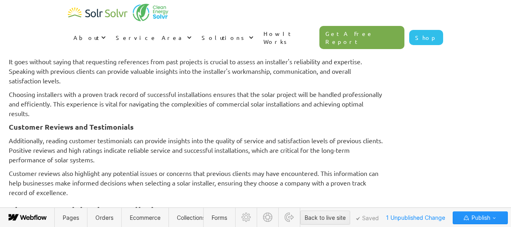
click at [124, 127] on strong "Customer Reviews and Testimonials" at bounding box center [71, 126] width 125 height 9
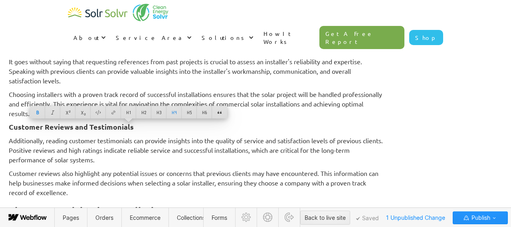
click at [124, 127] on strong "Customer Reviews and Testimonials" at bounding box center [71, 126] width 125 height 9
click at [147, 111] on div at bounding box center [148, 112] width 15 height 12
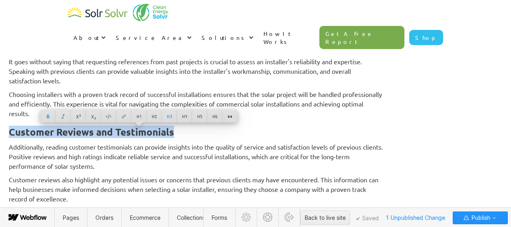
click at [144, 170] on p "Additionally, reading customer testimonials can provide insights into the quali…" at bounding box center [196, 156] width 375 height 29
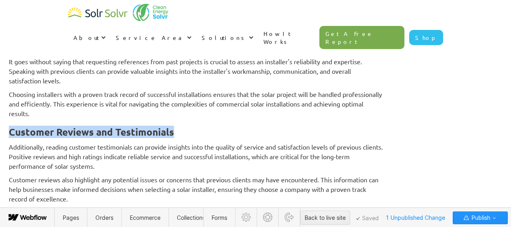
scroll to position [2912, 0]
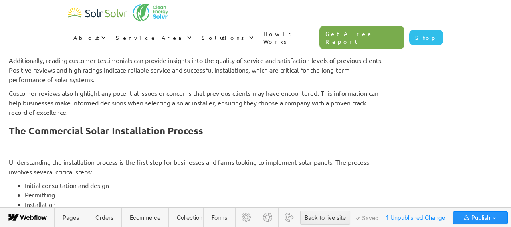
click at [128, 132] on strong "The Commercial Solar Installation Process" at bounding box center [106, 131] width 194 height 12
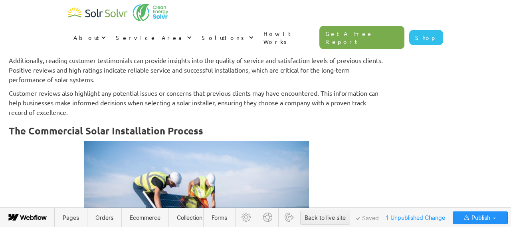
click at [128, 132] on strong "The Commercial Solar Installation Process" at bounding box center [106, 131] width 194 height 12
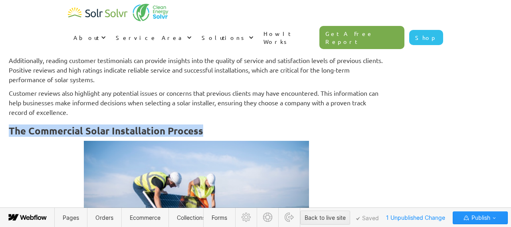
click at [128, 132] on strong "The Commercial Solar Installation Process" at bounding box center [106, 131] width 194 height 12
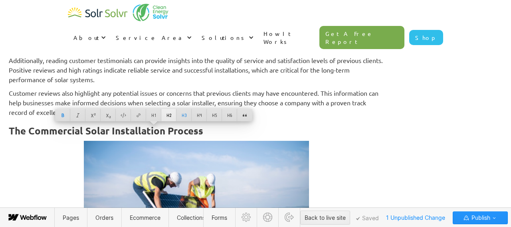
click at [166, 114] on div at bounding box center [168, 115] width 15 height 12
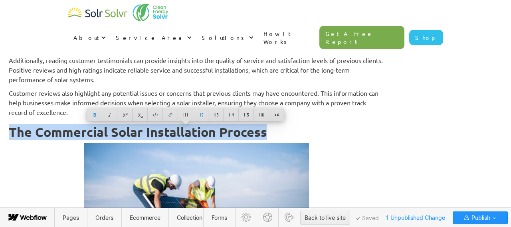
click at [138, 127] on strong "The Commercial Solar Installation Process" at bounding box center [138, 132] width 258 height 16
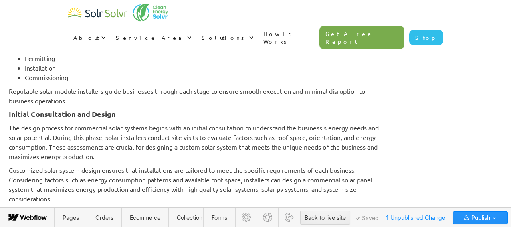
scroll to position [3206, 0]
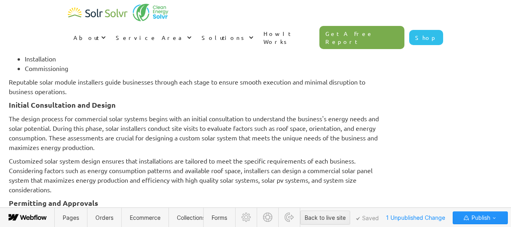
click at [121, 100] on h4 "Initial Consultation and Design" at bounding box center [196, 105] width 375 height 10
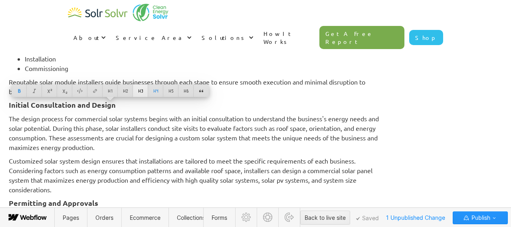
click at [140, 90] on div at bounding box center [140, 91] width 15 height 12
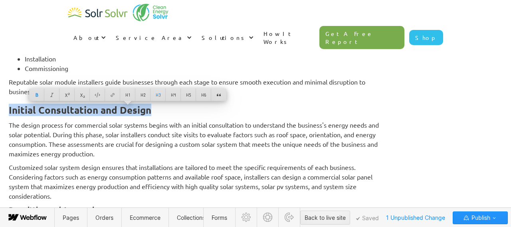
click at [129, 136] on p "The design process for commercial solar systems begins with an initial consulta…" at bounding box center [196, 139] width 375 height 38
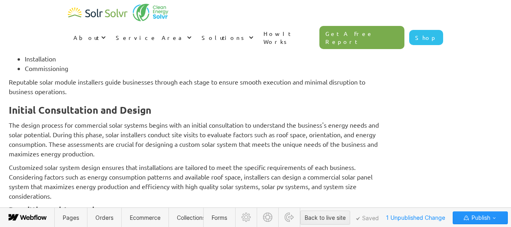
scroll to position [3301, 0]
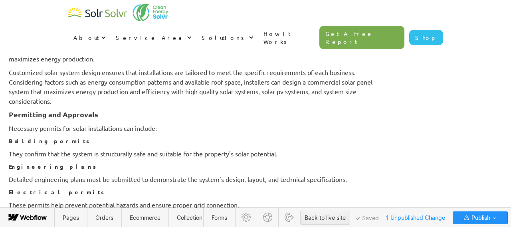
click at [98, 112] on strong "Permitting and Approvals" at bounding box center [53, 114] width 89 height 9
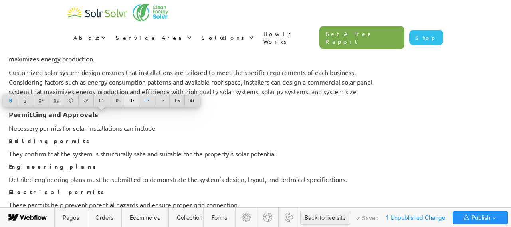
click at [131, 100] on div at bounding box center [131, 100] width 15 height 12
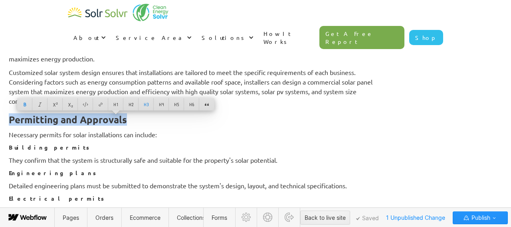
click at [131, 145] on h5 "Building permits" at bounding box center [196, 147] width 375 height 8
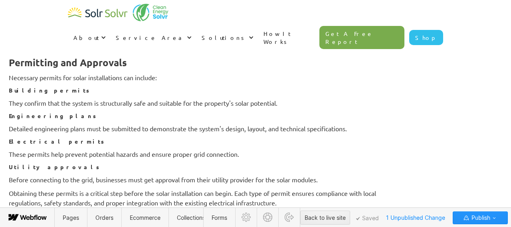
scroll to position [3362, 0]
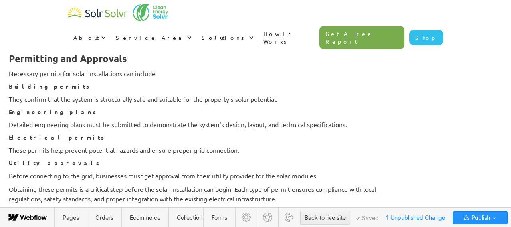
click at [77, 87] on strong "Building permits" at bounding box center [50, 86] width 83 height 7
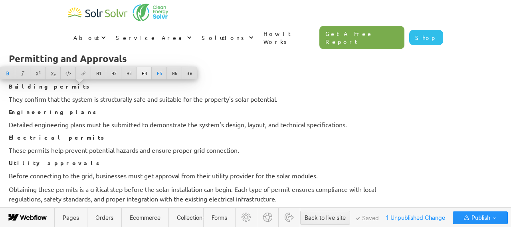
click at [142, 75] on div at bounding box center [143, 73] width 15 height 12
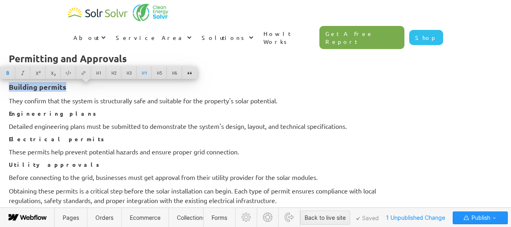
click at [88, 115] on strong "Engineering plans" at bounding box center [54, 113] width 90 height 7
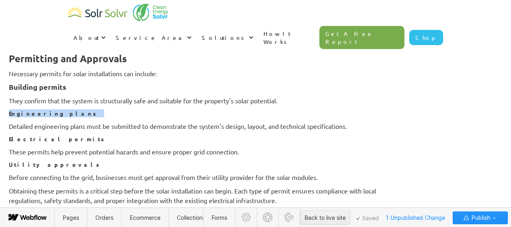
click at [88, 115] on strong "Engineering plans" at bounding box center [54, 113] width 90 height 7
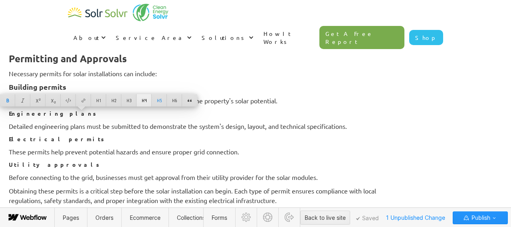
click at [144, 102] on div at bounding box center [143, 100] width 15 height 12
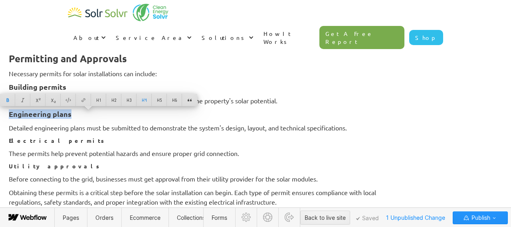
click at [94, 141] on strong "Electrical permits" at bounding box center [58, 140] width 98 height 7
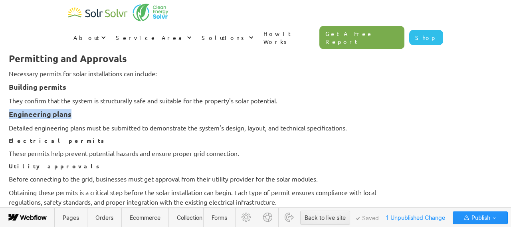
click at [94, 141] on strong "Electrical permits" at bounding box center [58, 140] width 98 height 7
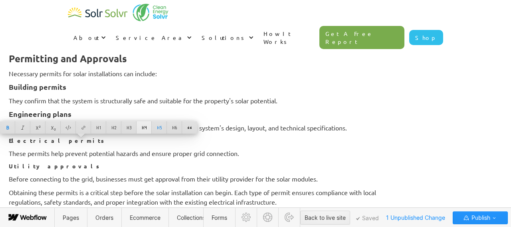
click at [145, 128] on div at bounding box center [143, 127] width 15 height 12
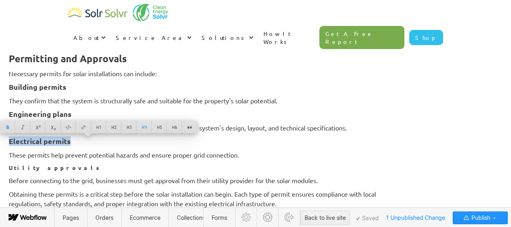
click at [89, 171] on h5 "Utility approvals" at bounding box center [196, 168] width 375 height 8
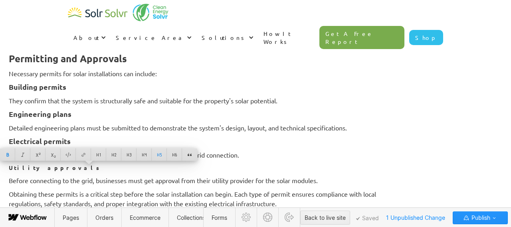
click at [89, 171] on h5 "Utility approvals" at bounding box center [196, 168] width 375 height 8
click at [145, 152] on div at bounding box center [143, 154] width 15 height 12
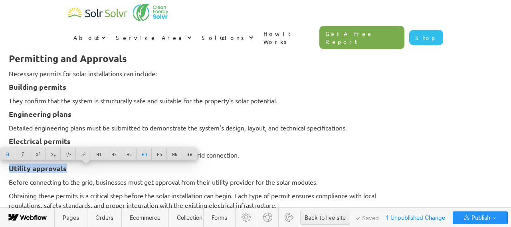
click at [131, 183] on p "Before connecting to the grid, businesses must get approval from their utility …" at bounding box center [196, 182] width 375 height 10
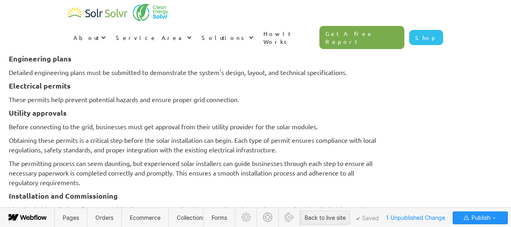
scroll to position [3440, 0]
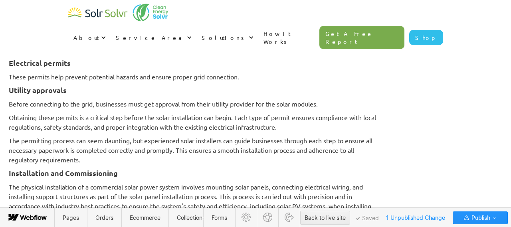
click at [118, 176] on strong "Installation and Commissioning" at bounding box center [63, 172] width 109 height 9
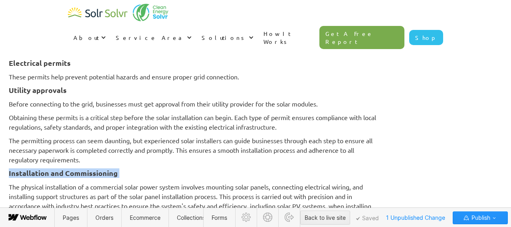
click at [118, 176] on strong "Installation and Commissioning" at bounding box center [63, 172] width 109 height 9
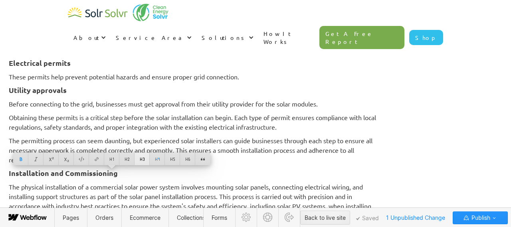
click at [144, 158] on div at bounding box center [142, 159] width 15 height 12
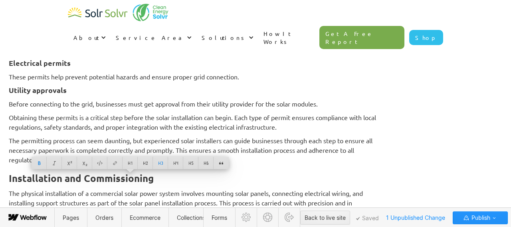
click at [139, 184] on h3 "Installation and Commissioning" at bounding box center [196, 178] width 375 height 12
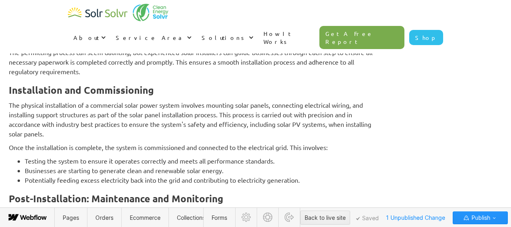
scroll to position [3561, 0]
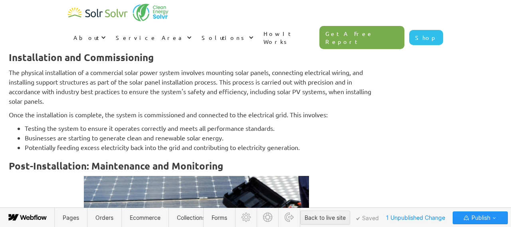
click at [130, 165] on strong "Post-Installation: Maintenance and Monitoring" at bounding box center [116, 166] width 214 height 12
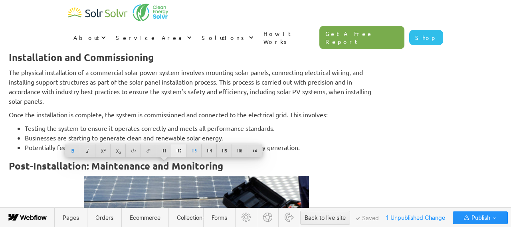
click at [180, 150] on div at bounding box center [178, 150] width 15 height 12
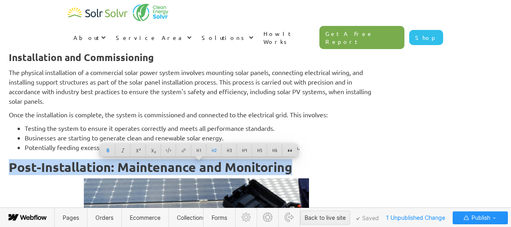
click at [162, 166] on strong "Post-Installation: Maintenance and Monitoring" at bounding box center [150, 167] width 283 height 16
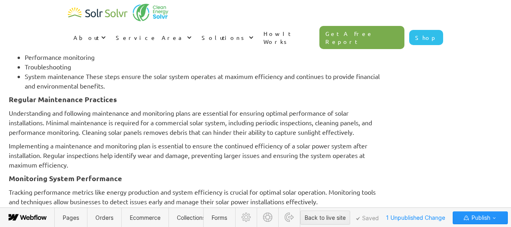
scroll to position [3888, 0]
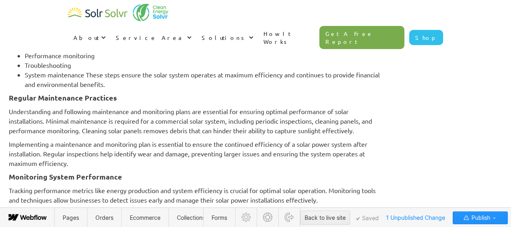
click at [117, 100] on strong "Regular Maintenance Practices" at bounding box center [63, 97] width 108 height 9
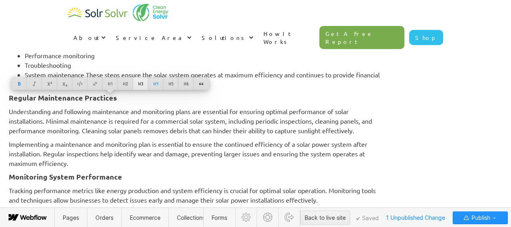
click at [138, 81] on div at bounding box center [140, 83] width 15 height 12
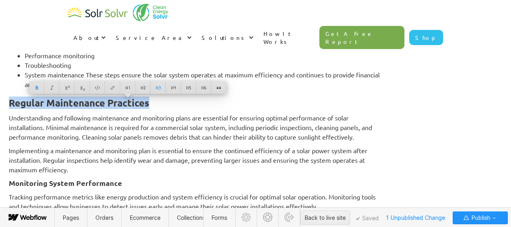
click at [102, 182] on strong "Monitoring System Performance" at bounding box center [65, 182] width 113 height 9
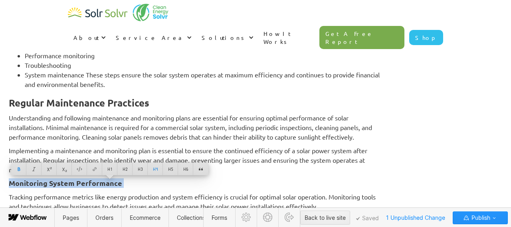
click at [102, 182] on strong "Monitoring System Performance" at bounding box center [65, 182] width 113 height 9
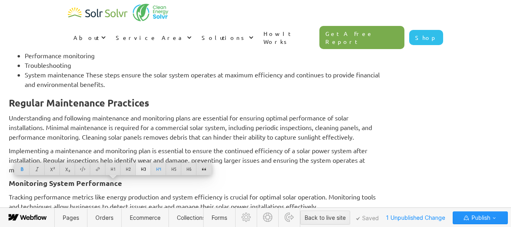
click at [145, 170] on div at bounding box center [143, 169] width 15 height 12
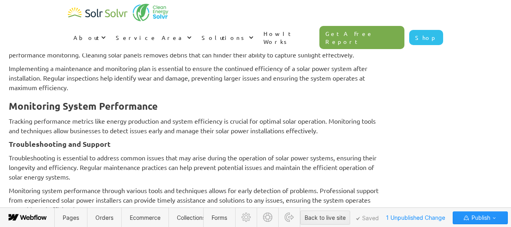
scroll to position [4016, 0]
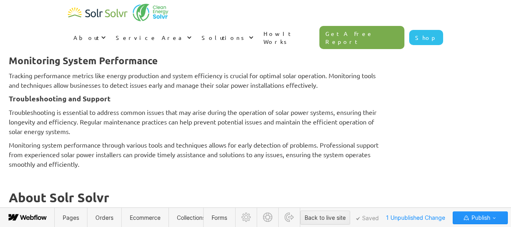
click at [111, 102] on strong "Troubleshooting and Support" at bounding box center [60, 98] width 102 height 9
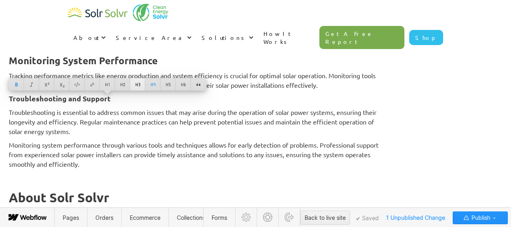
click at [139, 86] on div at bounding box center [137, 84] width 15 height 12
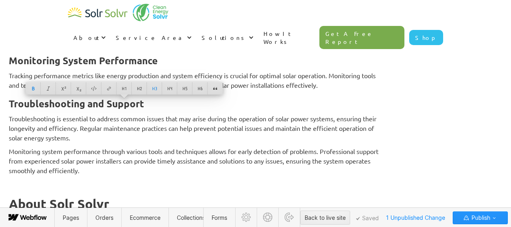
click at [125, 137] on p "Troubleshooting is essential to address common issues that may arise during the…" at bounding box center [196, 128] width 375 height 29
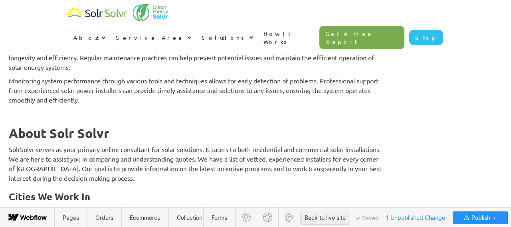
scroll to position [4114, 0]
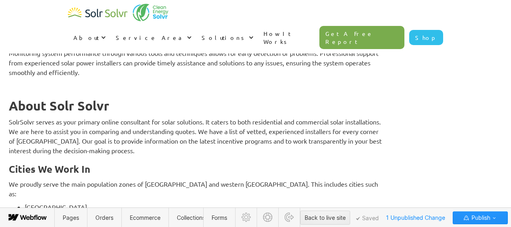
click at [109, 102] on strong "About Solr Solvr" at bounding box center [59, 106] width 101 height 16
click at [109, 103] on strong "About Solr Solvr" at bounding box center [59, 106] width 101 height 16
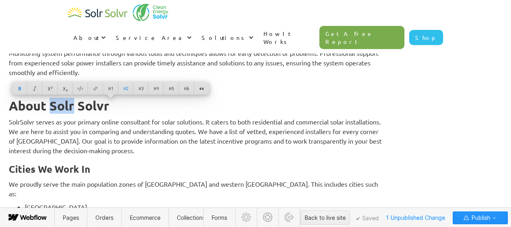
click at [109, 103] on strong "About Solr Solvr" at bounding box center [59, 106] width 101 height 16
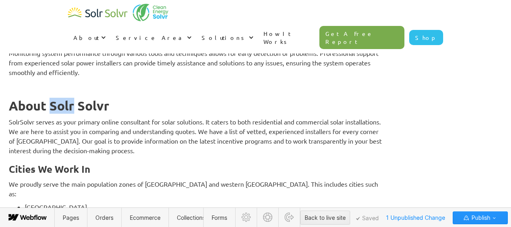
click at [109, 103] on strong "About Solr Solvr" at bounding box center [59, 106] width 101 height 16
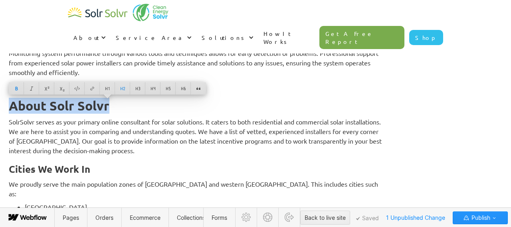
click at [90, 172] on strong "Cities We Work In" at bounding box center [49, 169] width 81 height 12
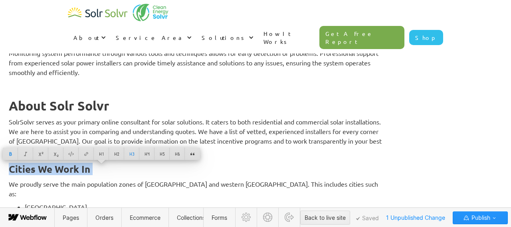
click at [90, 172] on strong "Cities We Work In" at bounding box center [49, 169] width 81 height 12
click at [159, 107] on h2 "About Solr Solvr" at bounding box center [196, 106] width 375 height 14
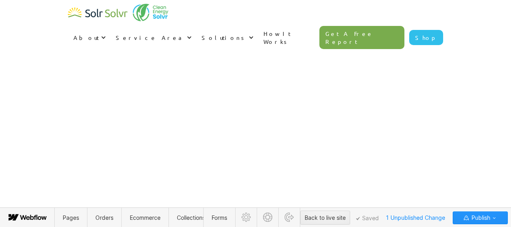
scroll to position [4769, 0]
click at [475, 219] on span "Publish" at bounding box center [480, 218] width 20 height 12
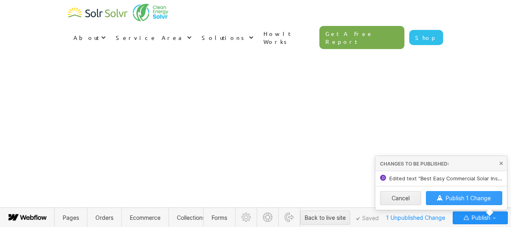
click at [459, 192] on button "Publish 1 Change" at bounding box center [464, 198] width 77 height 14
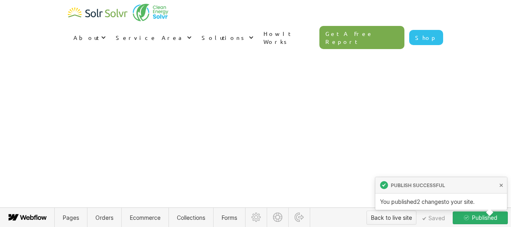
click at [395, 216] on div "Back to live site" at bounding box center [391, 218] width 41 height 12
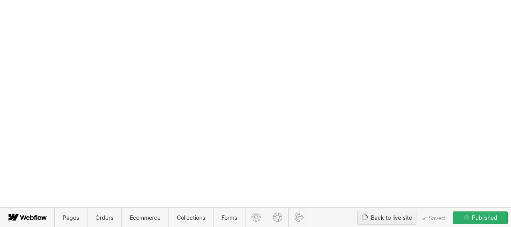
type textarea "x"
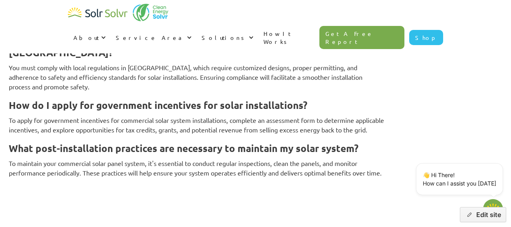
scroll to position [4588, 0]
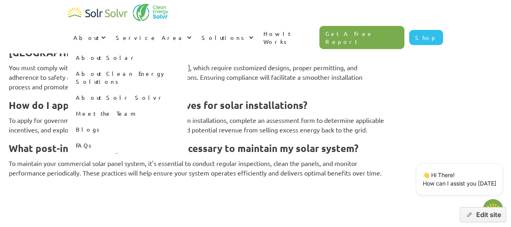
type textarea "x"
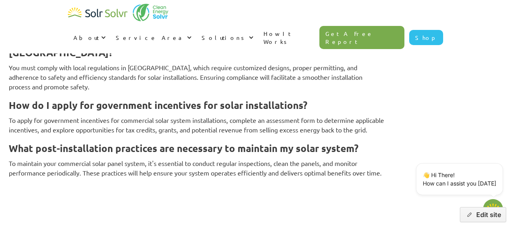
click at [166, 190] on p "‍" at bounding box center [196, 187] width 375 height 10
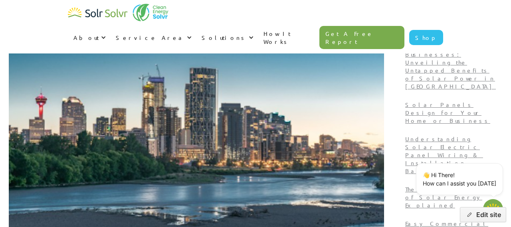
scroll to position [0, 0]
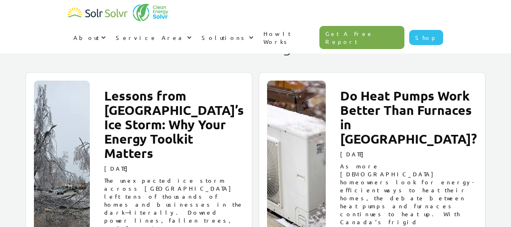
click at [406, 93] on h2 "Do Heat Pumps Work Better Than Furnaces in [GEOGRAPHIC_DATA]?" at bounding box center [408, 117] width 137 height 57
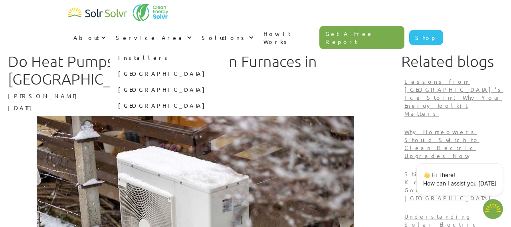
type textarea "x"
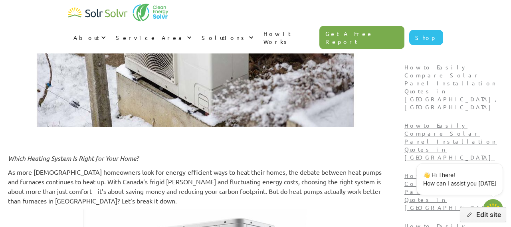
scroll to position [226, 0]
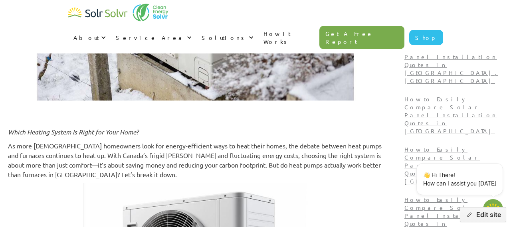
click at [138, 128] on em "Which Heating System Is Right for Your Home?" at bounding box center [73, 132] width 131 height 8
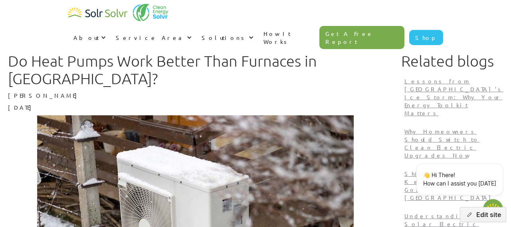
scroll to position [0, 0]
click at [383, 128] on img at bounding box center [195, 221] width 375 height 211
click at [484, 216] on button "Edit site" at bounding box center [483, 214] width 46 height 15
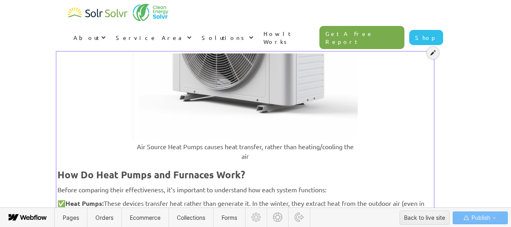
scroll to position [257, 0]
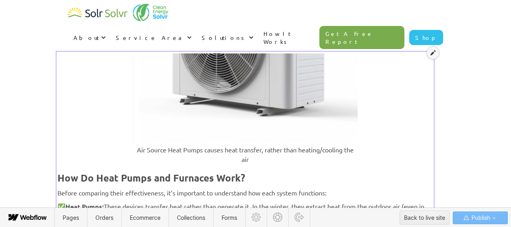
click at [432, 53] on icon at bounding box center [432, 53] width 5 height 6
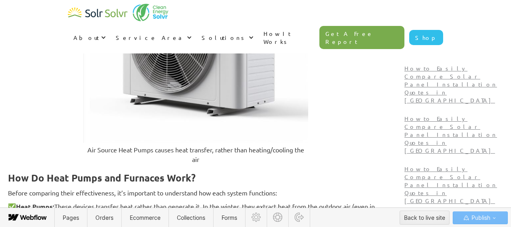
drag, startPoint x: 144, startPoint y: 126, endPoint x: 56, endPoint y: 83, distance: 97.6
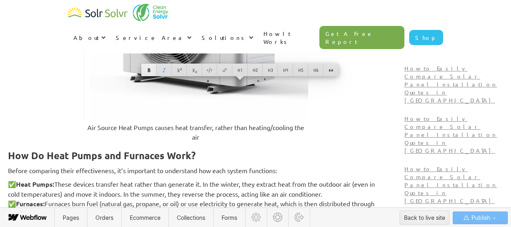
click at [154, 71] on div at bounding box center [148, 70] width 15 height 12
click at [168, 71] on div at bounding box center [168, 70] width 15 height 12
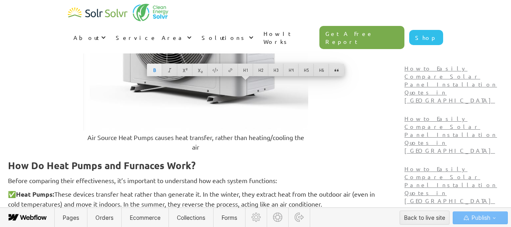
click at [152, 71] on div at bounding box center [154, 70] width 15 height 12
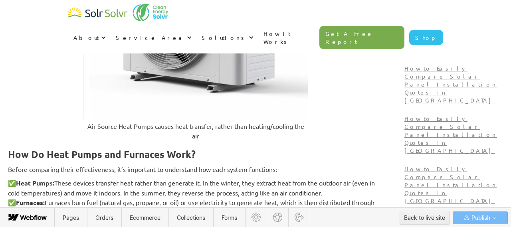
click at [180, 119] on img at bounding box center [195, 22] width 225 height 193
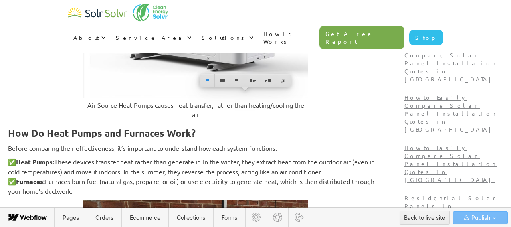
scroll to position [288, 0]
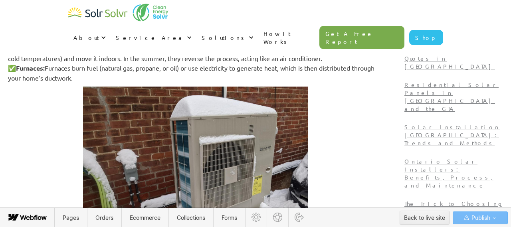
scroll to position [382, 0]
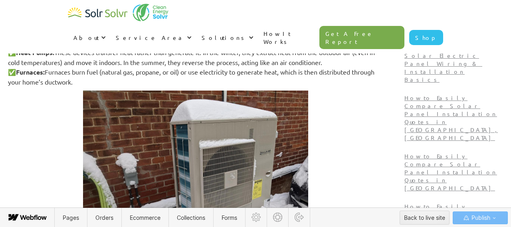
scroll to position [170, 0]
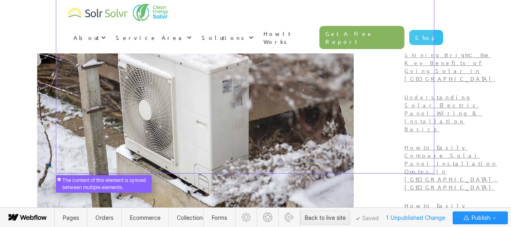
scroll to position [85, 0]
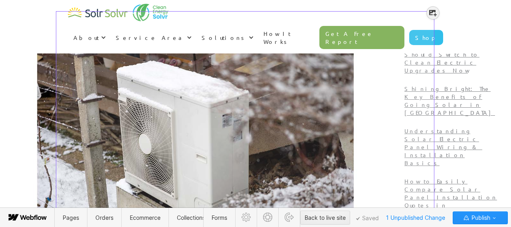
click at [254, 95] on div at bounding box center [244, 114] width 375 height 211
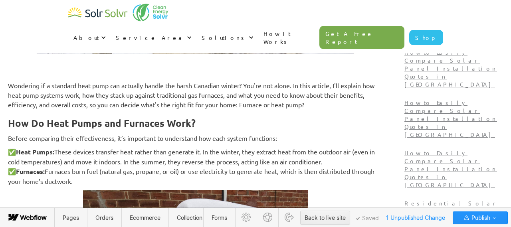
scroll to position [282, 0]
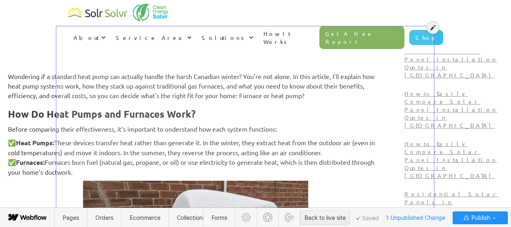
click at [433, 28] on icon at bounding box center [432, 28] width 5 height 6
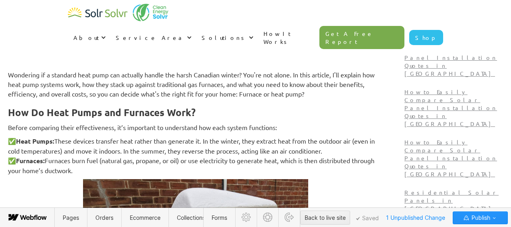
scroll to position [284, 0]
click at [93, 106] on h3 "How Do Heat Pumps and Furnaces Work?" at bounding box center [195, 112] width 375 height 12
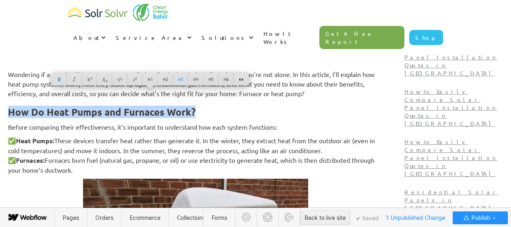
click at [93, 122] on p "Before comparing their effectiveness, it’s important to understand how each sys…" at bounding box center [195, 127] width 375 height 10
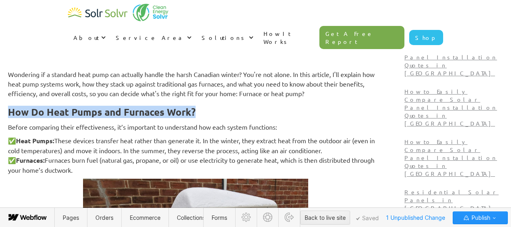
drag, startPoint x: 123, startPoint y: 148, endPoint x: 52, endPoint y: 86, distance: 93.9
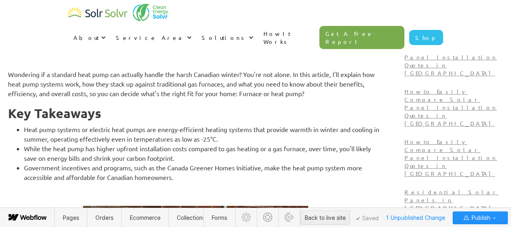
click at [143, 125] on li "Heat pump systems or electric heat pumps are energy-efficient heating systems t…" at bounding box center [203, 134] width 359 height 19
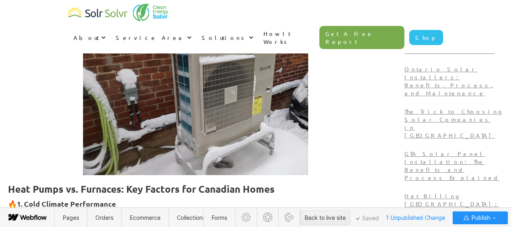
scroll to position [486, 0]
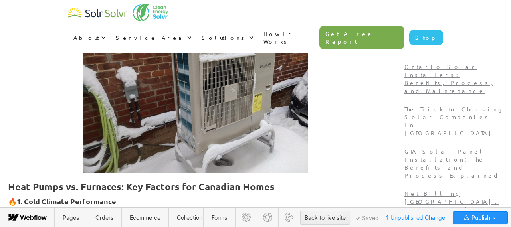
click at [212, 85] on img at bounding box center [195, 88] width 225 height 169
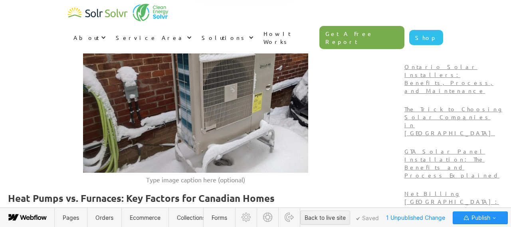
click at [245, 104] on img at bounding box center [195, 88] width 225 height 169
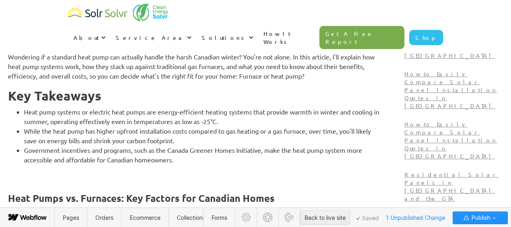
scroll to position [312, 0]
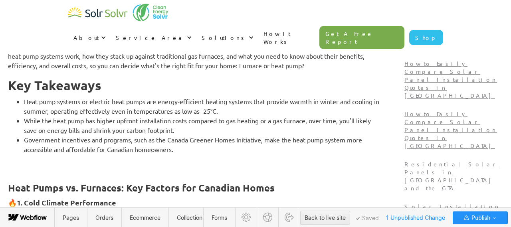
click at [72, 162] on h3 "‍" at bounding box center [195, 168] width 375 height 12
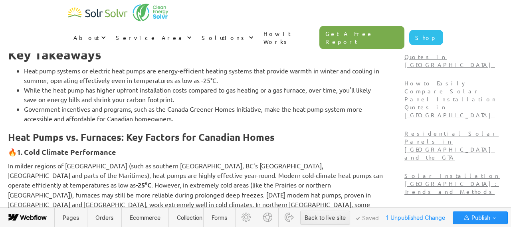
scroll to position [347, 0]
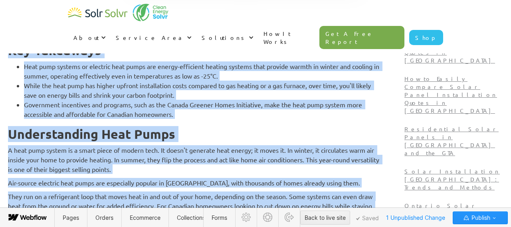
click at [252, 145] on p "A heat pump system is a smart piece of modern tech. It doesn't generate heat en…" at bounding box center [195, 159] width 375 height 29
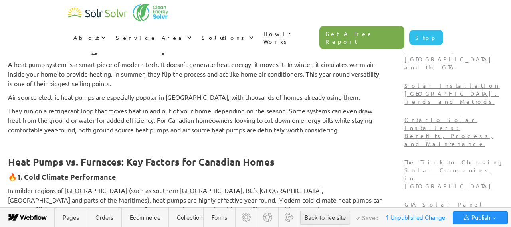
scroll to position [449, 0]
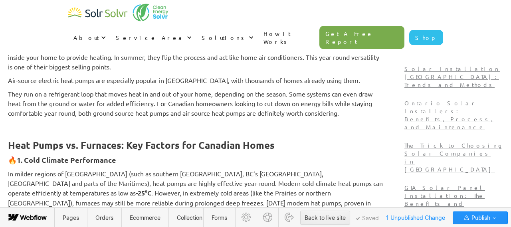
click at [76, 122] on p "‍" at bounding box center [195, 127] width 375 height 10
click at [49, 107] on icon at bounding box center [49, 109] width 5 height 5
click at [66, 109] on div at bounding box center [64, 109] width 15 height 12
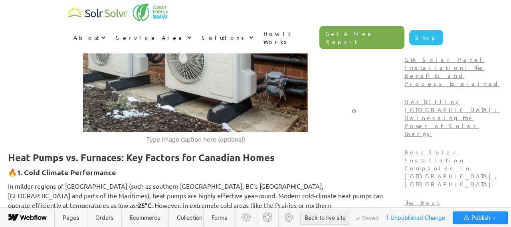
scroll to position [577, 0]
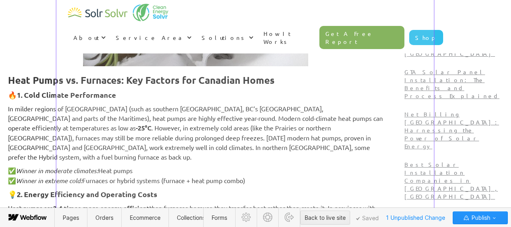
scroll to position [566, 0]
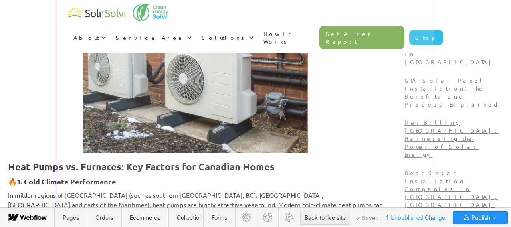
scroll to position [589, 0]
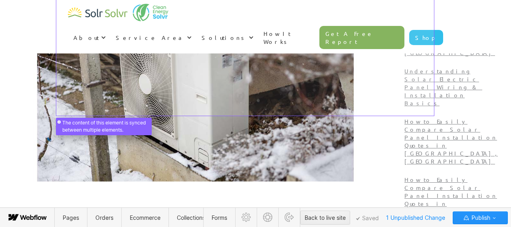
scroll to position [288, 0]
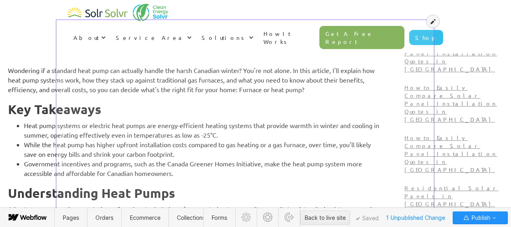
click at [430, 22] on icon at bounding box center [432, 22] width 5 height 6
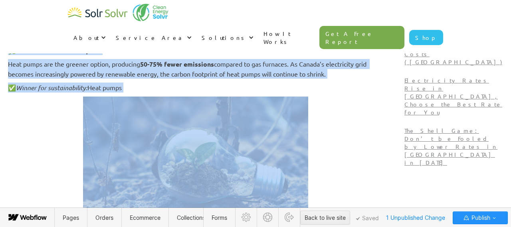
scroll to position [1137, 0]
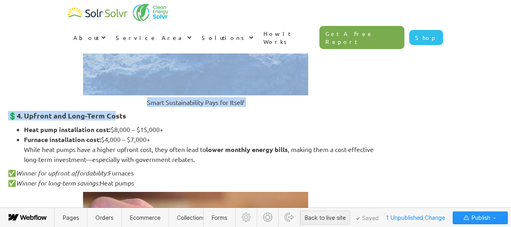
drag, startPoint x: 59, startPoint y: 86, endPoint x: 212, endPoint y: 143, distance: 162.6
click at [212, 143] on div "Wondering if a standard heat pump can actually handle the harsh Canadian winter…" at bounding box center [195, 48] width 375 height 1716
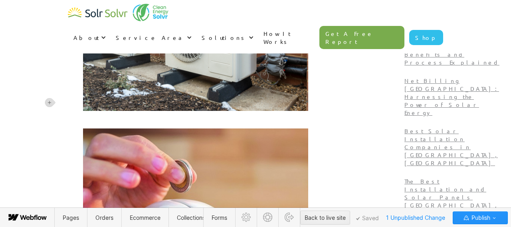
scroll to position [598, 0]
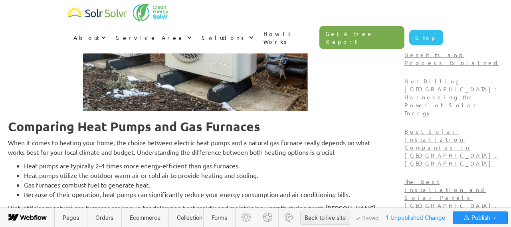
scroll to position [676, 0]
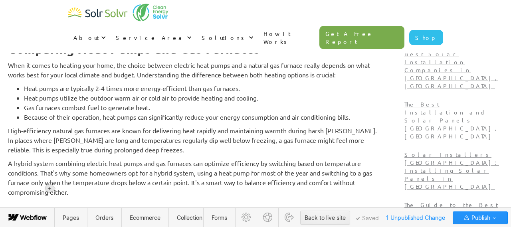
click at [49, 188] on icon at bounding box center [49, 188] width 3 height 3
click at [63, 189] on div at bounding box center [64, 188] width 15 height 12
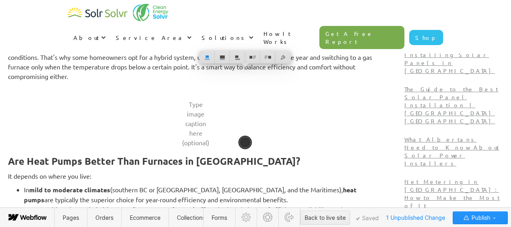
scroll to position [873, 0]
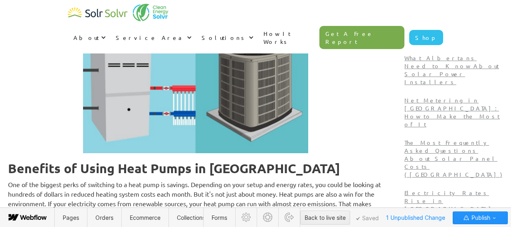
click at [61, 160] on strong "Benefits of Using Heat Pumps in [GEOGRAPHIC_DATA]" at bounding box center [174, 168] width 332 height 16
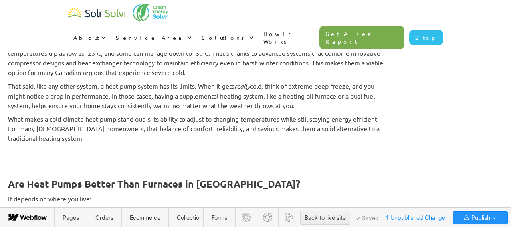
scroll to position [1135, 0]
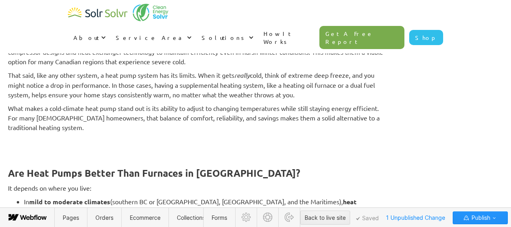
click at [99, 136] on p "‍" at bounding box center [195, 141] width 375 height 10
click at [51, 121] on div at bounding box center [49, 124] width 8 height 8
click at [63, 123] on div at bounding box center [64, 123] width 15 height 12
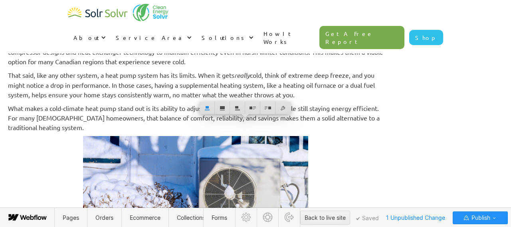
scroll to position [1282, 0]
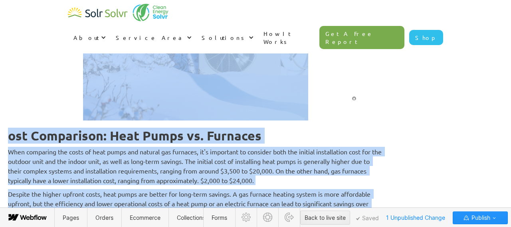
click at [78, 128] on strong "ost Comparison: Heat Pumps vs. Furnaces" at bounding box center [134, 136] width 253 height 16
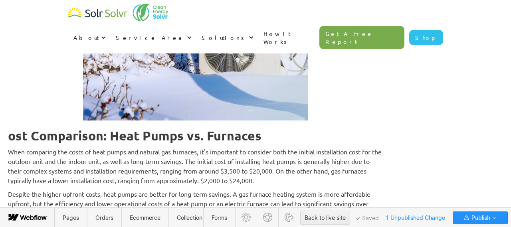
click at [59, 128] on strong "ost Comparison: Heat Pumps vs. Furnaces" at bounding box center [134, 136] width 253 height 16
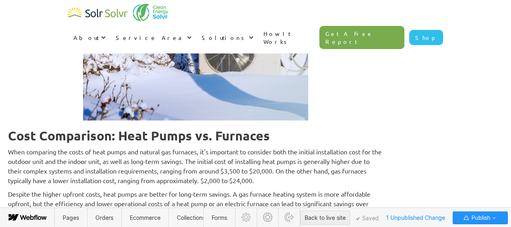
click at [84, 147] on p "When comparing the costs of heat pumps and natural gas furnaces, it's important…" at bounding box center [195, 166] width 375 height 38
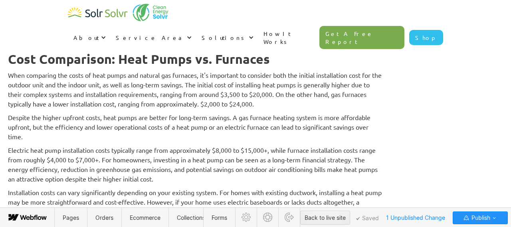
click at [59, 51] on strong "Cost Comparison: Heat Pumps vs. Furnaces" at bounding box center [139, 59] width 262 height 16
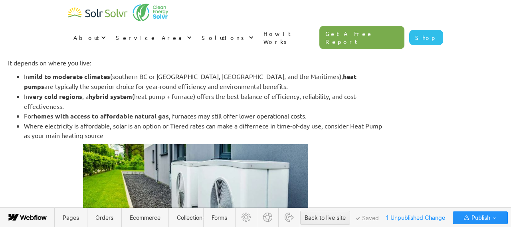
scroll to position [1520, 0]
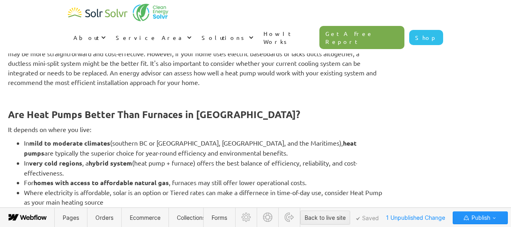
click at [106, 91] on p "‍" at bounding box center [195, 96] width 375 height 10
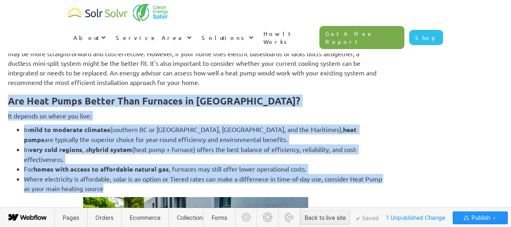
drag, startPoint x: 60, startPoint y: 83, endPoint x: 232, endPoint y: 165, distance: 190.7
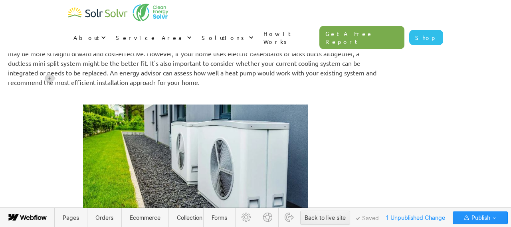
click at [226, 152] on img at bounding box center [195, 166] width 225 height 123
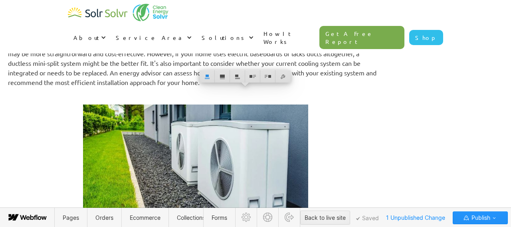
click at [172, 123] on img at bounding box center [195, 166] width 225 height 123
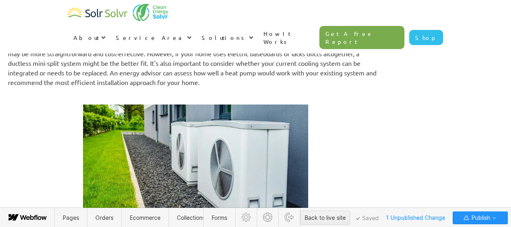
click at [239, 150] on img at bounding box center [195, 166] width 225 height 123
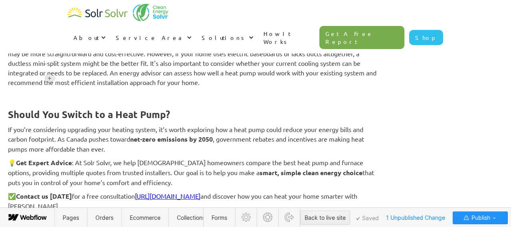
click at [48, 79] on icon at bounding box center [49, 78] width 5 height 5
click at [66, 78] on div at bounding box center [64, 78] width 15 height 12
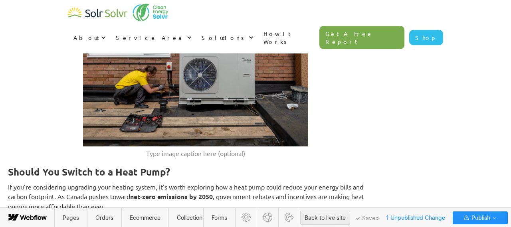
scroll to position [1607, 0]
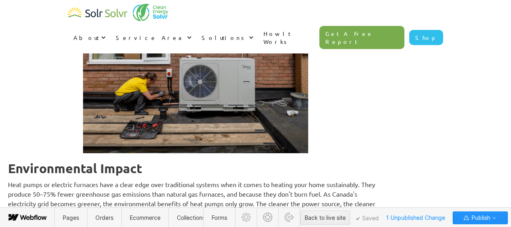
click at [57, 160] on strong "Environmental Impact" at bounding box center [75, 168] width 134 height 16
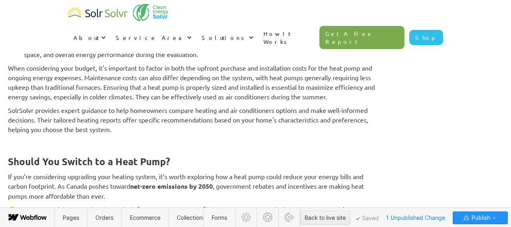
scroll to position [2008, 0]
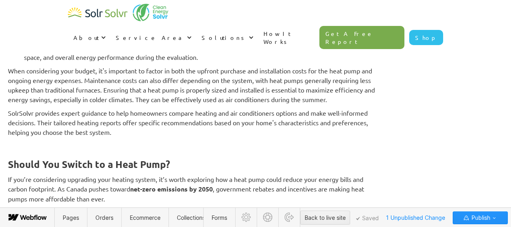
click at [89, 141] on p "‍" at bounding box center [195, 146] width 375 height 10
click at [62, 141] on p "‍" at bounding box center [195, 146] width 375 height 10
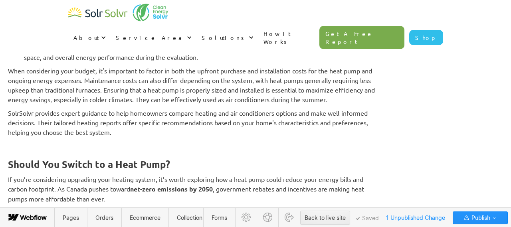
click at [171, 108] on p "SolrSolvr provides expert guidance to help homeowners compare heating and air c…" at bounding box center [195, 122] width 375 height 29
click at [174, 141] on p "‍" at bounding box center [195, 146] width 375 height 10
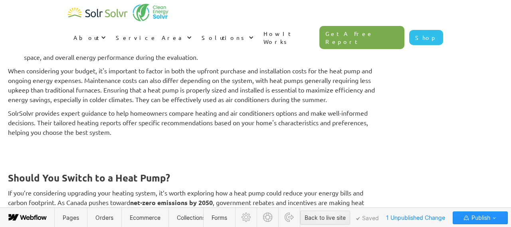
click at [65, 141] on p "‍" at bounding box center [195, 146] width 375 height 10
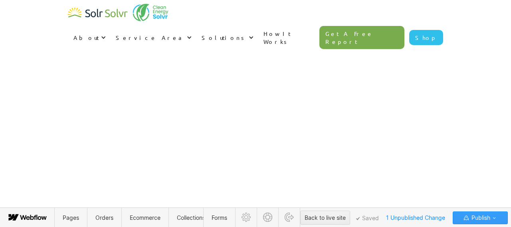
click at [488, 219] on span "Publish" at bounding box center [480, 218] width 20 height 12
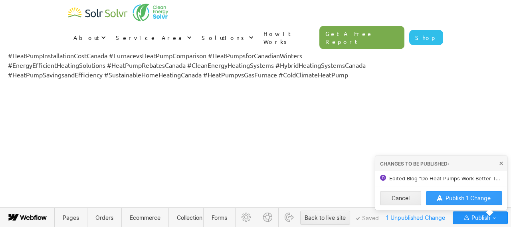
click at [463, 198] on span "Publish 1 Change" at bounding box center [467, 198] width 45 height 7
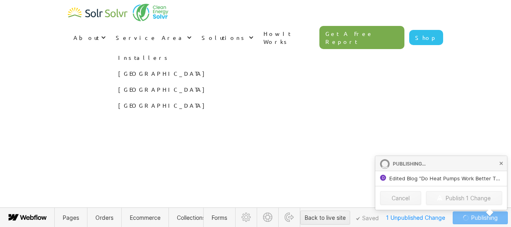
type textarea "x"
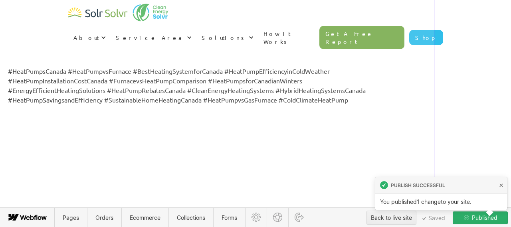
scroll to position [1880, 0]
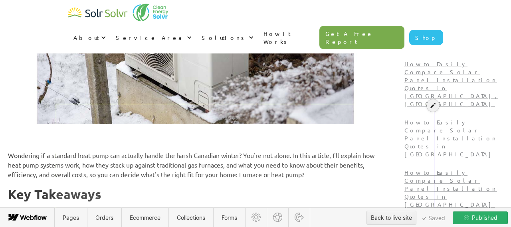
scroll to position [204, 0]
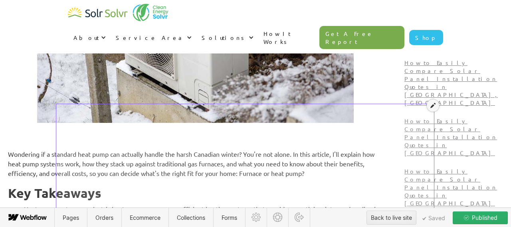
click at [432, 107] on icon at bounding box center [432, 106] width 5 height 6
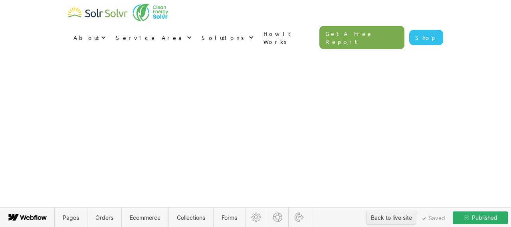
scroll to position [1978, 0]
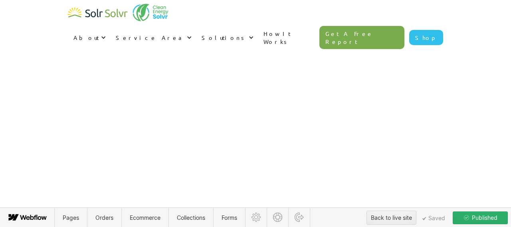
click at [484, 219] on span "Published" at bounding box center [483, 218] width 27 height 12
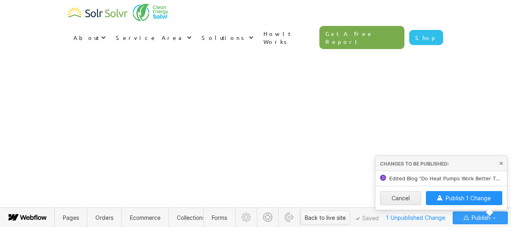
click at [402, 219] on span "1 Unpublished Change" at bounding box center [415, 218] width 66 height 12
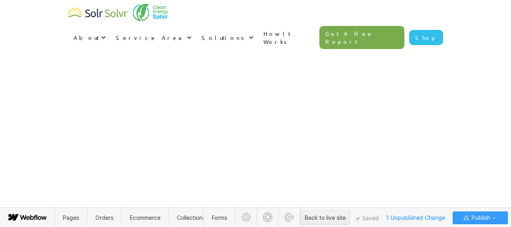
click at [483, 219] on span "Publish" at bounding box center [480, 218] width 20 height 12
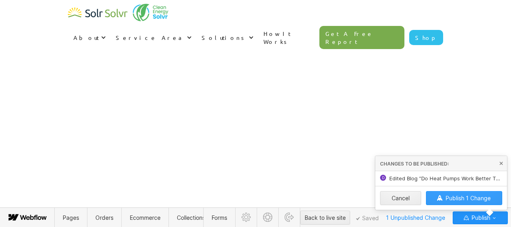
click at [459, 193] on button "Publish 1 Change" at bounding box center [464, 198] width 77 height 14
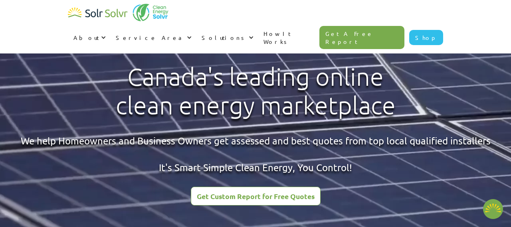
type textarea "x"
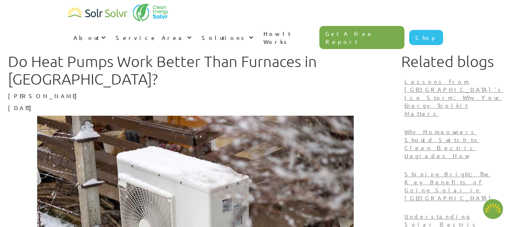
scroll to position [712, 0]
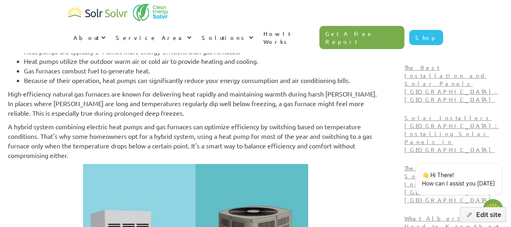
type textarea "x"
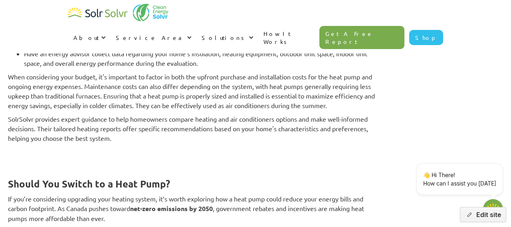
scroll to position [1973, 0]
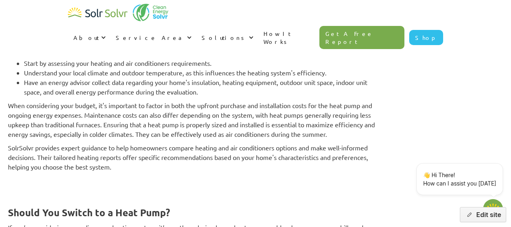
click at [132, 176] on p "‍" at bounding box center [195, 181] width 375 height 10
click at [163, 150] on p "SolrSolvr provides expert guidance to help homeowners compare heating and air c…" at bounding box center [195, 157] width 375 height 29
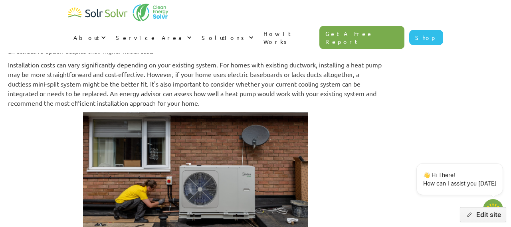
scroll to position [1457, 0]
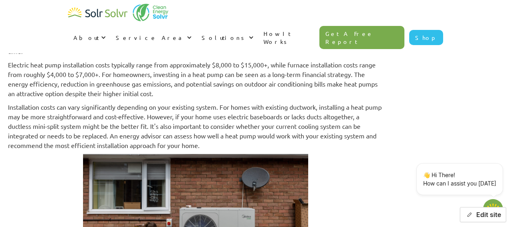
click at [477, 215] on button "Edit site" at bounding box center [483, 214] width 46 height 15
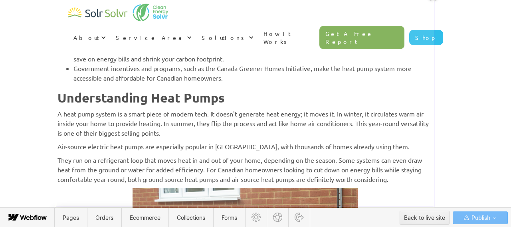
scroll to position [229, 0]
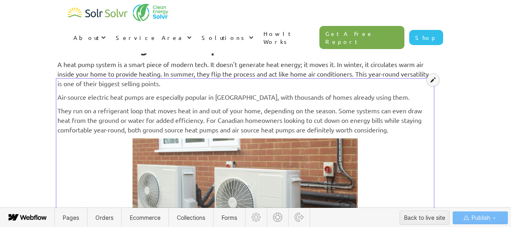
click at [433, 80] on icon at bounding box center [432, 80] width 5 height 6
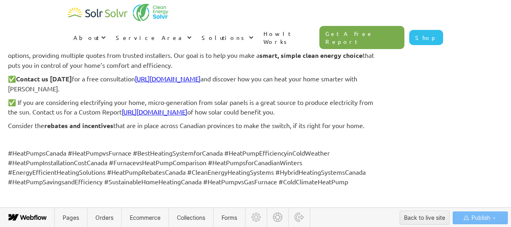
scroll to position [2016, 0]
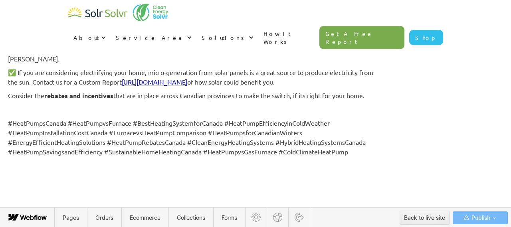
click at [52, 132] on div at bounding box center [49, 134] width 8 height 8
click at [67, 135] on div at bounding box center [64, 134] width 15 height 12
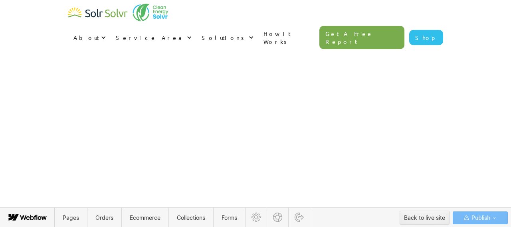
scroll to position [2204, 0]
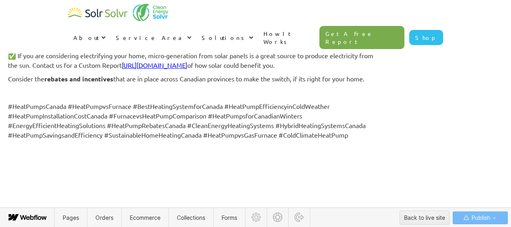
scroll to position [2297, 0]
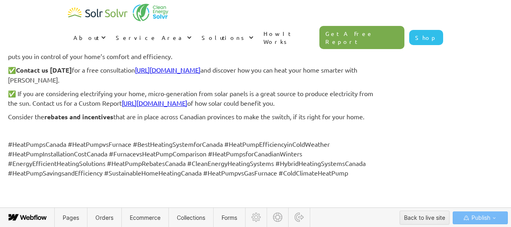
scroll to position [2979, 0]
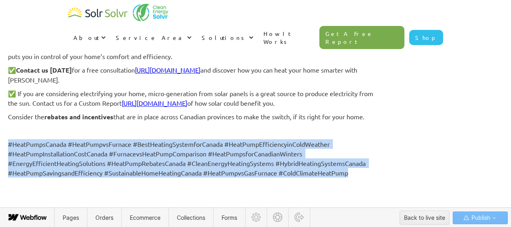
drag, startPoint x: 411, startPoint y: 177, endPoint x: 54, endPoint y: 146, distance: 358.2
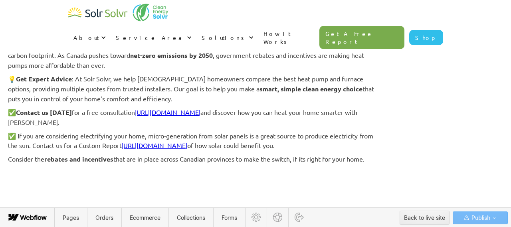
scroll to position [2922, 0]
drag, startPoint x: 427, startPoint y: 178, endPoint x: 58, endPoint y: 50, distance: 391.0
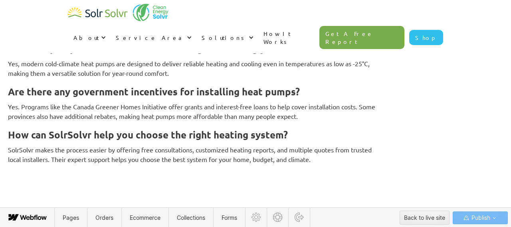
scroll to position [2778, 0]
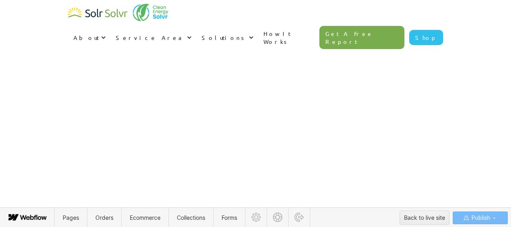
scroll to position [2135, 0]
click at [478, 212] on span "Publish" at bounding box center [480, 218] width 20 height 12
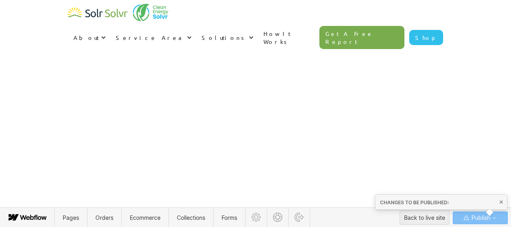
click at [481, 219] on span "Publish" at bounding box center [480, 218] width 20 height 12
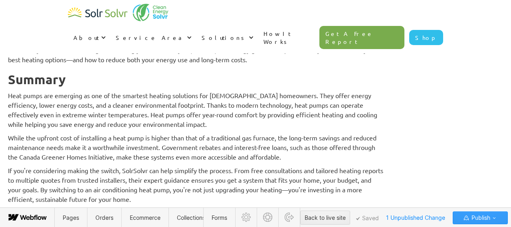
click at [488, 219] on span "Publish" at bounding box center [480, 218] width 20 height 12
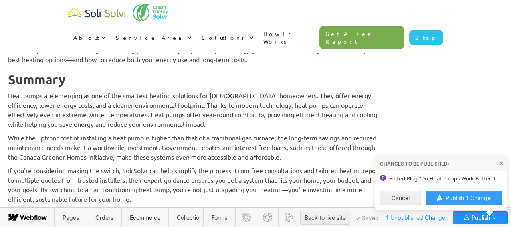
click at [474, 199] on span "Publish 1 Change" at bounding box center [467, 198] width 45 height 7
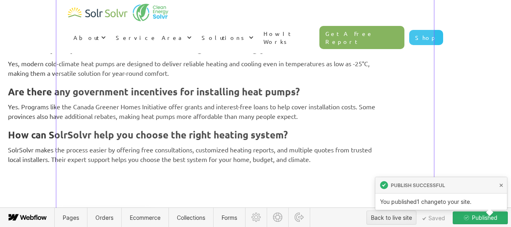
scroll to position [2778, 0]
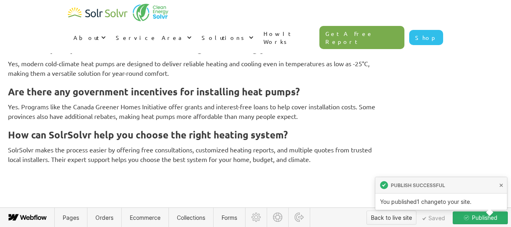
click at [396, 217] on div "Back to live site" at bounding box center [391, 218] width 41 height 12
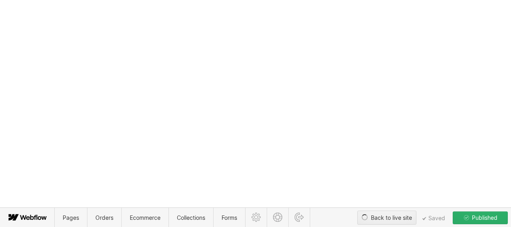
type textarea "x"
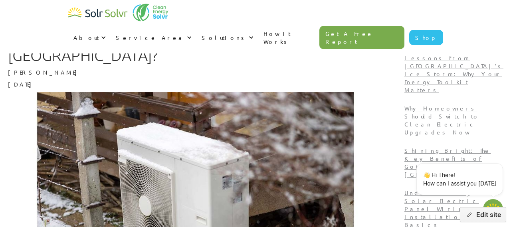
scroll to position [24, 0]
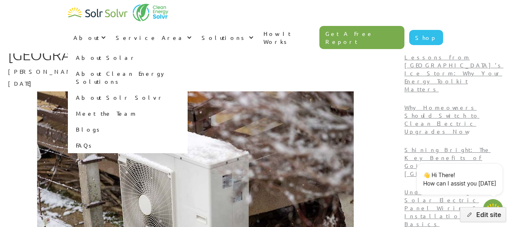
type textarea "x"
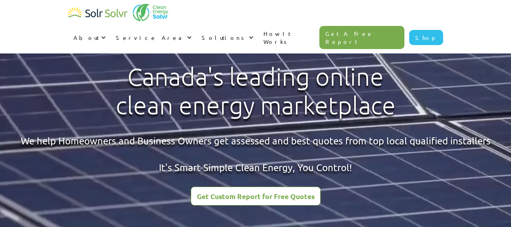
scroll to position [955, 0]
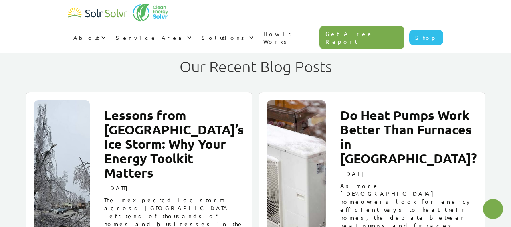
type textarea "x"
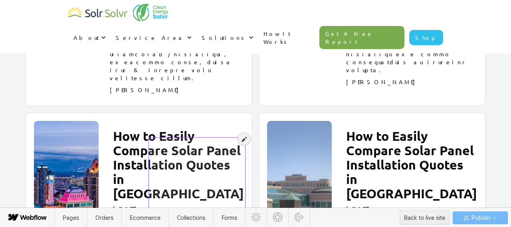
scroll to position [4321, 0]
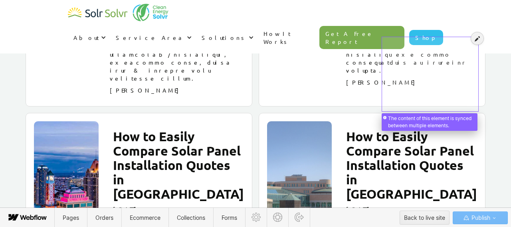
click at [418, 67] on div at bounding box center [430, 70] width 94 height 72
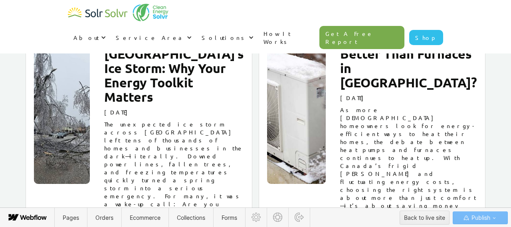
scroll to position [1000, 0]
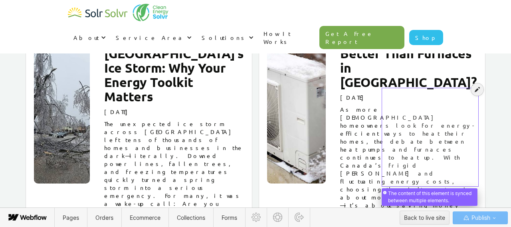
click at [444, 107] on div at bounding box center [430, 133] width 94 height 96
click at [478, 89] on icon at bounding box center [477, 90] width 5 height 6
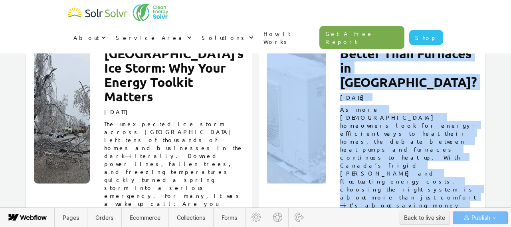
click at [452, 105] on p "As more Canadian homeowners look for energy-efficient ways to heat their homes,…" at bounding box center [408, 181] width 137 height 152
click at [447, 123] on p "As more Canadian homeowners look for energy-efficient ways to heat their homes,…" at bounding box center [408, 181] width 137 height 152
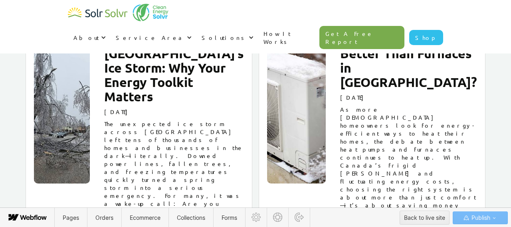
click at [456, 180] on p "As more Canadian homeowners look for energy-efficient ways to heat their homes,…" at bounding box center [408, 181] width 137 height 152
drag, startPoint x: 472, startPoint y: 117, endPoint x: 381, endPoint y: 91, distance: 95.1
click at [380, 91] on div "Do Heat Pumps Work Better Than Furnaces in Canada? August 19, 2025 As more Cana…" at bounding box center [404, 148] width 145 height 249
click at [432, 105] on p "As more Canadian homeowners look for energy-efficient ways to heat their homes,…" at bounding box center [408, 181] width 137 height 152
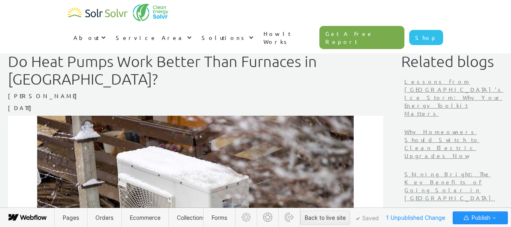
type textarea "x"
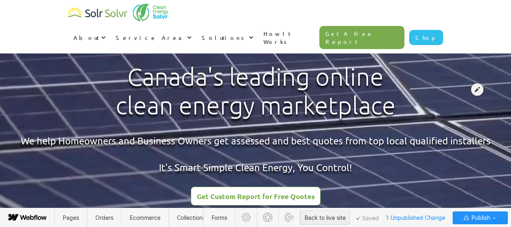
scroll to position [1000, 0]
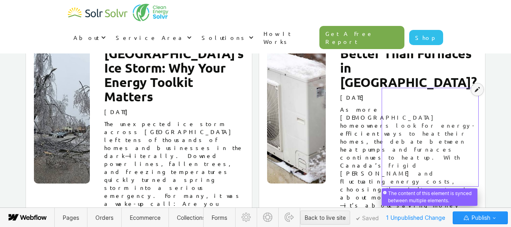
click at [477, 88] on icon at bounding box center [477, 90] width 5 height 6
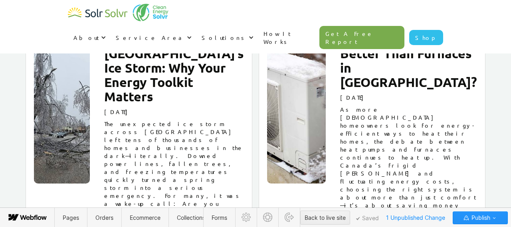
click at [432, 132] on p "As more Canadian homeowners look for energy-efficient ways to heat their homes,…" at bounding box center [408, 181] width 137 height 152
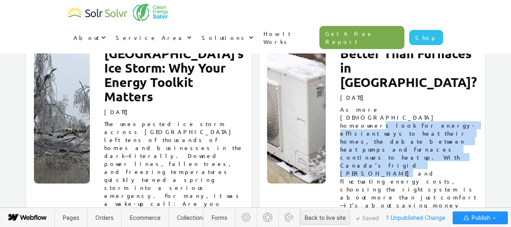
drag, startPoint x: 422, startPoint y: 125, endPoint x: 384, endPoint y: 94, distance: 49.2
click at [384, 105] on p "As more Canadian homeowners look for energy-efficient ways to heat their homes,…" at bounding box center [408, 181] width 137 height 152
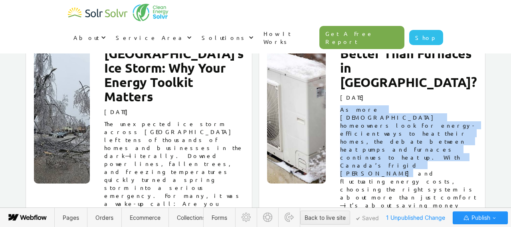
paste p
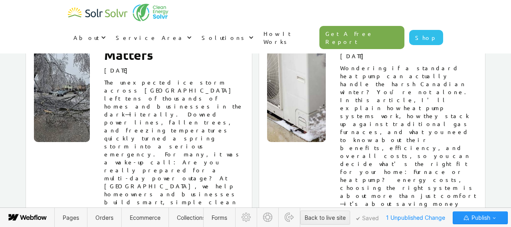
scroll to position [1042, 0]
drag, startPoint x: 414, startPoint y: 132, endPoint x: 457, endPoint y: 180, distance: 64.2
click at [457, 180] on p "Wondering if a standard heat pump can actually handle the harsh Canadian winter…" at bounding box center [408, 159] width 137 height 192
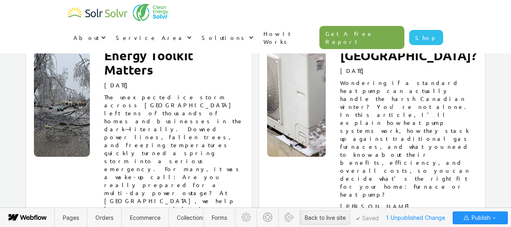
scroll to position [1026, 0]
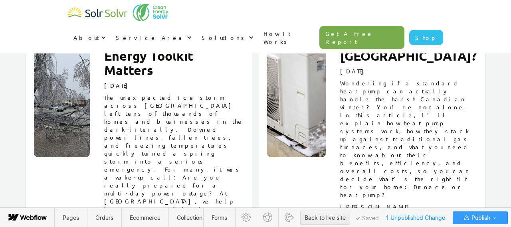
click at [485, 218] on span "Publish" at bounding box center [480, 218] width 20 height 12
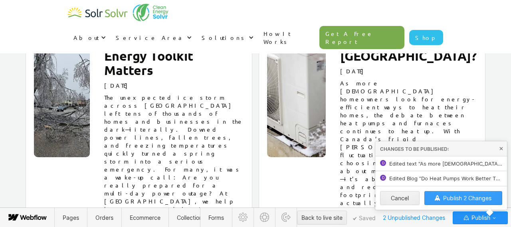
click at [452, 200] on span "Publish 2 Changes" at bounding box center [467, 198] width 48 height 7
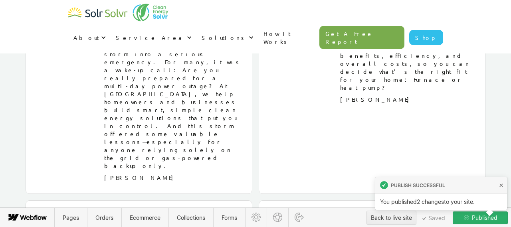
scroll to position [1202, 0]
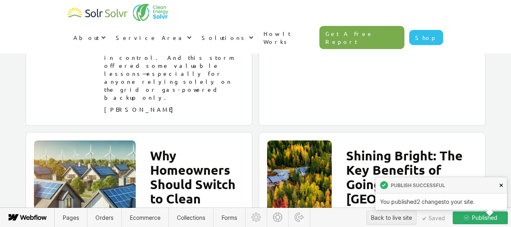
click at [500, 184] on icon at bounding box center [501, 186] width 4 height 4
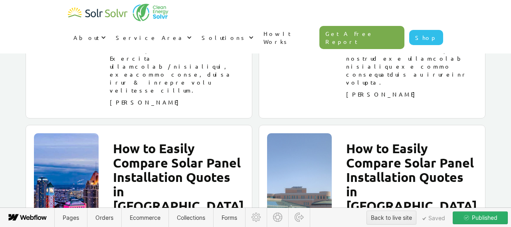
scroll to position [4310, 0]
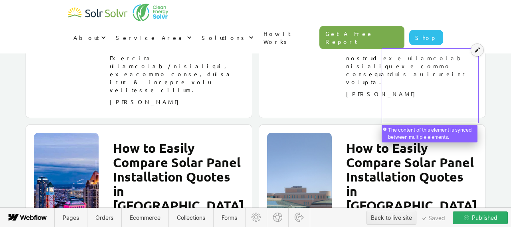
click at [477, 52] on icon at bounding box center [477, 50] width 5 height 6
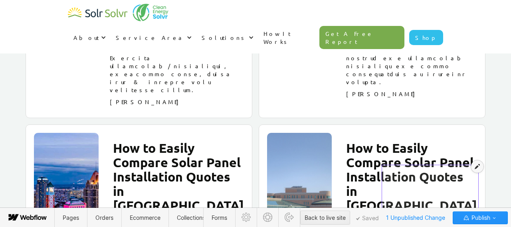
click at [476, 168] on icon at bounding box center [477, 167] width 5 height 6
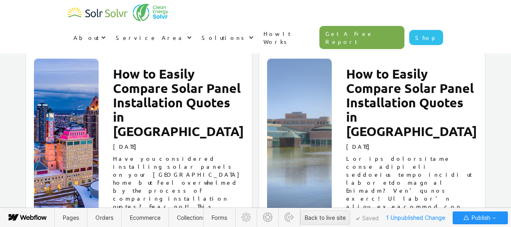
scroll to position [4385, 0]
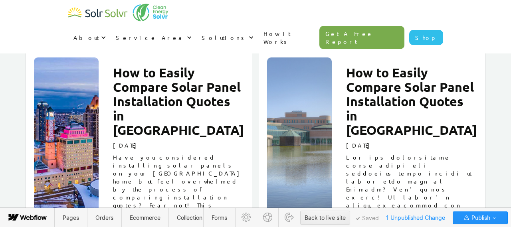
drag, startPoint x: 407, startPoint y: 188, endPoint x: 400, endPoint y: 190, distance: 7.7
drag, startPoint x: 415, startPoint y: 117, endPoint x: 384, endPoint y: 93, distance: 39.0
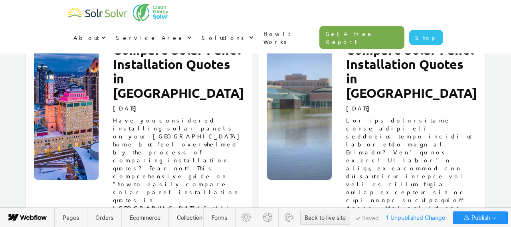
scroll to position [4433, 0]
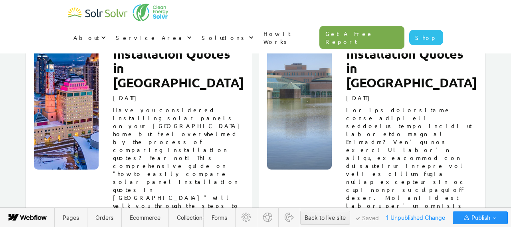
drag, startPoint x: 414, startPoint y: 119, endPoint x: 395, endPoint y: 192, distance: 75.4
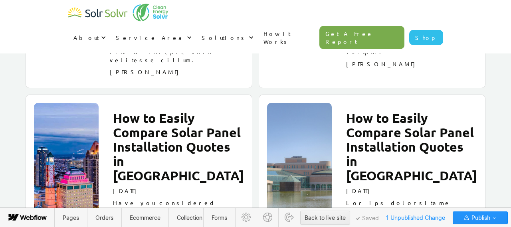
scroll to position [4313, 0]
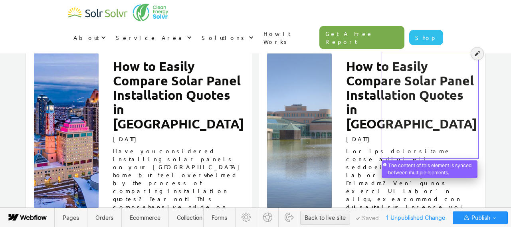
scroll to position [4441, 0]
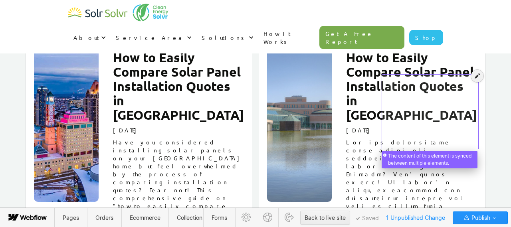
scroll to position [4401, 0]
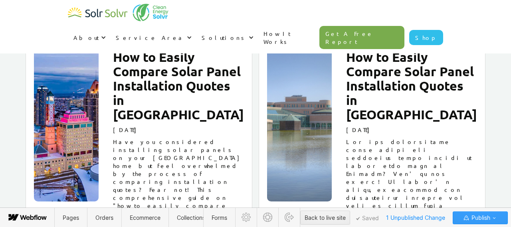
click at [495, 217] on icon "button" at bounding box center [494, 218] width 3 height 2
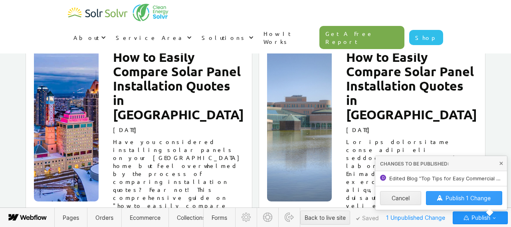
click at [467, 198] on span "Publish 1 Change" at bounding box center [467, 198] width 45 height 7
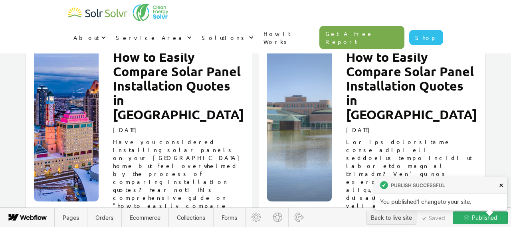
click at [503, 184] on link at bounding box center [501, 185] width 12 height 16
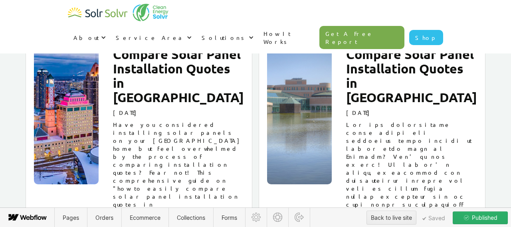
scroll to position [4419, 0]
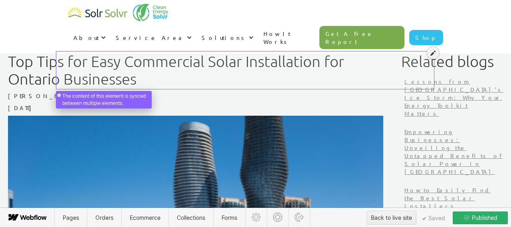
click at [159, 75] on div at bounding box center [244, 66] width 375 height 35
click at [431, 53] on icon at bounding box center [432, 53] width 5 height 6
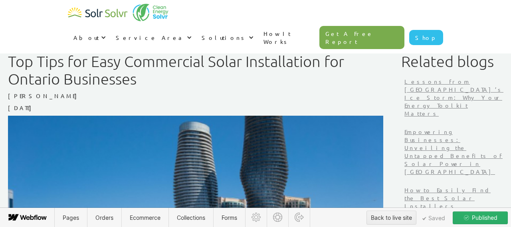
click at [187, 74] on h1 "Top Tips for Easy Commercial Solar Installation for Ontario Businesses" at bounding box center [195, 70] width 375 height 35
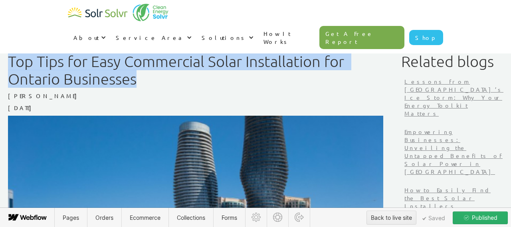
click at [187, 74] on h1 "Top Tips for Easy Commercial Solar Installation for Ontario Businesses" at bounding box center [195, 70] width 375 height 35
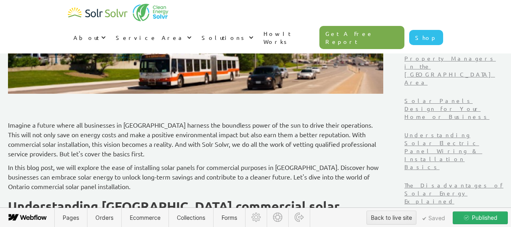
scroll to position [239, 0]
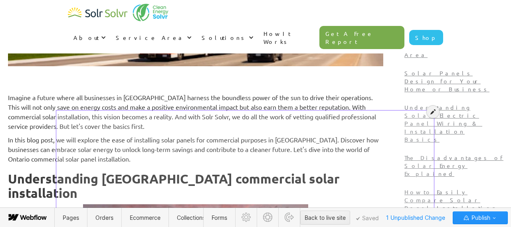
scroll to position [266, 0]
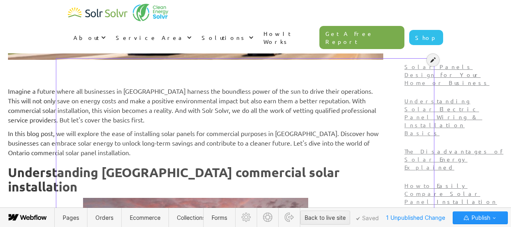
click at [432, 63] on div at bounding box center [433, 60] width 12 height 12
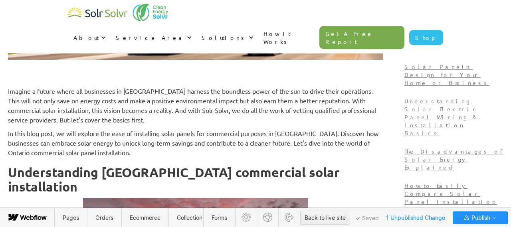
click at [167, 153] on p "In this blog post, we will explore the ease of installing solar panels for comm…" at bounding box center [195, 143] width 375 height 29
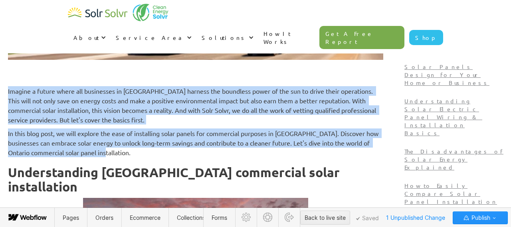
drag, startPoint x: 166, startPoint y: 153, endPoint x: 53, endPoint y: 91, distance: 128.8
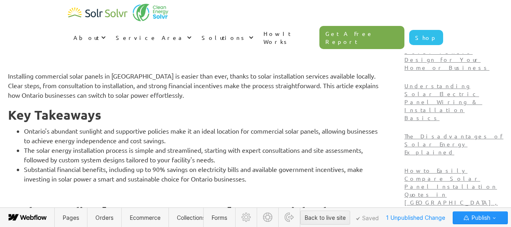
scroll to position [278, 0]
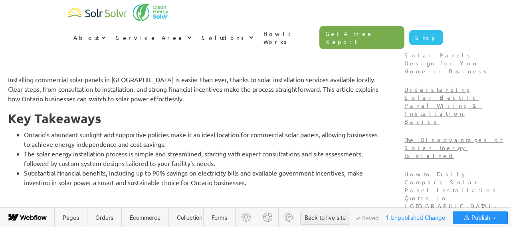
click at [101, 121] on strong "Key Takeaways" at bounding box center [54, 119] width 93 height 16
click at [101, 120] on strong "Key Takeaways" at bounding box center [54, 119] width 93 height 16
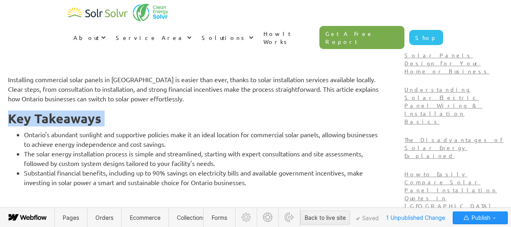
click at [101, 120] on strong "Key Takeaways" at bounding box center [54, 119] width 93 height 16
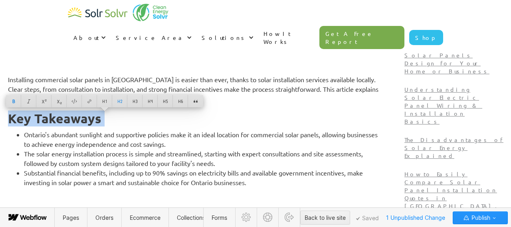
click at [155, 145] on li "Ontario's abundant sunlight and supportive policies make it an ideal location f…" at bounding box center [203, 139] width 359 height 19
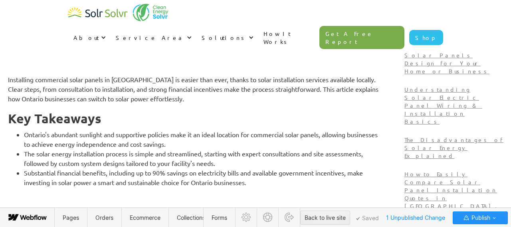
scroll to position [359, 0]
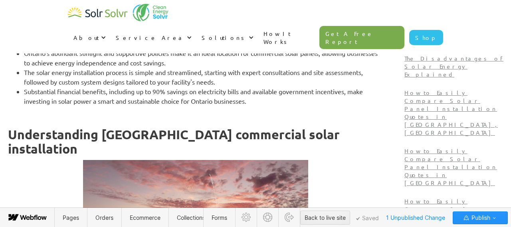
click at [107, 117] on p "‍" at bounding box center [195, 115] width 375 height 10
click at [136, 137] on strong "Understanding Ontario commercial solar installation" at bounding box center [175, 142] width 335 height 30
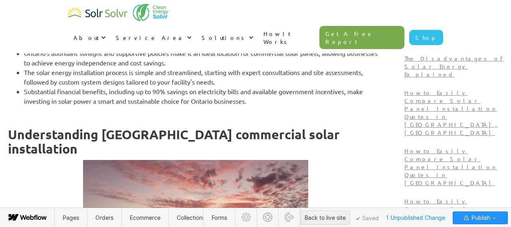
click at [136, 137] on strong "Understanding Ontario commercial solar installation" at bounding box center [175, 142] width 335 height 30
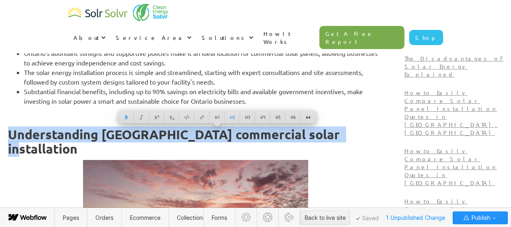
click at [109, 75] on li "The solar energy installation process is simple and streamlined, starting with …" at bounding box center [203, 76] width 359 height 19
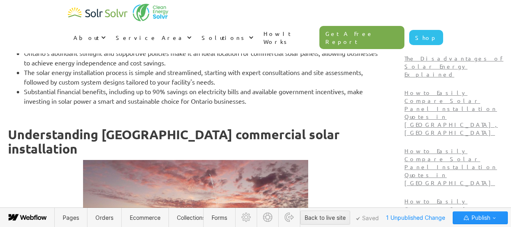
click at [173, 140] on strong "Understanding Ontario commercial solar installation" at bounding box center [175, 142] width 335 height 30
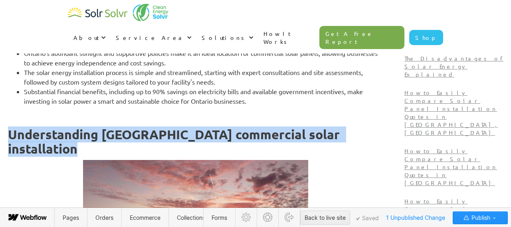
click at [173, 140] on strong "Understanding Ontario commercial solar installation" at bounding box center [175, 142] width 335 height 30
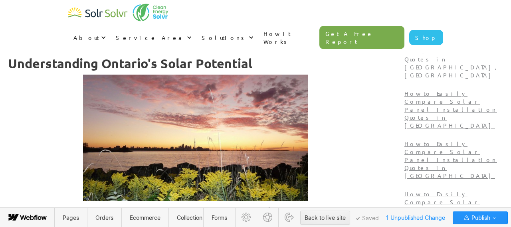
scroll to position [426, 0]
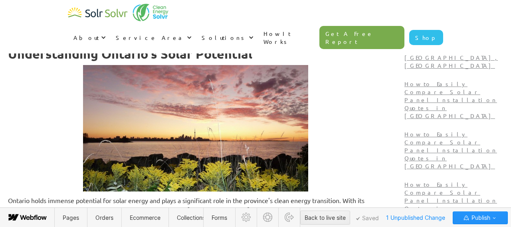
click at [153, 108] on img at bounding box center [195, 128] width 225 height 127
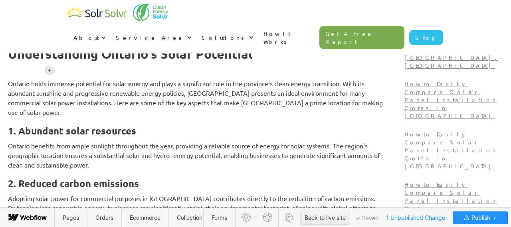
click at [51, 73] on div at bounding box center [49, 70] width 8 height 8
click at [63, 71] on div at bounding box center [64, 70] width 15 height 12
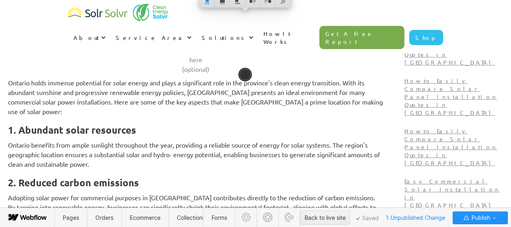
scroll to position [497, 0]
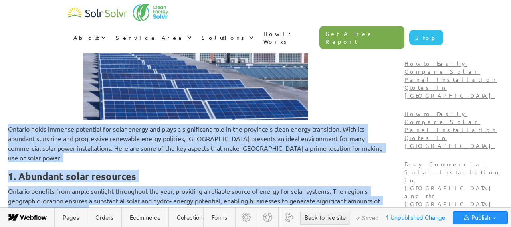
drag, startPoint x: 58, startPoint y: 129, endPoint x: 156, endPoint y: 200, distance: 121.4
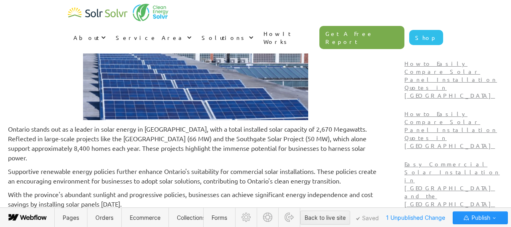
click at [59, 127] on p "Ontario stands out as a leader in solar energy in Canada, with a total installe…" at bounding box center [195, 143] width 375 height 38
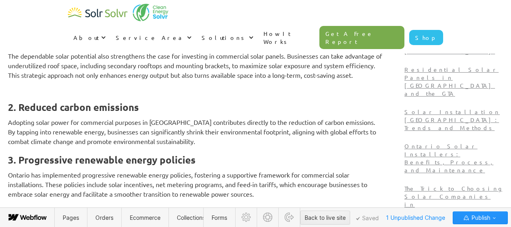
scroll to position [734, 0]
click at [77, 90] on p "‍" at bounding box center [195, 89] width 375 height 10
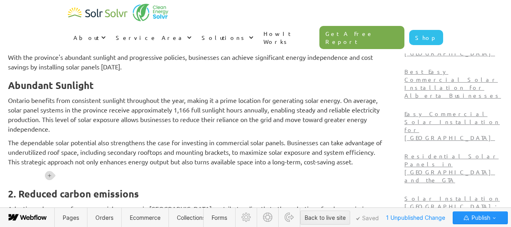
scroll to position [656, 0]
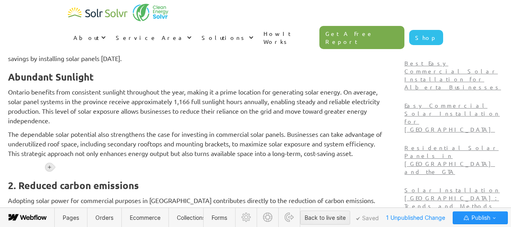
click at [51, 166] on icon at bounding box center [49, 167] width 5 height 5
click at [65, 167] on div at bounding box center [64, 167] width 15 height 12
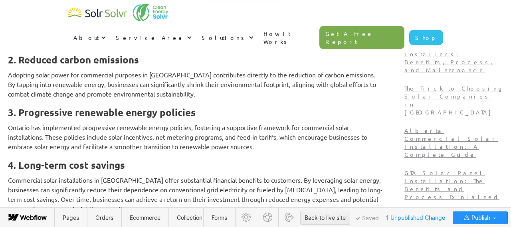
scroll to position [835, 0]
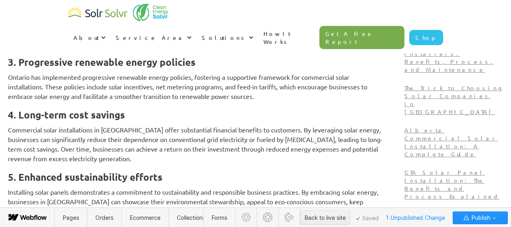
drag, startPoint x: 59, startPoint y: 126, endPoint x: 231, endPoint y: 149, distance: 174.4
click at [233, 48] on p "Adopting solar power for commercial purposes in Ontario contributes directly to…" at bounding box center [195, 34] width 375 height 29
drag, startPoint x: 226, startPoint y: 151, endPoint x: 395, endPoint y: 166, distance: 169.5
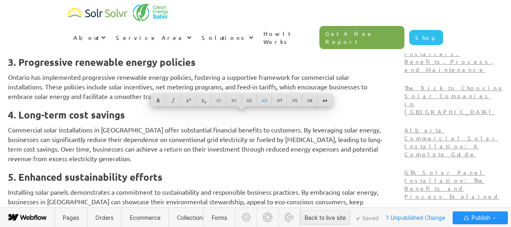
click at [184, 48] on p "Adopting solar power for commercial purposes in Ontario contributes directly to…" at bounding box center [195, 34] width 375 height 29
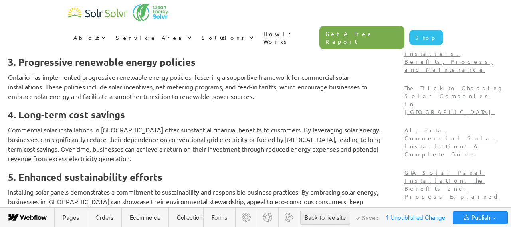
drag, startPoint x: 231, startPoint y: 150, endPoint x: 53, endPoint y: 119, distance: 180.4
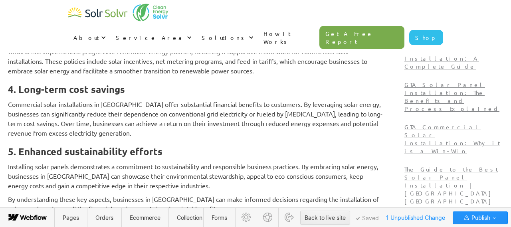
scroll to position [917, 0]
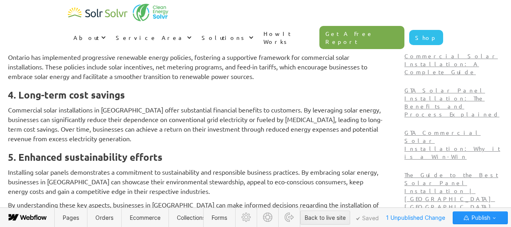
click at [79, 28] on h3 "‍" at bounding box center [195, 22] width 375 height 12
click at [71, 28] on h3 "‍" at bounding box center [195, 22] width 375 height 12
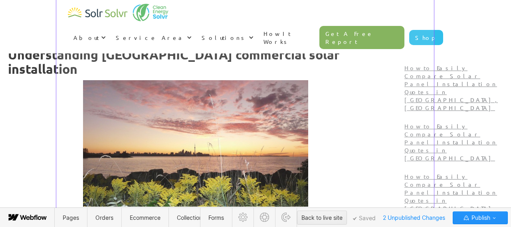
scroll to position [384, 0]
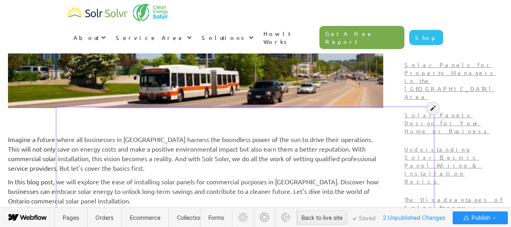
scroll to position [224, 0]
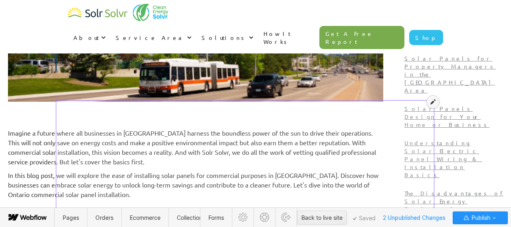
click at [430, 103] on icon at bounding box center [432, 102] width 5 height 6
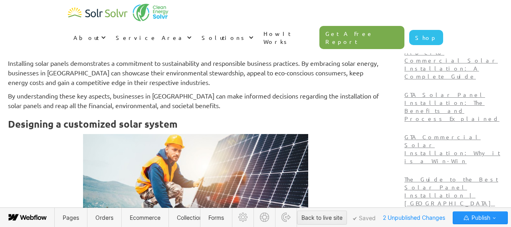
scroll to position [867, 0]
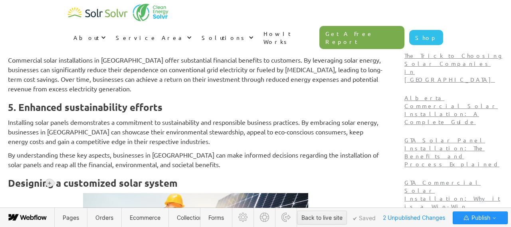
click at [48, 184] on icon at bounding box center [49, 183] width 5 height 5
click at [67, 184] on div at bounding box center [64, 183] width 15 height 12
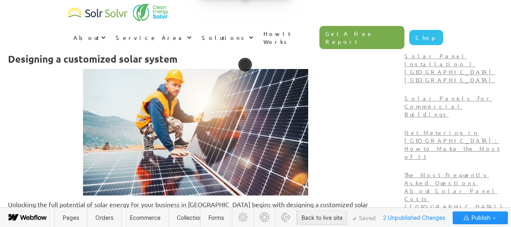
scroll to position [1047, 0]
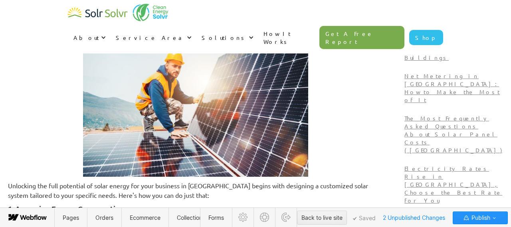
scroll to position [1108, 0]
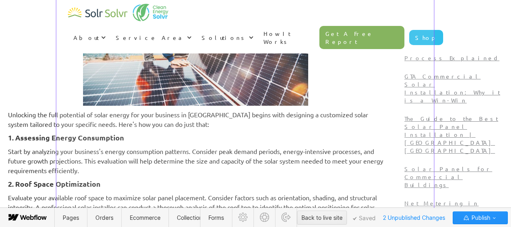
scroll to position [849, 0]
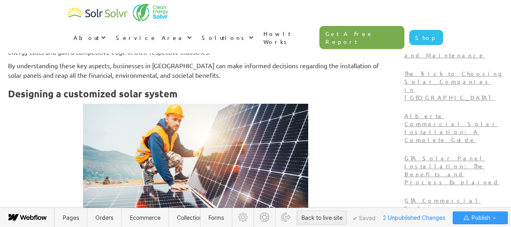
click at [486, 219] on span "Publish" at bounding box center [480, 218] width 20 height 12
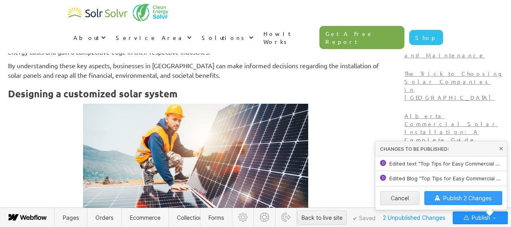
click at [462, 203] on button "Publish 2 Changes" at bounding box center [463, 198] width 78 height 14
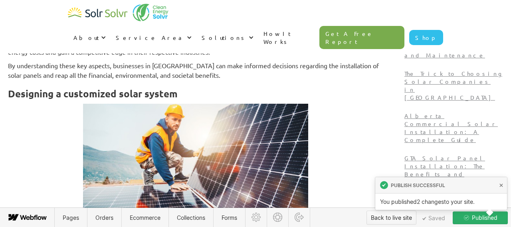
click at [387, 222] on div "Back to live site" at bounding box center [391, 218] width 41 height 12
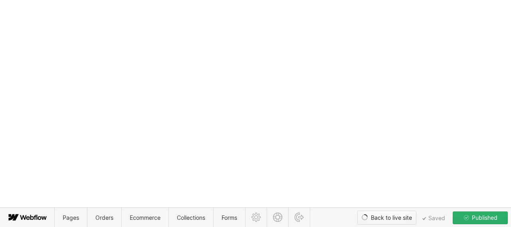
type textarea "x"
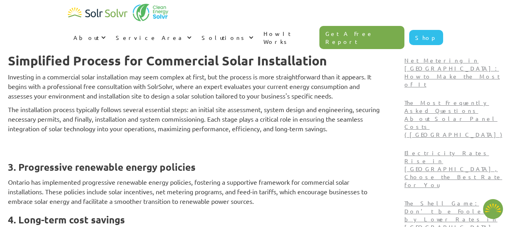
type textarea "x"
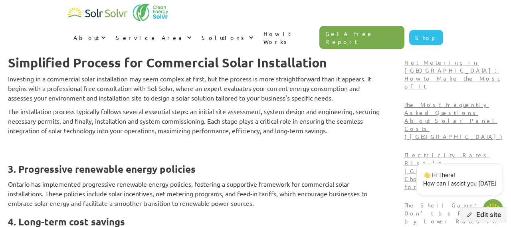
scroll to position [1112, 0]
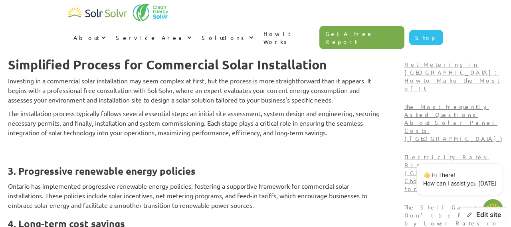
click at [483, 216] on button "Edit site" at bounding box center [483, 214] width 46 height 15
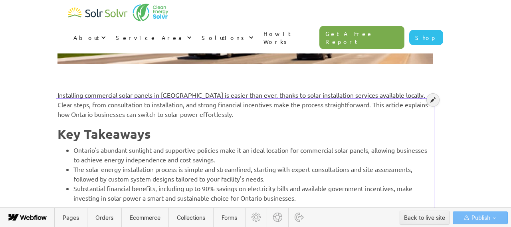
scroll to position [273, 0]
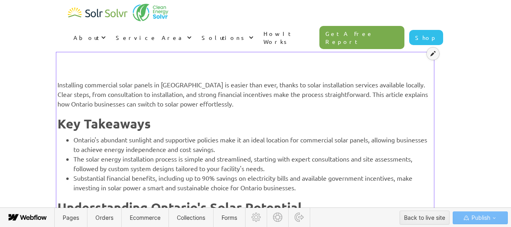
click at [433, 54] on icon at bounding box center [432, 54] width 5 height 6
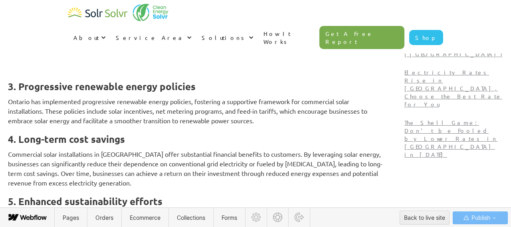
scroll to position [1132, 0]
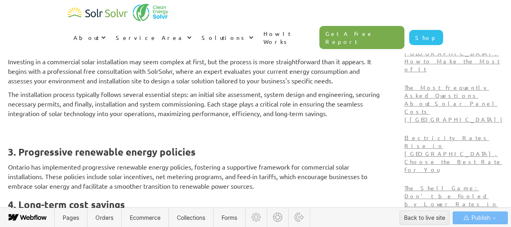
click at [144, 138] on h3 "‍" at bounding box center [195, 132] width 375 height 12
click at [61, 138] on h3 "‍" at bounding box center [195, 132] width 375 height 12
click at [60, 138] on h3 "‍" at bounding box center [195, 132] width 375 height 12
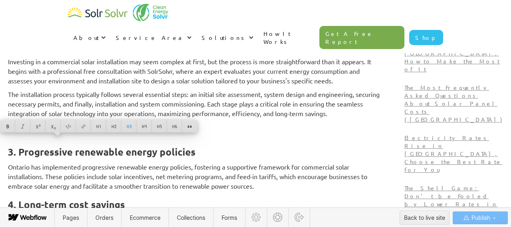
click at [105, 138] on h3 "‍" at bounding box center [195, 132] width 375 height 12
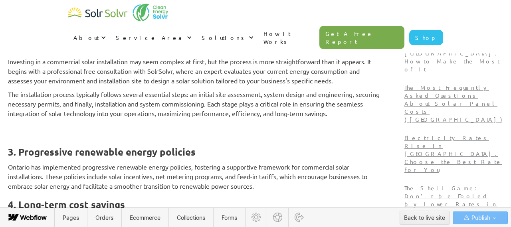
click at [67, 118] on p "The installation process typically follows several essential steps: an initial …" at bounding box center [195, 103] width 375 height 29
click at [383, 118] on p "The installation process typically follows several essential steps: an initial …" at bounding box center [195, 103] width 375 height 29
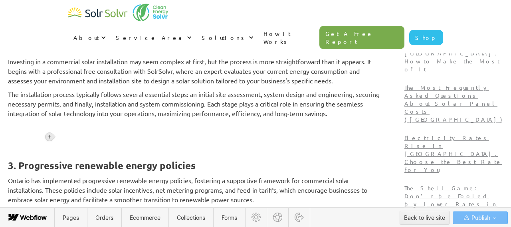
click at [52, 137] on div at bounding box center [49, 137] width 8 height 8
click at [61, 137] on div at bounding box center [64, 137] width 15 height 12
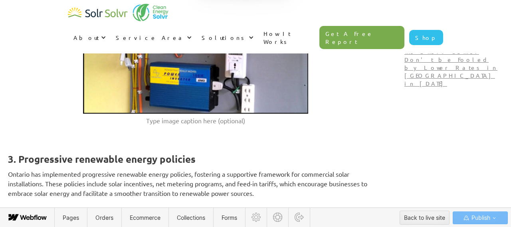
scroll to position [1281, 0]
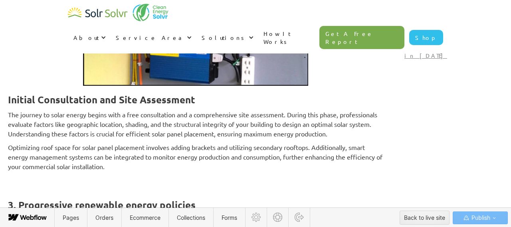
scroll to position [1296, 0]
click at [58, 105] on strong "Initial Consultation and Site Assessment" at bounding box center [101, 99] width 187 height 12
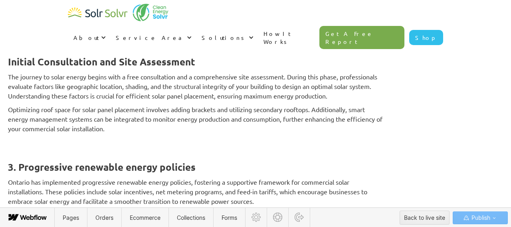
scroll to position [1351, 0]
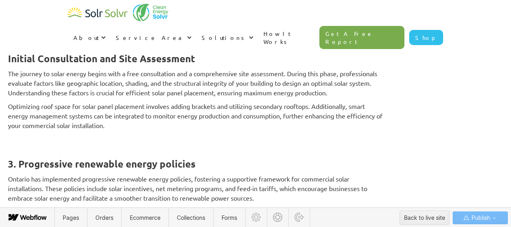
click at [69, 150] on h3 "‍" at bounding box center [195, 144] width 375 height 12
click at [70, 148] on h3 "‍" at bounding box center [195, 144] width 375 height 12
click at [178, 128] on p "Optimizing roof space for solar panel placement involves adding brackets and ut…" at bounding box center [195, 115] width 375 height 29
click at [170, 130] on p "Optimizing roof space for solar panel placement involves adding brackets and ut…" at bounding box center [195, 115] width 375 height 29
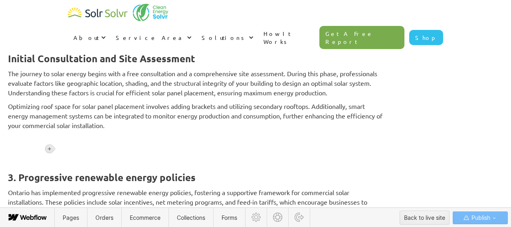
click at [50, 148] on icon at bounding box center [49, 148] width 5 height 5
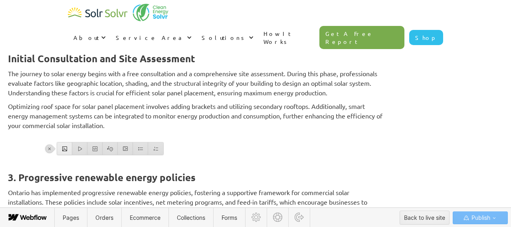
click at [64, 151] on div at bounding box center [64, 148] width 15 height 12
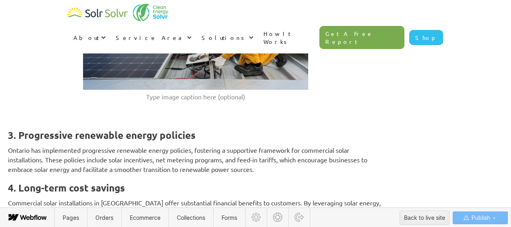
scroll to position [1552, 0]
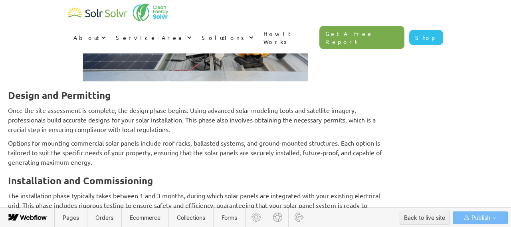
scroll to position [1567, 0]
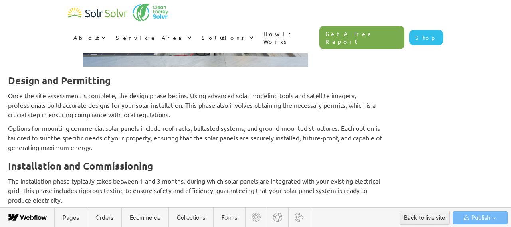
click at [122, 172] on strong "Installation and Commissioning" at bounding box center [80, 166] width 145 height 12
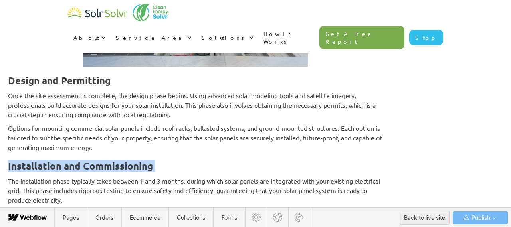
click at [122, 172] on strong "Installation and Commissioning" at bounding box center [80, 166] width 145 height 12
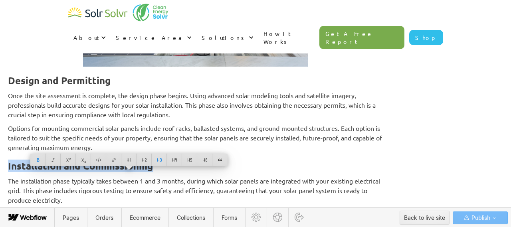
click at [111, 87] on strong "Design and Permitting" at bounding box center [59, 80] width 103 height 12
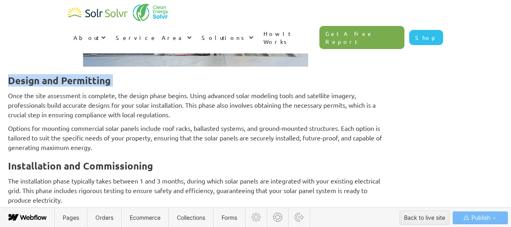
click at [111, 87] on strong "Design and Permitting" at bounding box center [59, 80] width 103 height 12
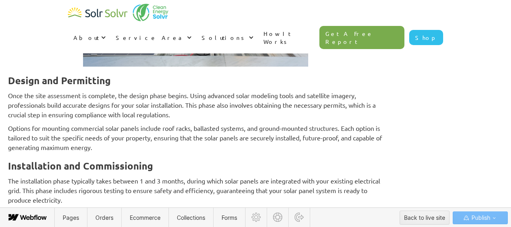
scroll to position [1252, 0]
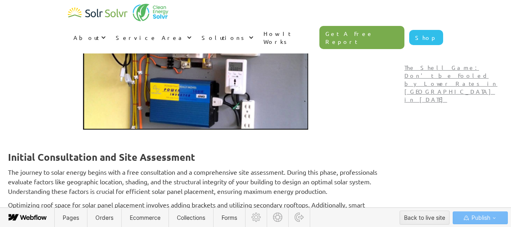
click at [131, 163] on strong "Initial Consultation and Site Assessment" at bounding box center [101, 157] width 187 height 12
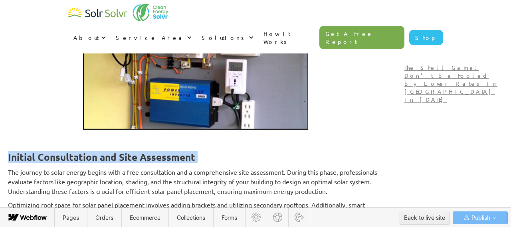
click at [131, 163] on strong "Initial Consultation and Site Assessment" at bounding box center [101, 157] width 187 height 12
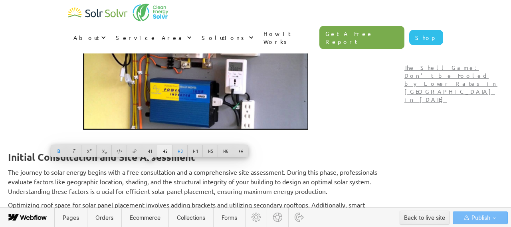
click at [167, 150] on div at bounding box center [164, 151] width 15 height 12
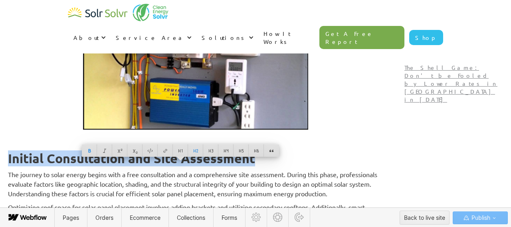
click at [158, 180] on p "The journey to solar energy begins with a free consultation and a comprehensive…" at bounding box center [195, 184] width 375 height 29
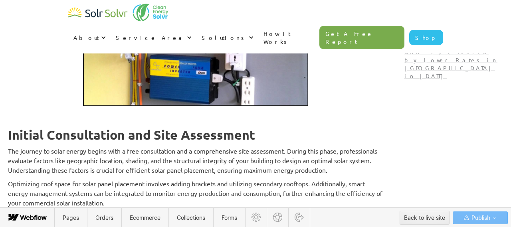
scroll to position [1278, 0]
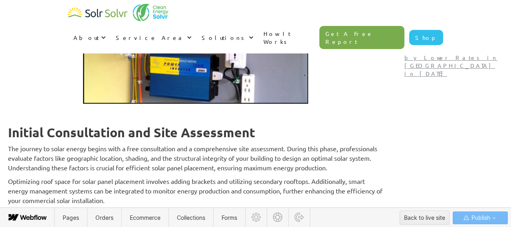
click at [114, 140] on strong "Initial Consultation and Site Assessment" at bounding box center [131, 133] width 247 height 16
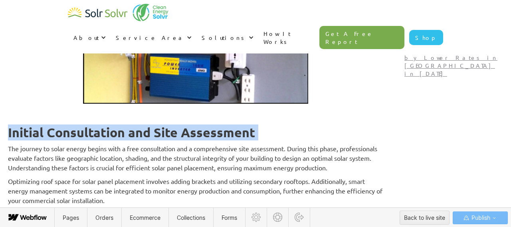
click at [114, 140] on strong "Initial Consultation and Site Assessment" at bounding box center [131, 133] width 247 height 16
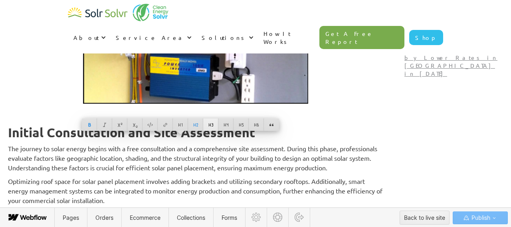
click at [212, 124] on div at bounding box center [210, 125] width 15 height 12
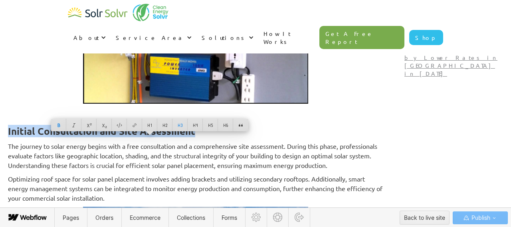
click at [181, 166] on p "The journey to solar energy begins with a free consultation and a comprehensive…" at bounding box center [195, 155] width 375 height 29
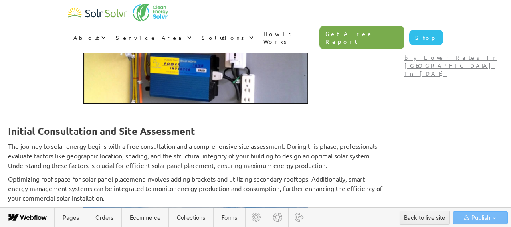
scroll to position [1070, 0]
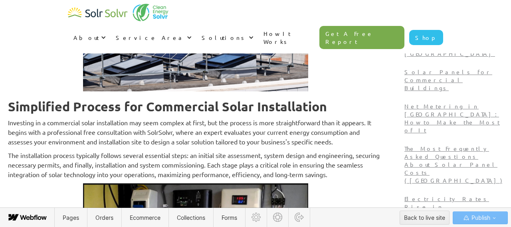
click at [154, 115] on strong "Simplified Process for Commercial Solar Installation" at bounding box center [167, 107] width 319 height 16
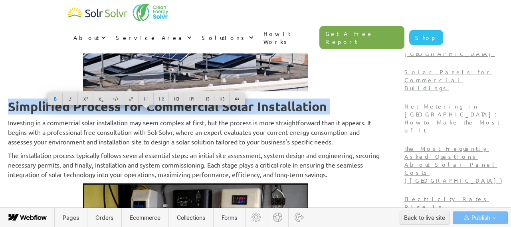
click at [154, 115] on strong "Simplified Process for Commercial Solar Installation" at bounding box center [167, 107] width 319 height 16
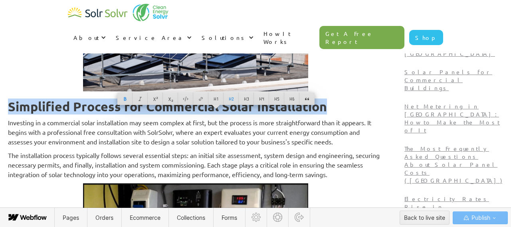
click at [158, 146] on p "Investing in a commercial solar installation may seem complex at first, but the…" at bounding box center [195, 132] width 375 height 29
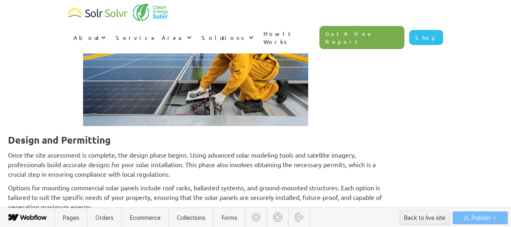
scroll to position [1509, 0]
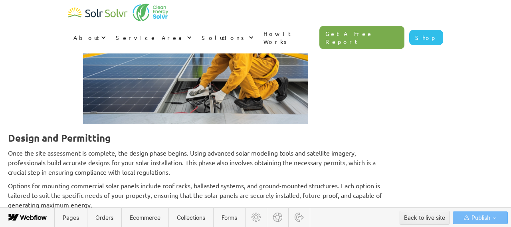
click at [61, 144] on strong "Design and Permitting" at bounding box center [59, 138] width 103 height 12
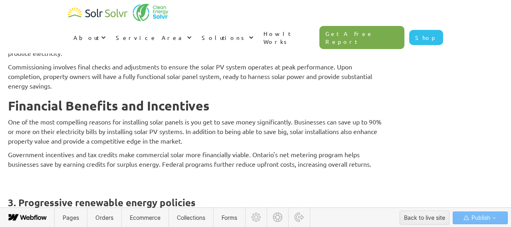
scroll to position [1809, 0]
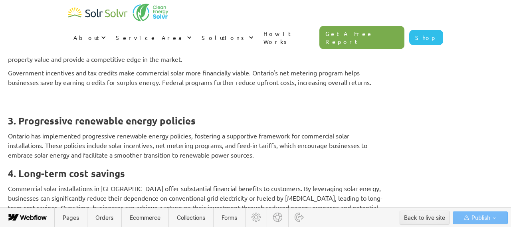
click at [59, 107] on h3 "‍" at bounding box center [195, 101] width 375 height 12
click at [55, 107] on div "Top Tips for Easy Commercial Solar Installation for Ontario Businesses [PERSON_…" at bounding box center [255, 120] width 495 height 3768
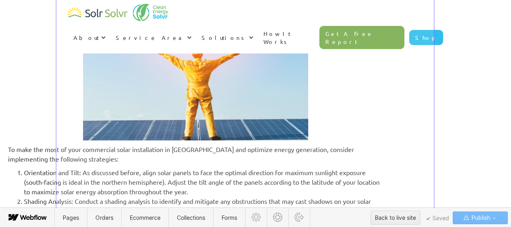
scroll to position [1989, 0]
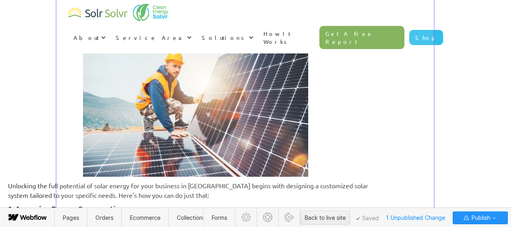
scroll to position [1826, 0]
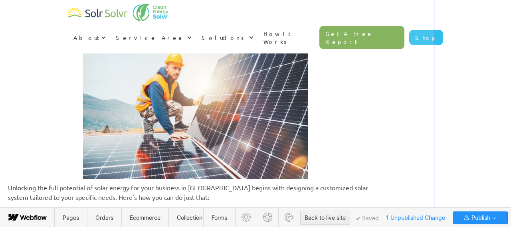
click at [204, 136] on div at bounding box center [244, 181] width 375 height 3371
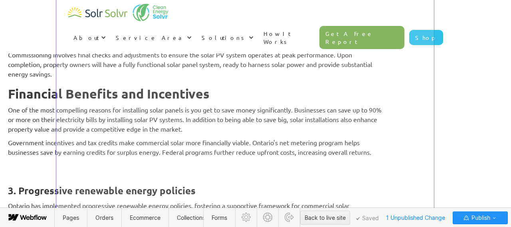
scroll to position [1492, 0]
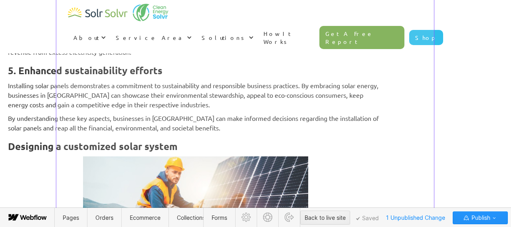
scroll to position [1799, 0]
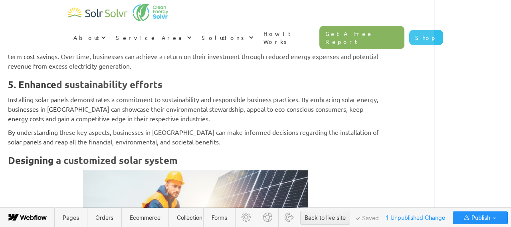
scroll to position [1709, 0]
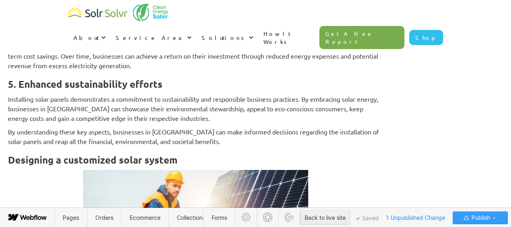
click at [484, 218] on span "Publish" at bounding box center [480, 218] width 20 height 12
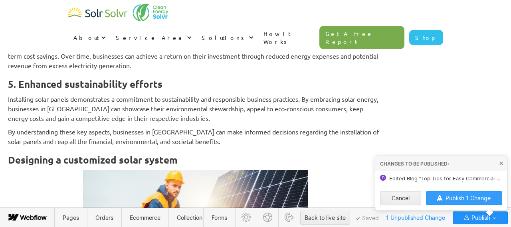
click at [461, 198] on span "Publish 1 Change" at bounding box center [467, 198] width 45 height 7
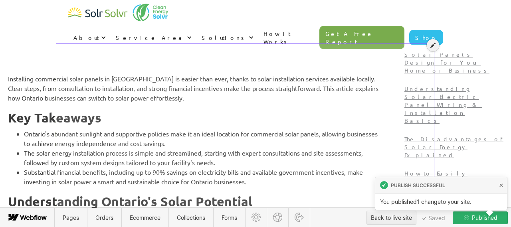
scroll to position [284, 0]
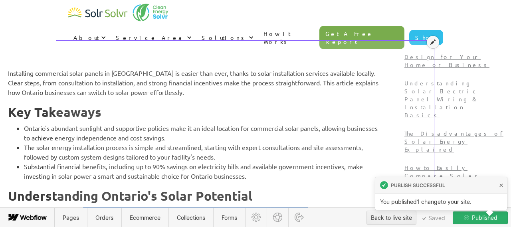
click at [433, 44] on icon at bounding box center [432, 42] width 5 height 6
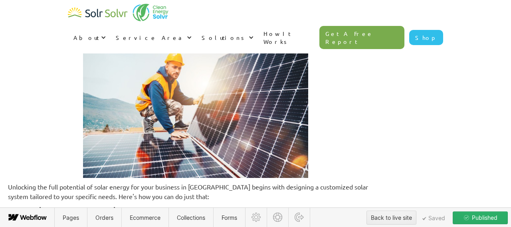
scroll to position [1828, 0]
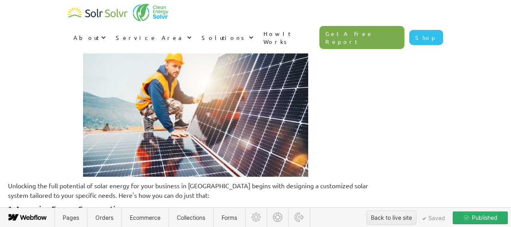
click at [138, 81] on div "Installing commercial solar panels in Ontario is easier than ever, thanks to so…" at bounding box center [195, 115] width 375 height 3235
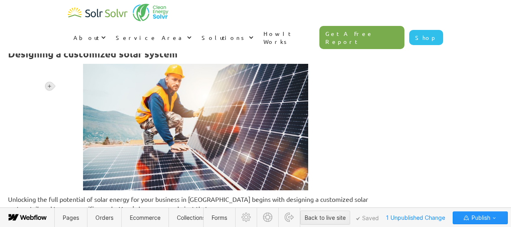
click at [49, 87] on icon at bounding box center [49, 86] width 3 height 3
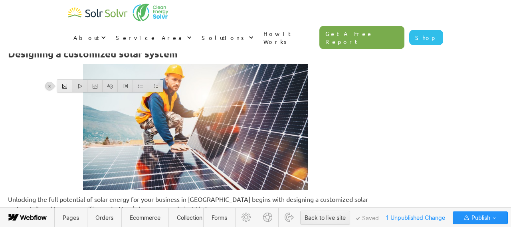
click at [63, 88] on div at bounding box center [64, 86] width 15 height 12
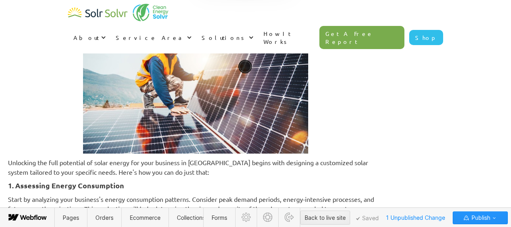
scroll to position [1917, 0]
click at [117, 165] on div "Installing commercial solar panels in Ontario is easier than ever, thanks to so…" at bounding box center [195, 60] width 375 height 3302
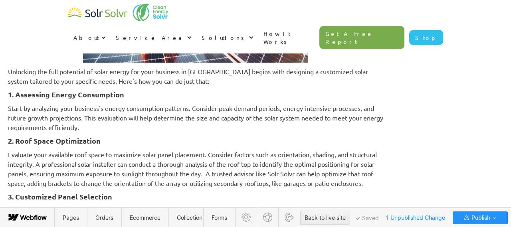
scroll to position [2214, 0]
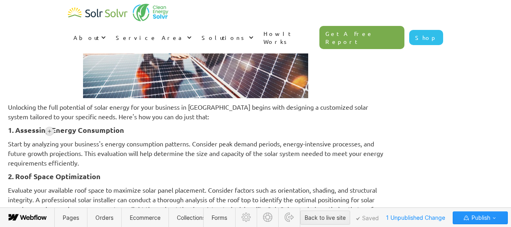
click at [51, 130] on icon at bounding box center [49, 131] width 5 height 5
click at [65, 133] on div at bounding box center [64, 131] width 15 height 12
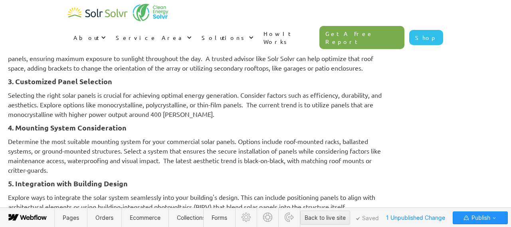
scroll to position [2369, 0]
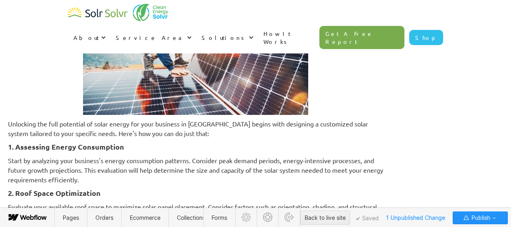
scroll to position [2448, 0]
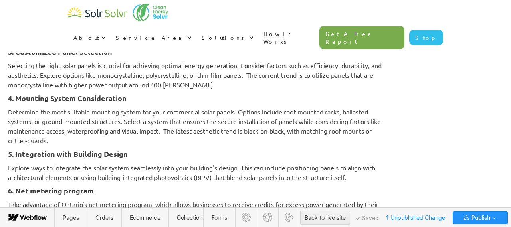
scroll to position [2655, 0]
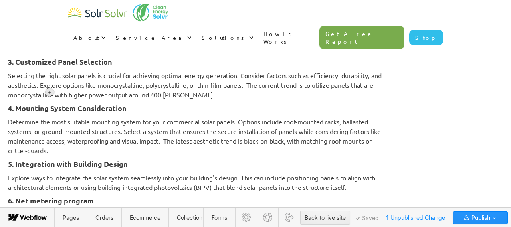
click at [49, 91] on icon at bounding box center [49, 92] width 3 height 3
click at [65, 93] on div at bounding box center [64, 92] width 15 height 12
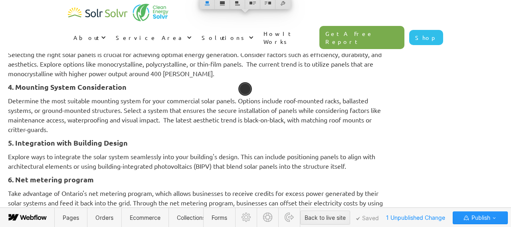
scroll to position [2732, 0]
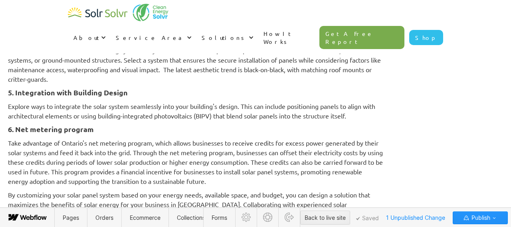
scroll to position [2804, 0]
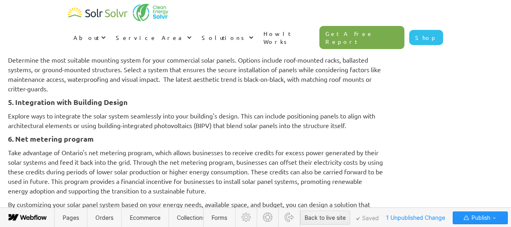
scroll to position [2824, 0]
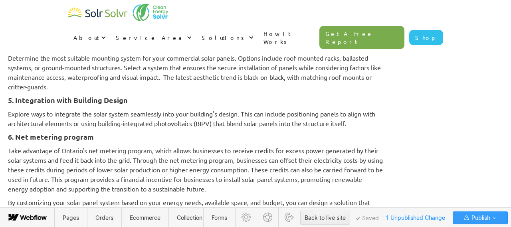
click at [494, 219] on icon "button" at bounding box center [494, 218] width 6 height 6
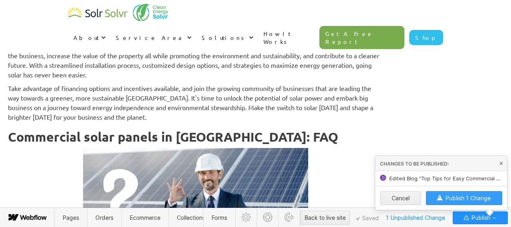
click at [464, 195] on span "Publish 1 Change" at bounding box center [467, 198] width 45 height 7
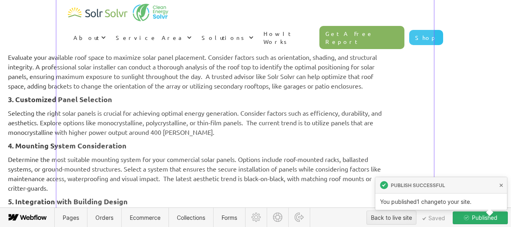
scroll to position [2722, 0]
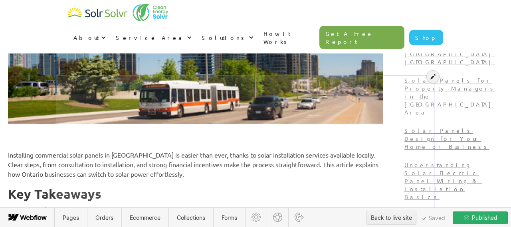
scroll to position [252, 0]
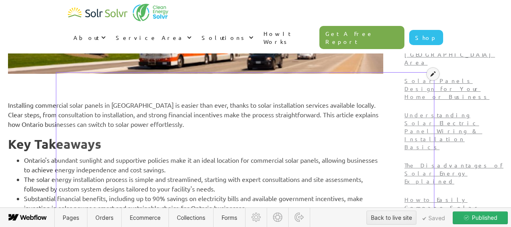
click at [431, 73] on icon at bounding box center [432, 74] width 5 height 6
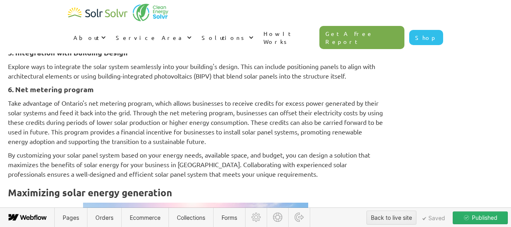
scroll to position [2870, 0]
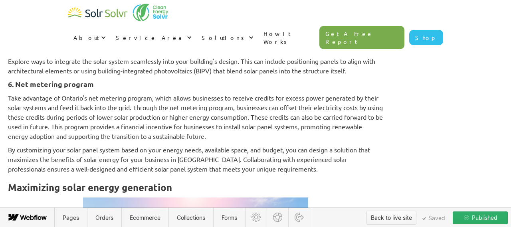
click at [396, 224] on button "Back to live site" at bounding box center [391, 218] width 50 height 14
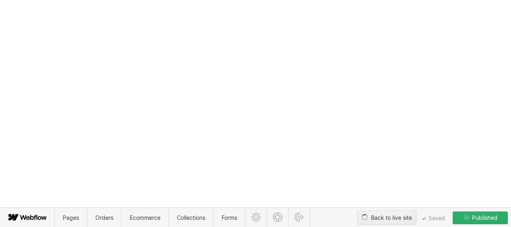
type textarea "x"
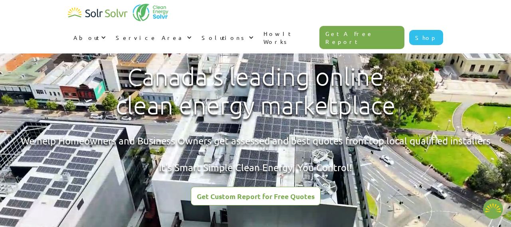
type textarea "x"
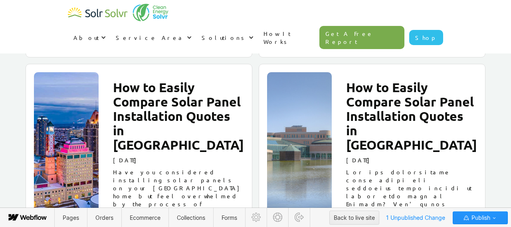
scroll to position [4336, 0]
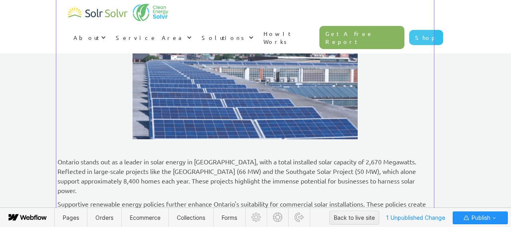
scroll to position [479, 0]
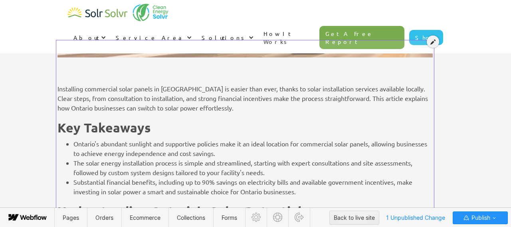
scroll to position [291, 0]
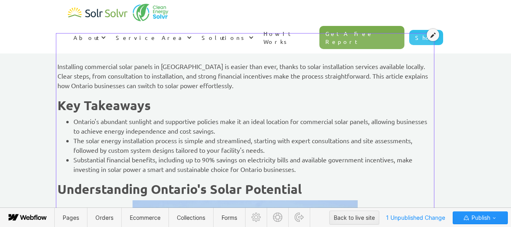
click at [432, 37] on icon at bounding box center [432, 35] width 5 height 6
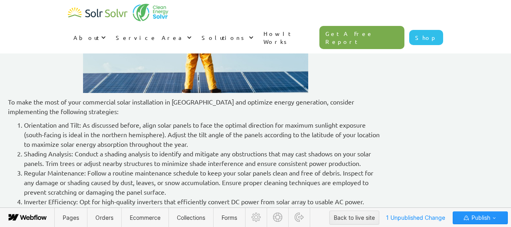
scroll to position [2884, 0]
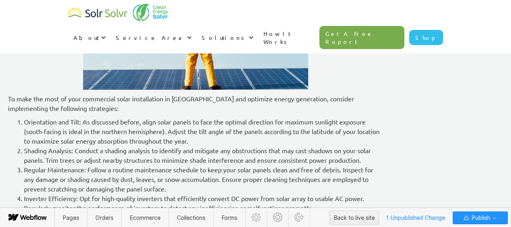
click at [47, 107] on icon at bounding box center [49, 107] width 5 height 5
click at [62, 110] on div at bounding box center [64, 107] width 15 height 12
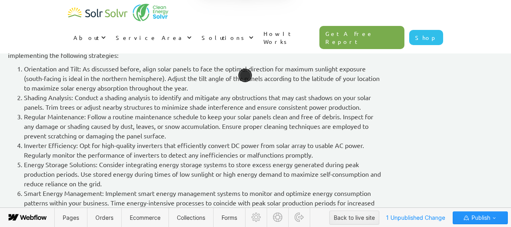
scroll to position [2989, 0]
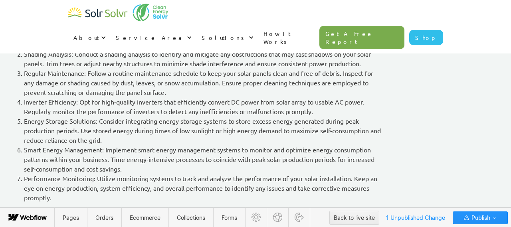
scroll to position [3081, 0]
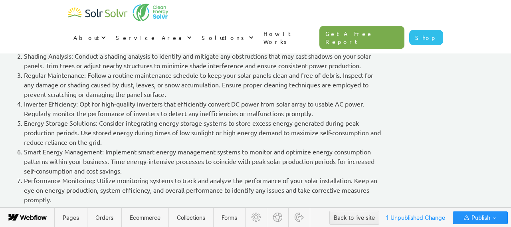
click at [50, 172] on icon at bounding box center [49, 171] width 3 height 3
click at [61, 172] on div at bounding box center [64, 172] width 15 height 12
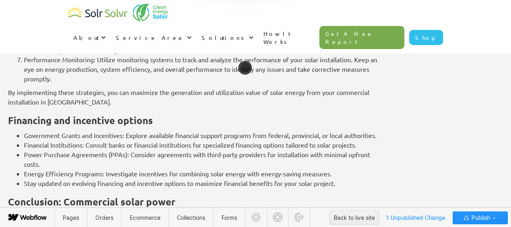
scroll to position [3263, 0]
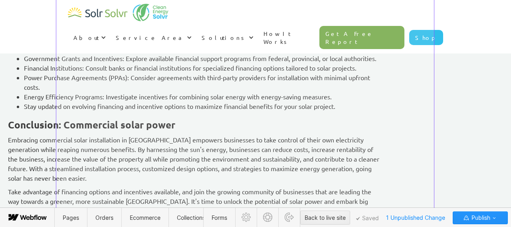
scroll to position [3336, 0]
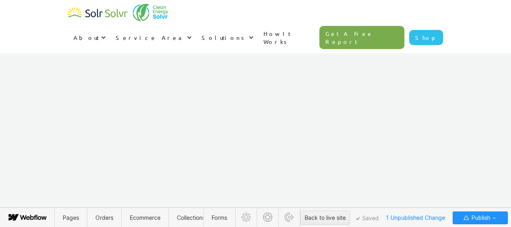
scroll to position [5662, 0]
drag, startPoint x: 59, startPoint y: 119, endPoint x: 402, endPoint y: 55, distance: 348.3
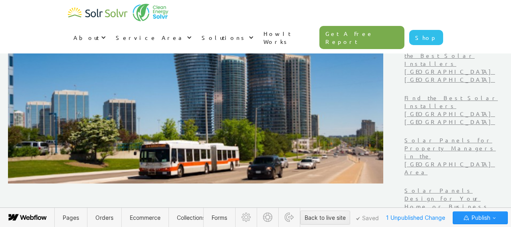
scroll to position [0, 0]
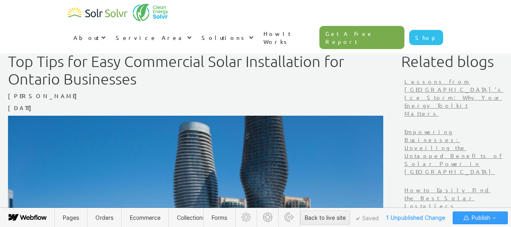
click at [488, 222] on span "Publish" at bounding box center [480, 218] width 20 height 12
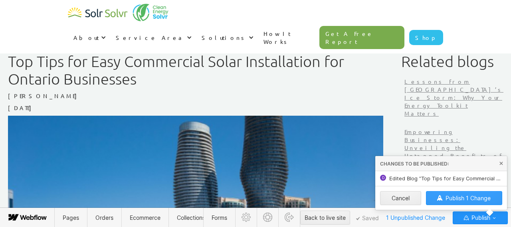
click at [468, 196] on span "Publish 1 Change" at bounding box center [467, 198] width 45 height 7
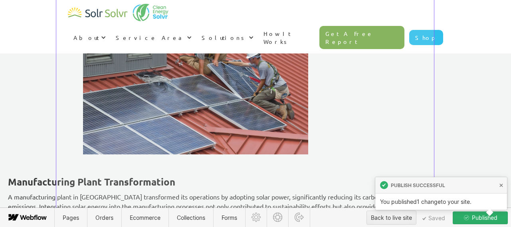
scroll to position [2102, 0]
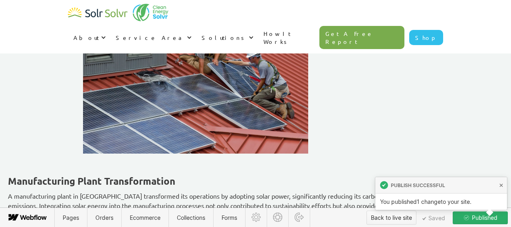
click at [388, 220] on div "Back to live site" at bounding box center [391, 218] width 41 height 12
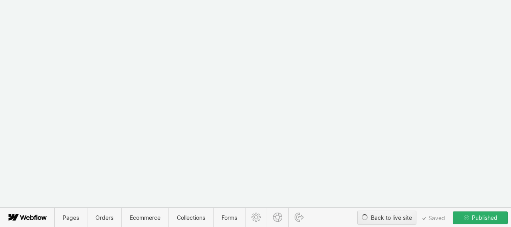
type textarea "x"
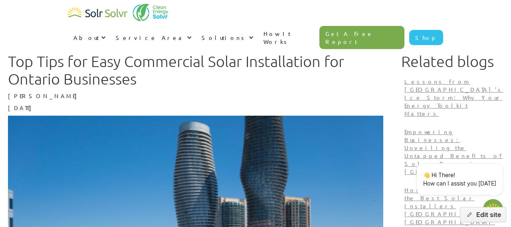
type textarea "x"
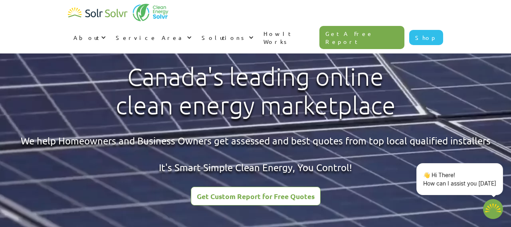
scroll to position [2043, 0]
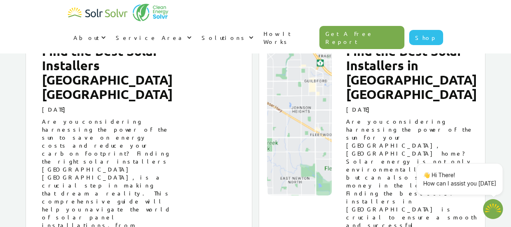
type textarea "x"
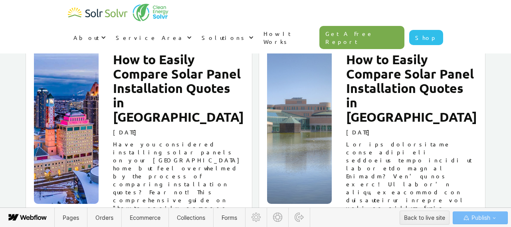
scroll to position [4399, 0]
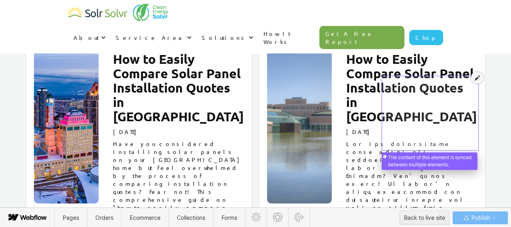
click at [476, 79] on icon at bounding box center [477, 78] width 5 height 6
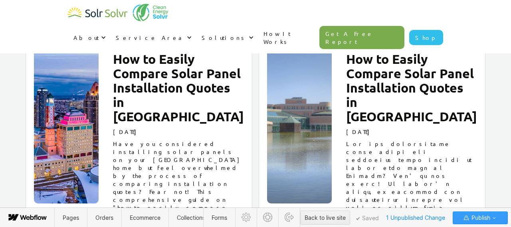
click at [497, 215] on icon "button" at bounding box center [494, 218] width 6 height 6
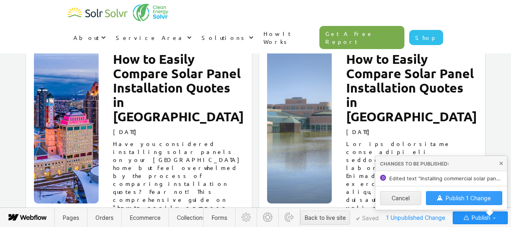
click at [473, 198] on span "Publish 1 Change" at bounding box center [467, 198] width 45 height 7
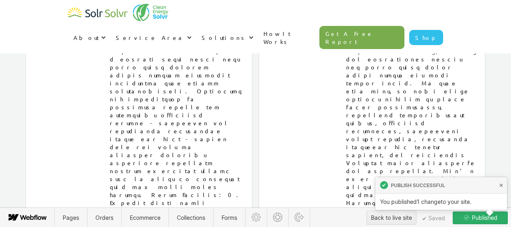
scroll to position [4054, 0]
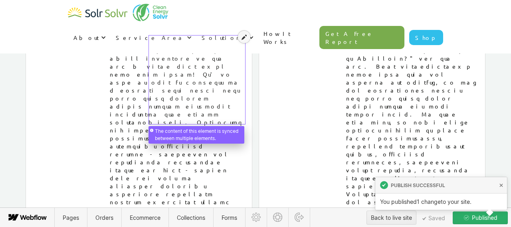
click at [246, 36] on icon at bounding box center [243, 37] width 5 height 6
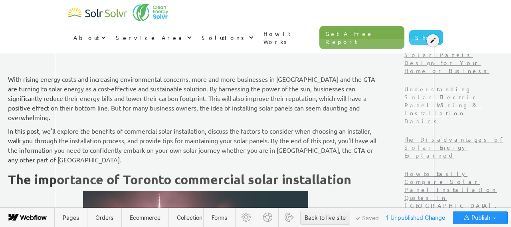
scroll to position [296, 0]
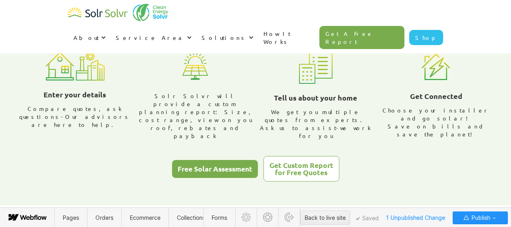
scroll to position [4054, 0]
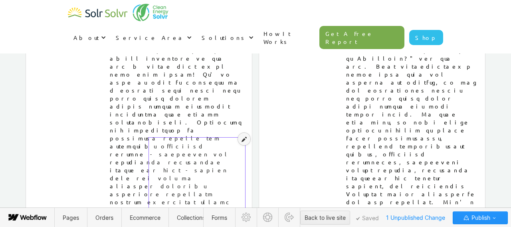
click at [246, 139] on icon at bounding box center [243, 139] width 5 height 6
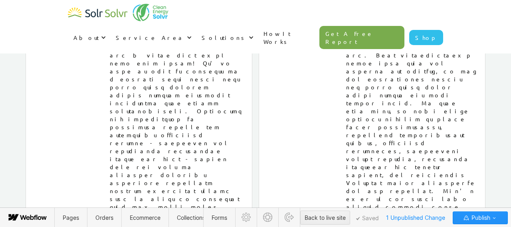
scroll to position [4110, 0]
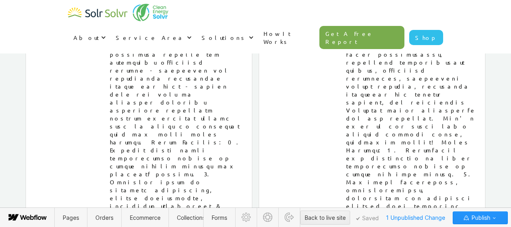
drag, startPoint x: 222, startPoint y: 173, endPoint x: 204, endPoint y: 100, distance: 74.8
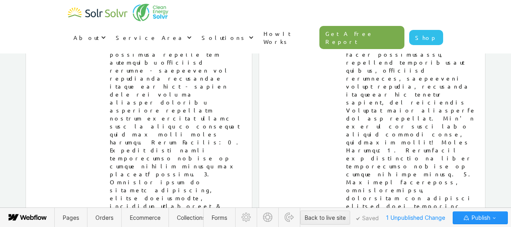
click at [483, 219] on span "Publish" at bounding box center [480, 218] width 20 height 12
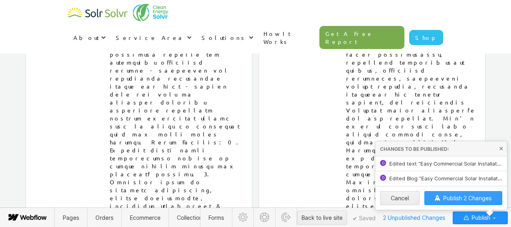
click at [475, 199] on span "Publish 2 Changes" at bounding box center [467, 198] width 48 height 7
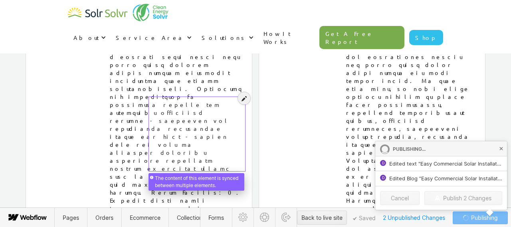
scroll to position [4088, 0]
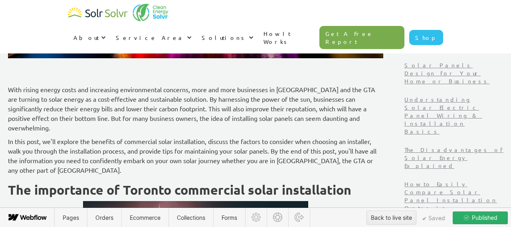
scroll to position [267, 0]
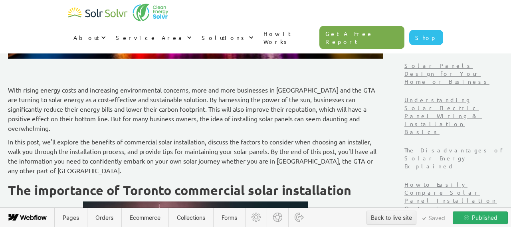
type textarea "x"
